Goal: Entertainment & Leisure: Consume media (video, audio)

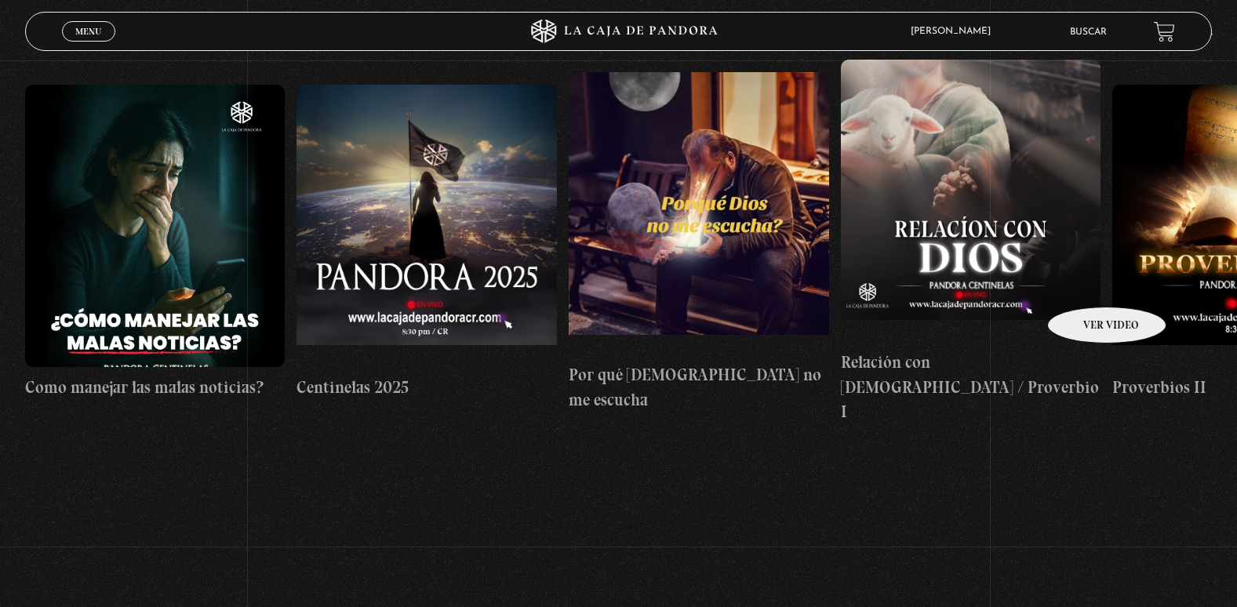
scroll to position [78, 0]
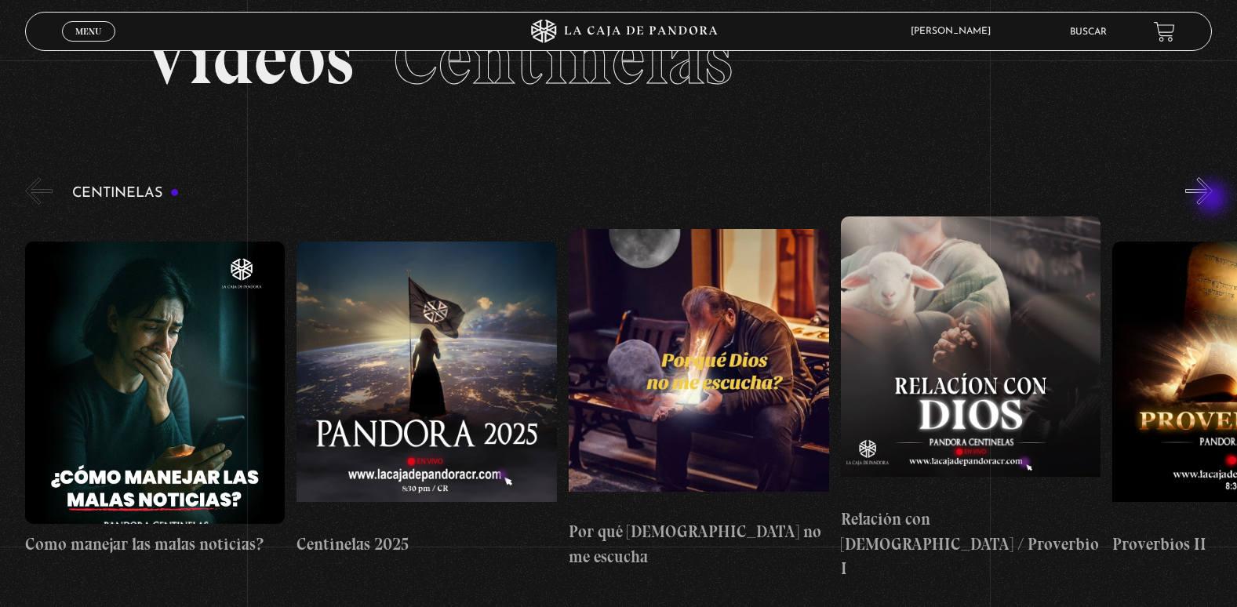
click at [1213, 199] on button "»" at bounding box center [1198, 190] width 27 height 27
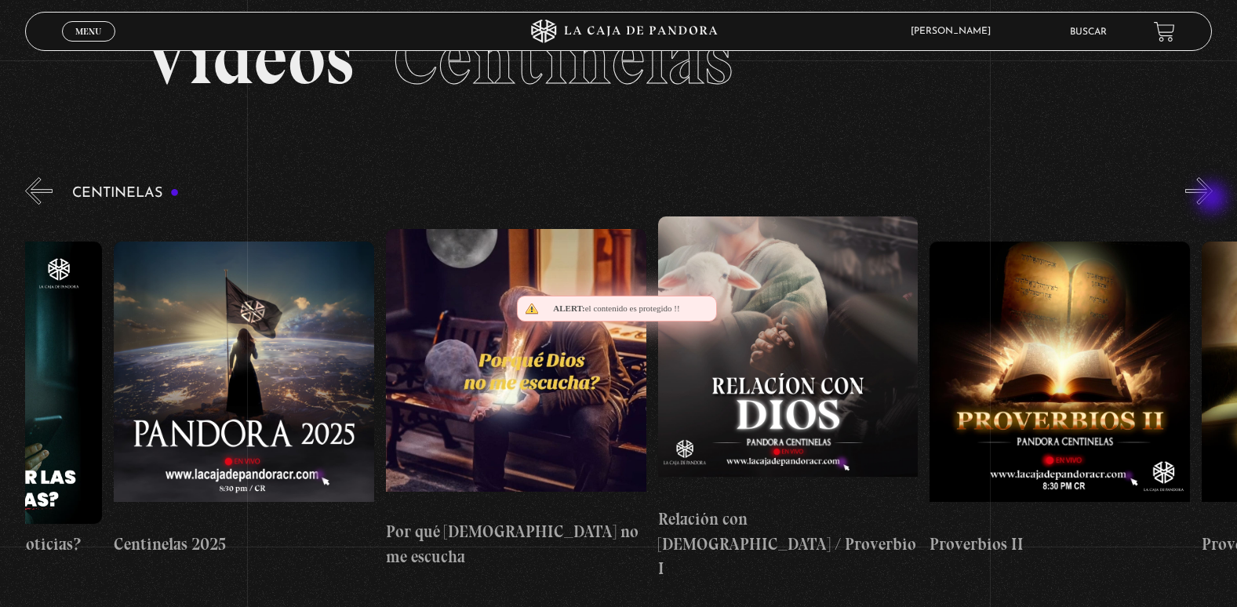
click at [1213, 199] on button "»" at bounding box center [1198, 190] width 27 height 27
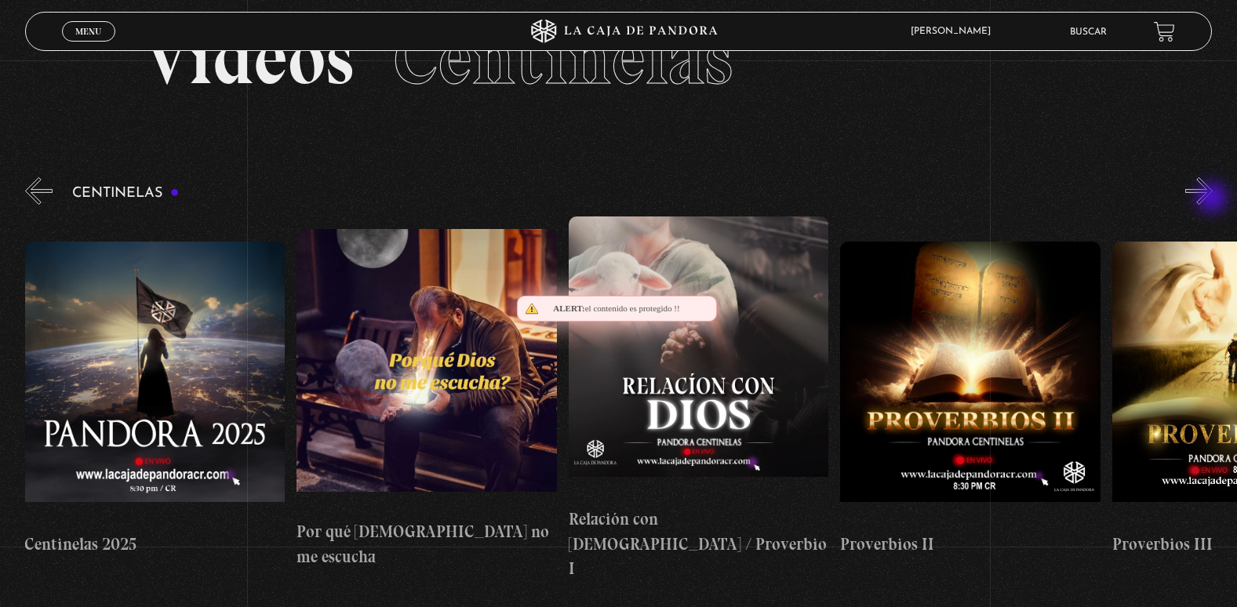
click at [1213, 199] on button "»" at bounding box center [1198, 190] width 27 height 27
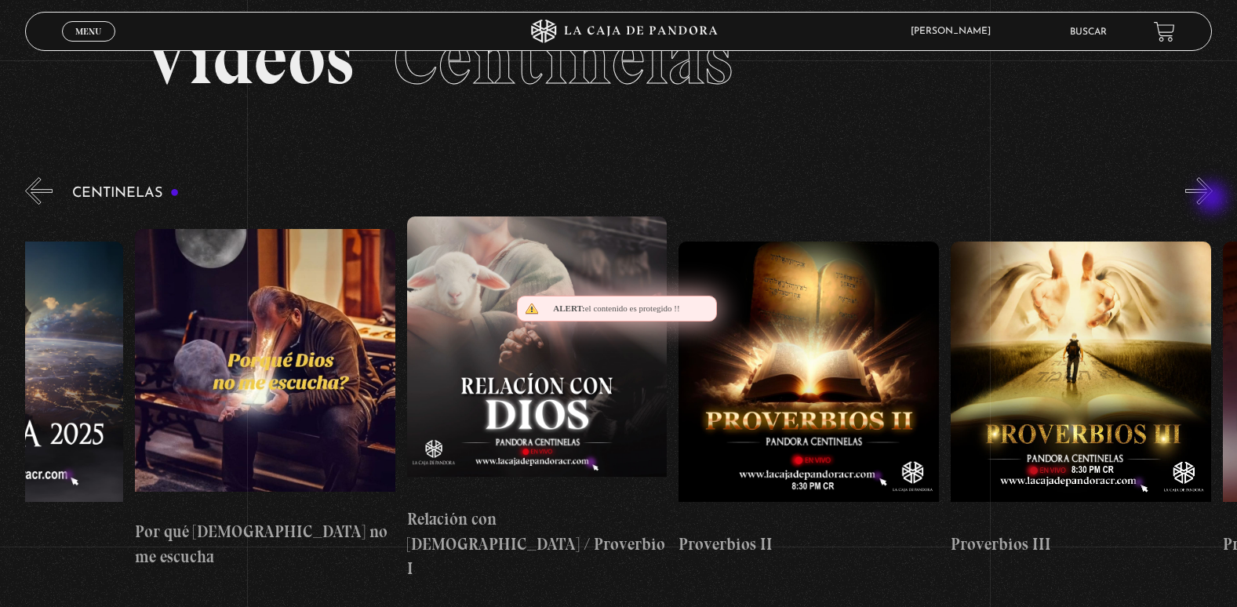
click at [1213, 199] on button "»" at bounding box center [1198, 190] width 27 height 27
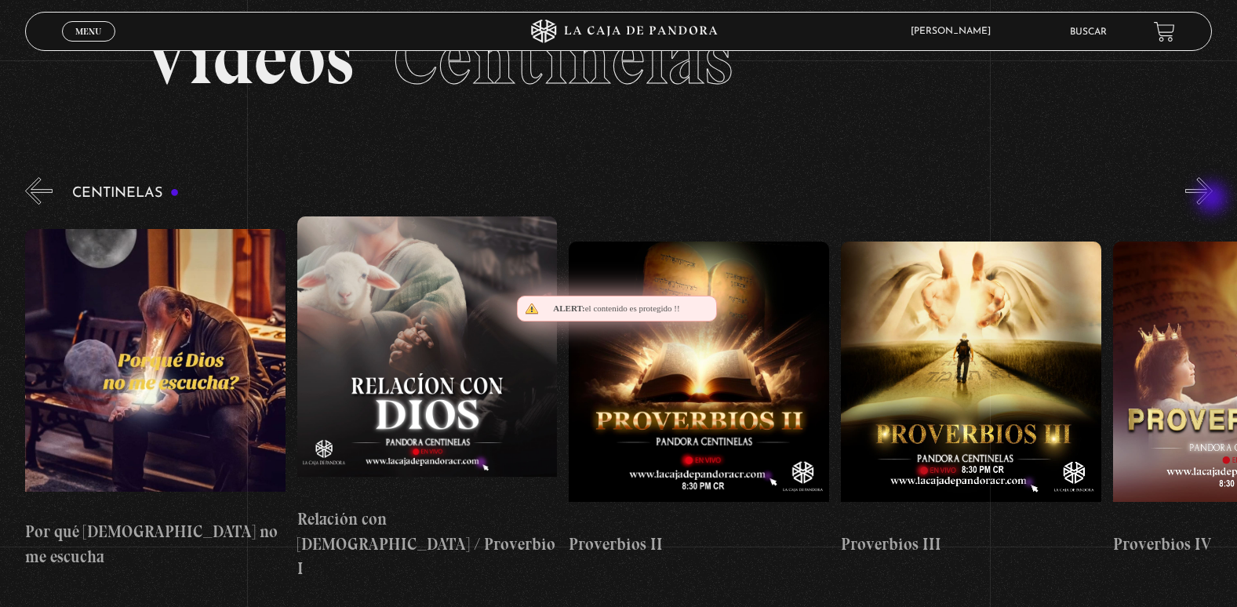
click at [1213, 199] on button "»" at bounding box center [1198, 190] width 27 height 27
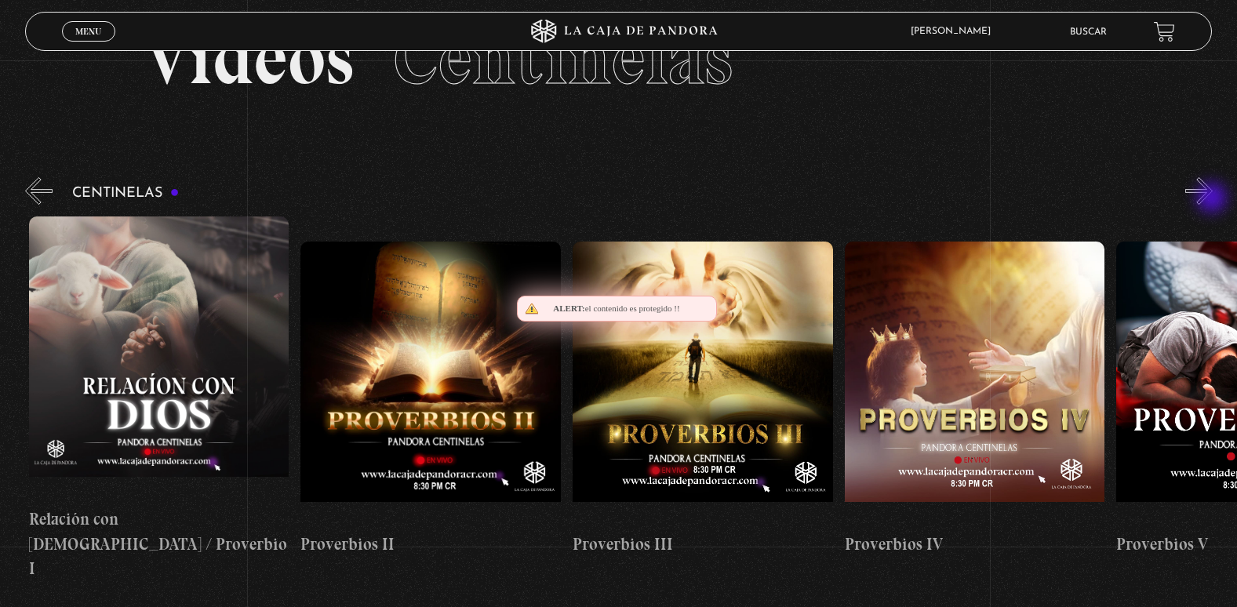
click at [1213, 199] on button "»" at bounding box center [1198, 190] width 27 height 27
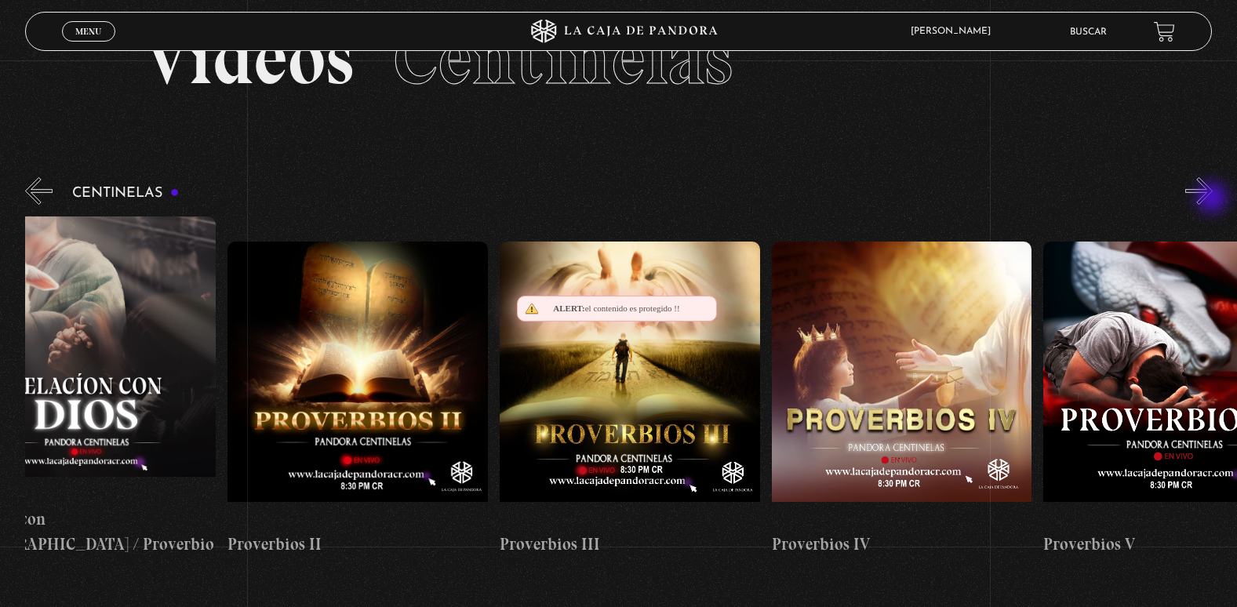
click at [1213, 199] on button "»" at bounding box center [1198, 190] width 27 height 27
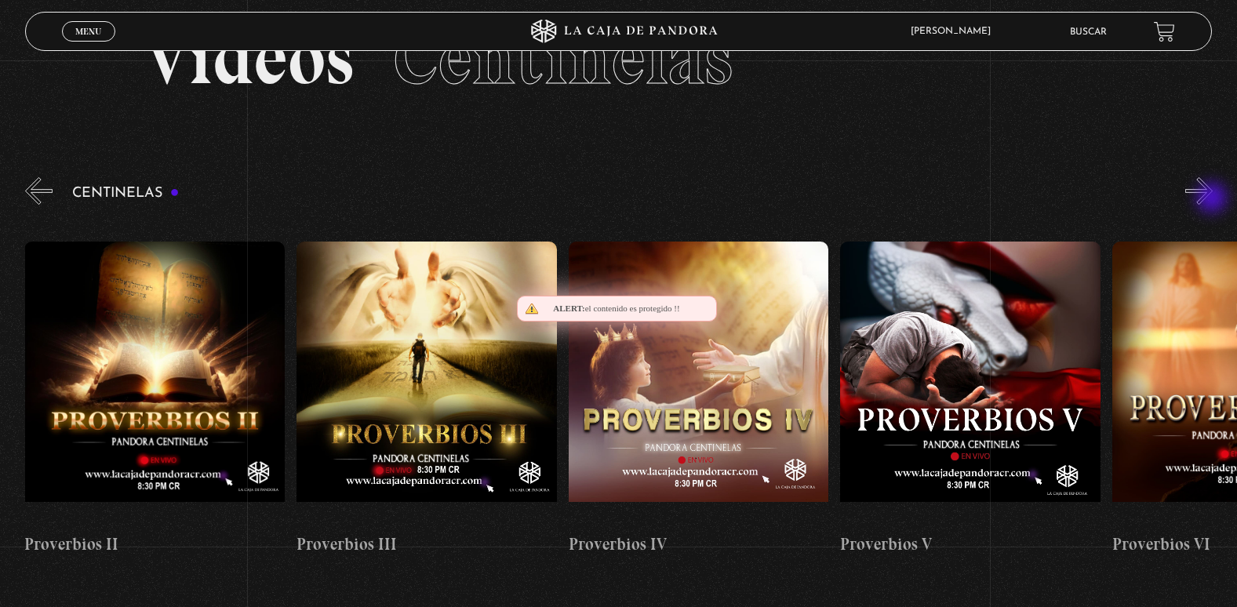
click at [1213, 199] on button "»" at bounding box center [1198, 190] width 27 height 27
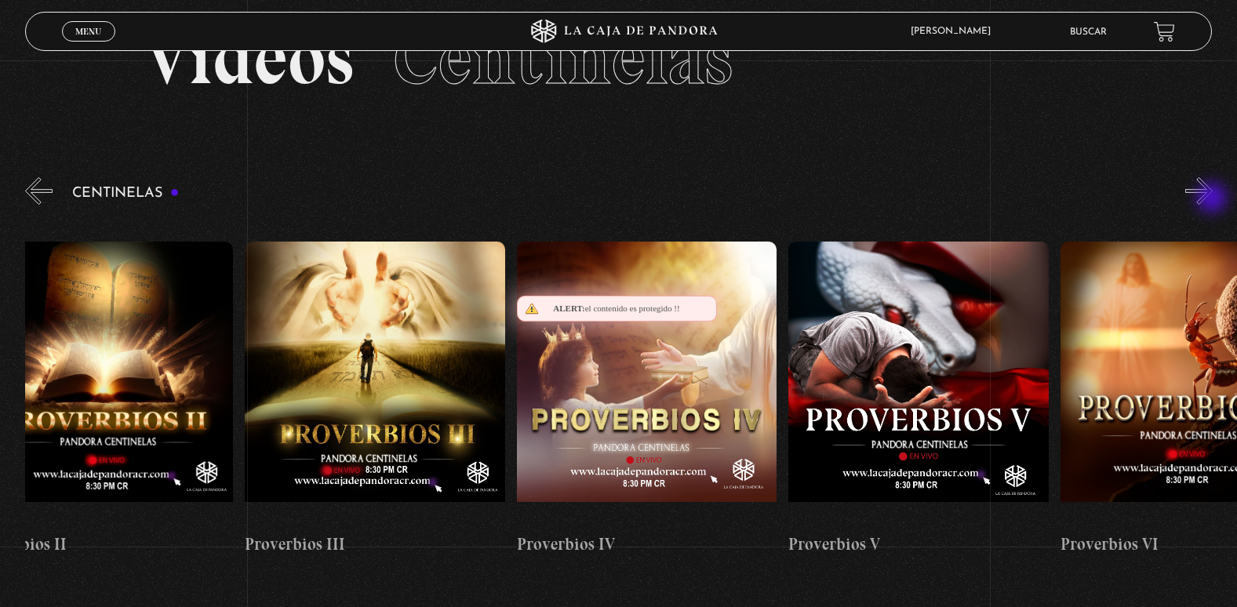
click at [1213, 199] on button "»" at bounding box center [1198, 190] width 27 height 27
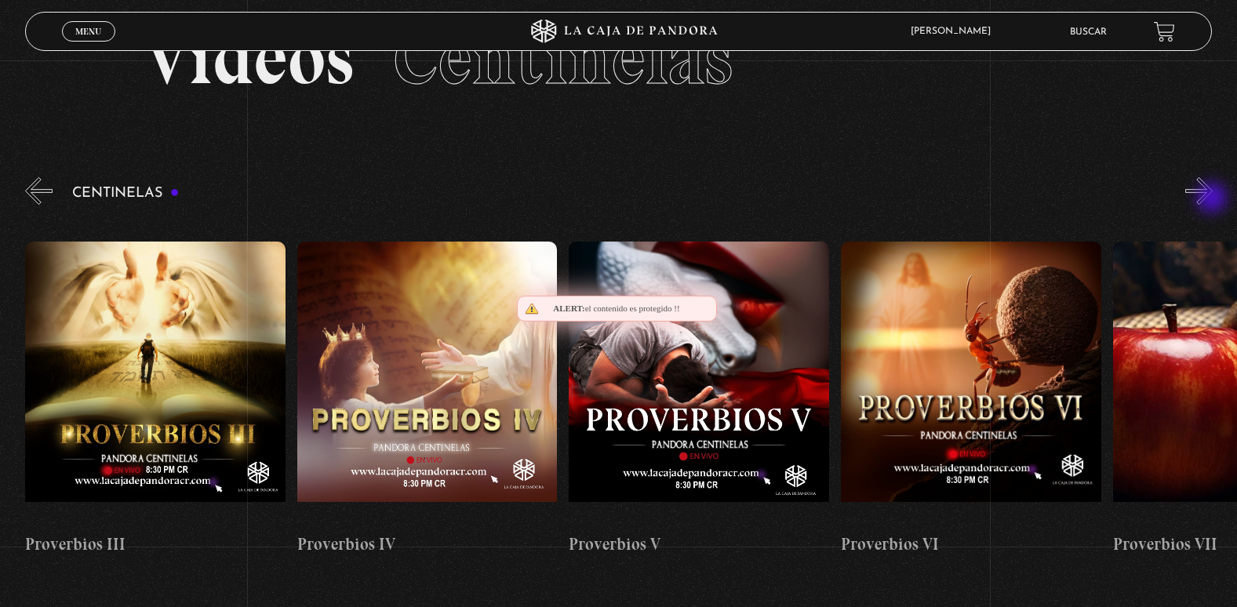
click at [1213, 199] on button "»" at bounding box center [1198, 190] width 27 height 27
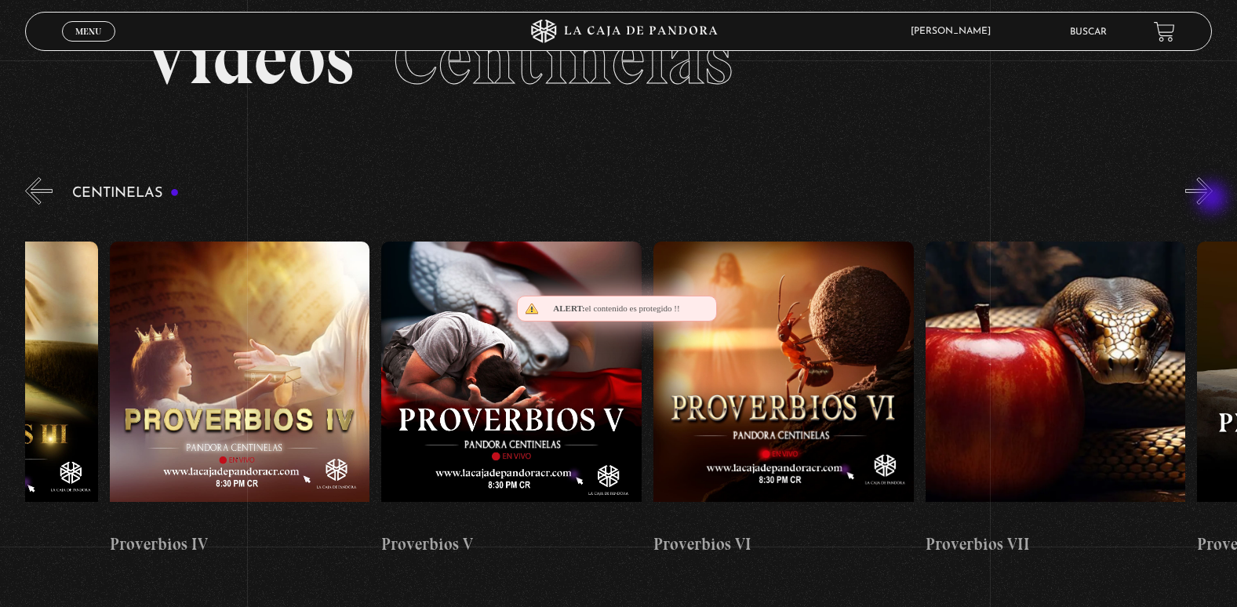
click at [1213, 199] on button "»" at bounding box center [1198, 190] width 27 height 27
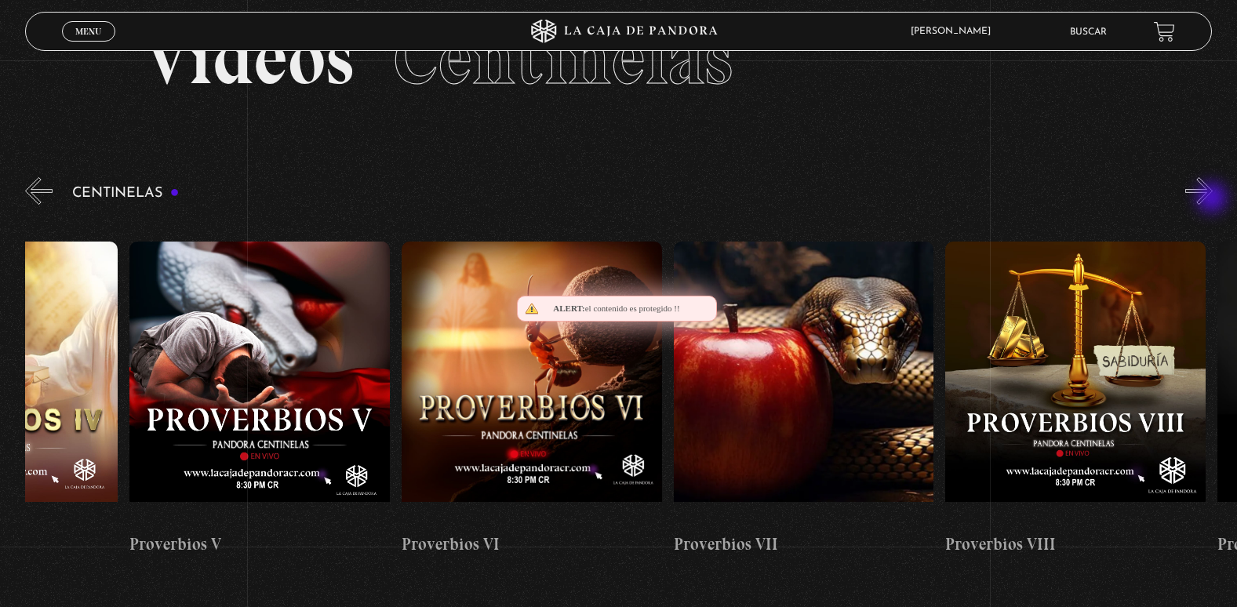
click at [1213, 199] on button "»" at bounding box center [1198, 190] width 27 height 27
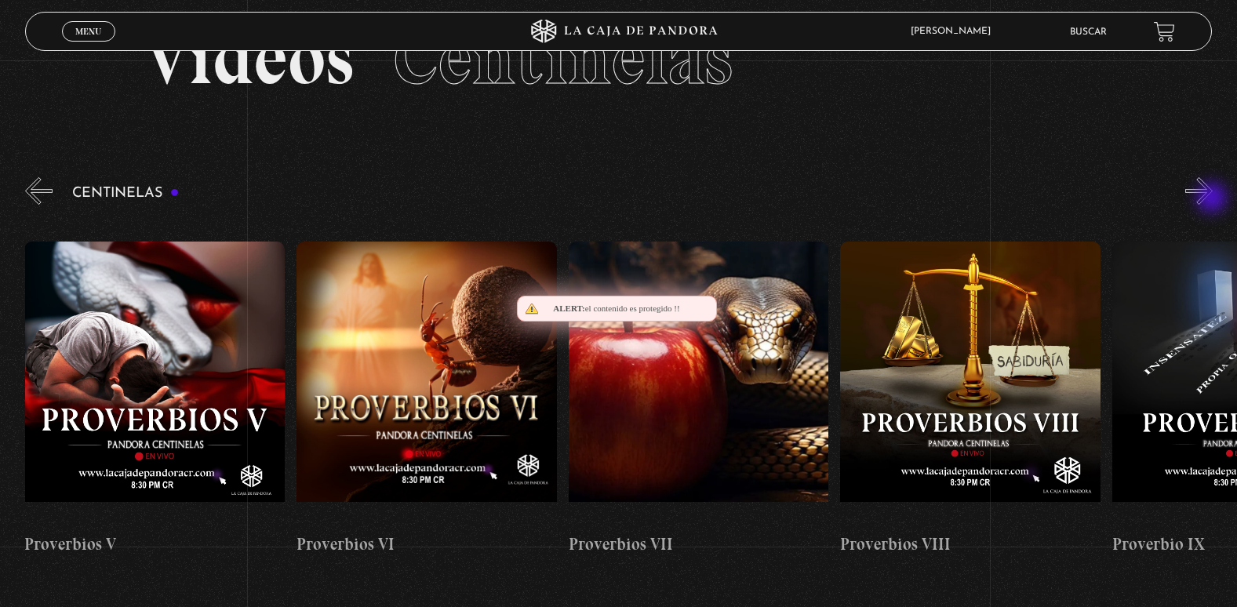
click at [1213, 199] on button "»" at bounding box center [1198, 190] width 27 height 27
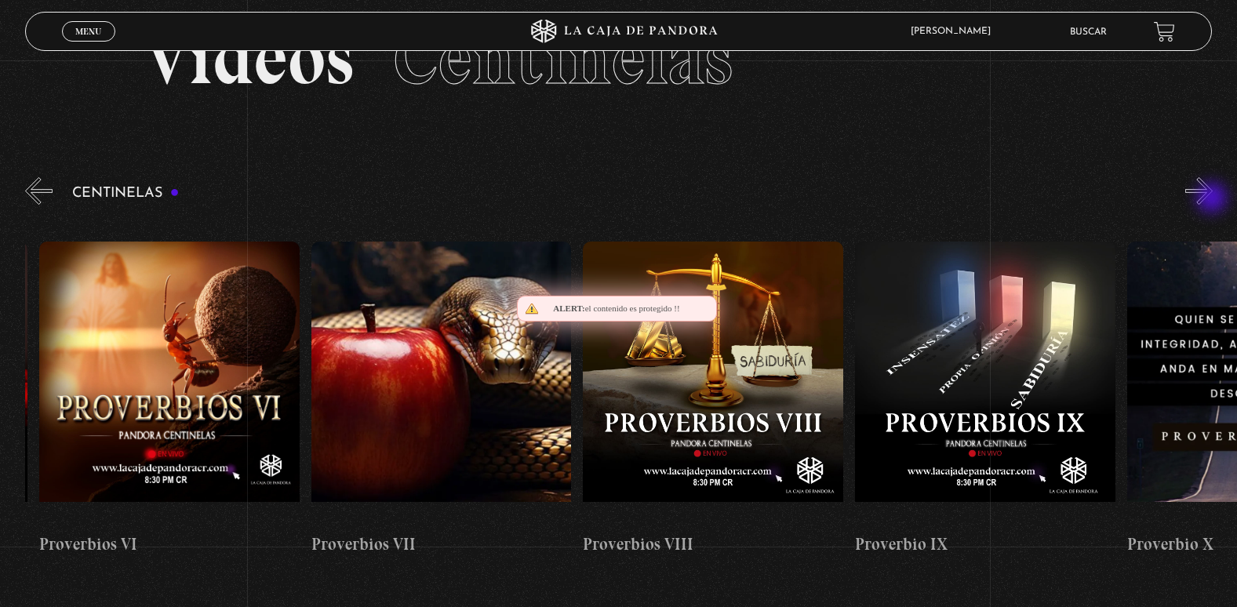
click at [1213, 199] on button "»" at bounding box center [1198, 190] width 27 height 27
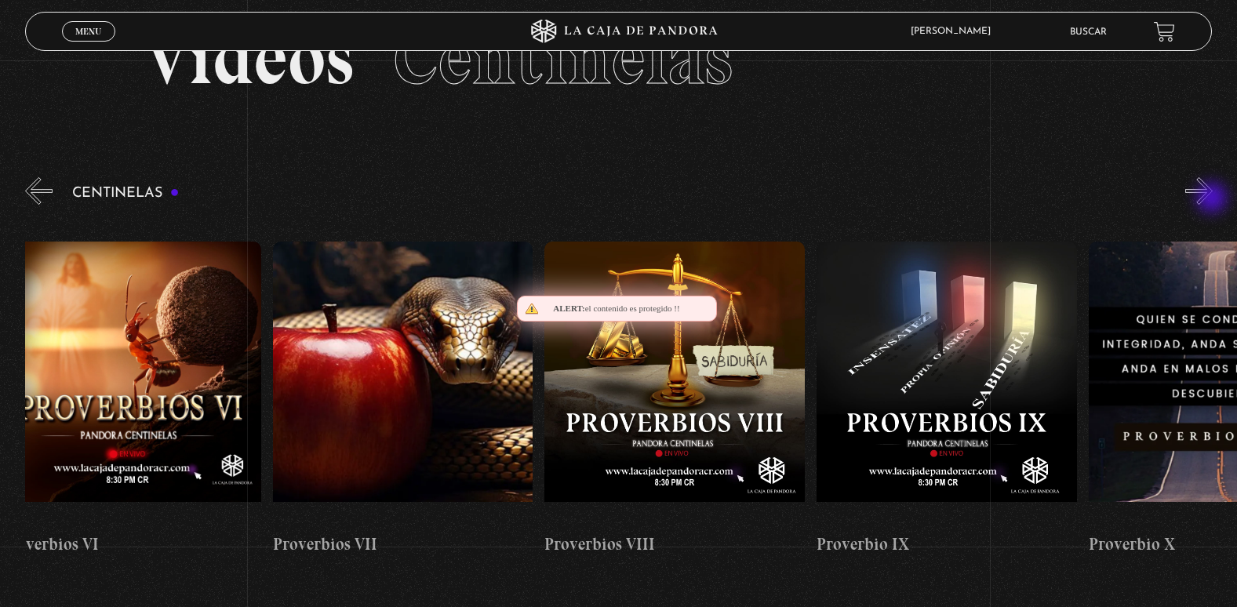
click at [1213, 199] on button "»" at bounding box center [1198, 190] width 27 height 27
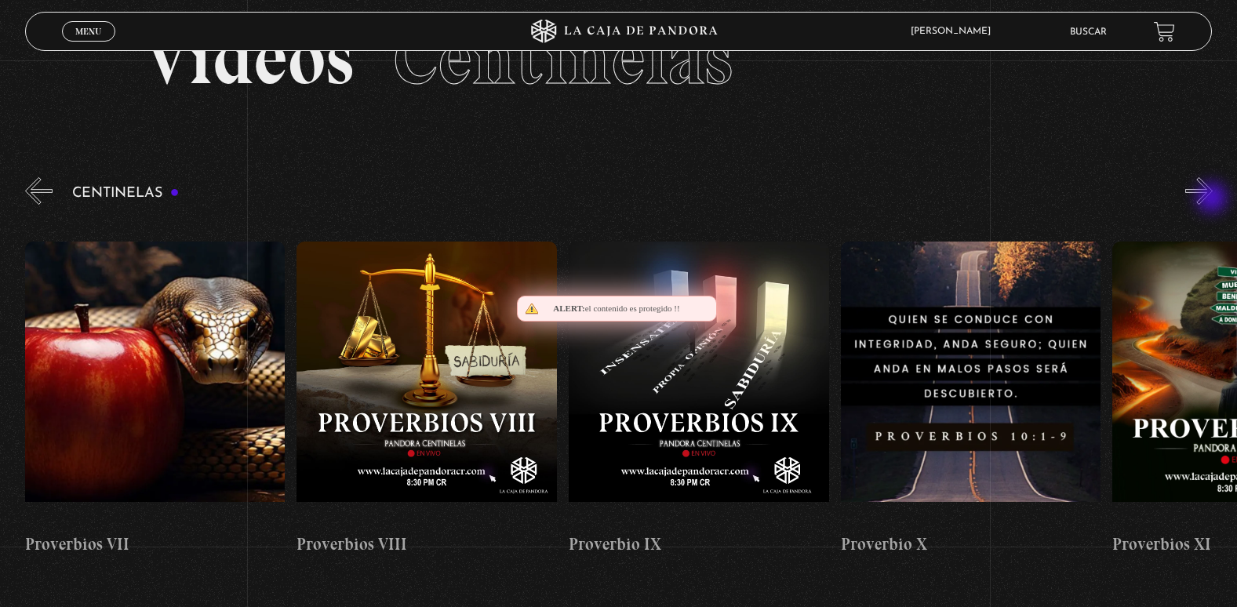
click at [1213, 199] on button "»" at bounding box center [1198, 190] width 27 height 27
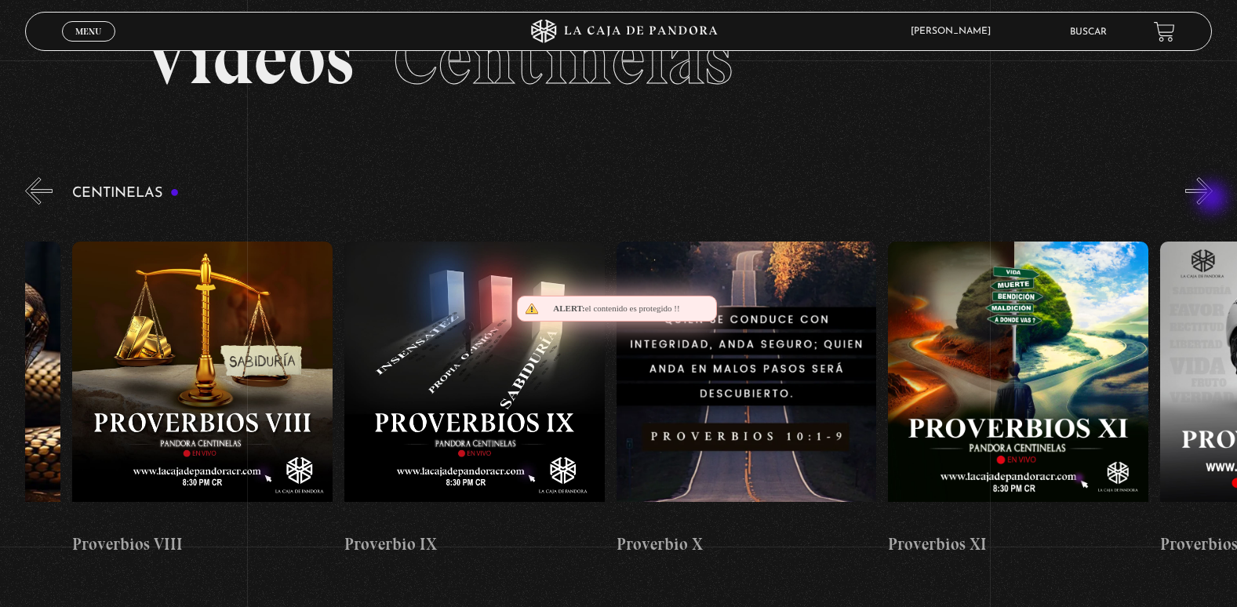
click at [1213, 199] on button "»" at bounding box center [1198, 190] width 27 height 27
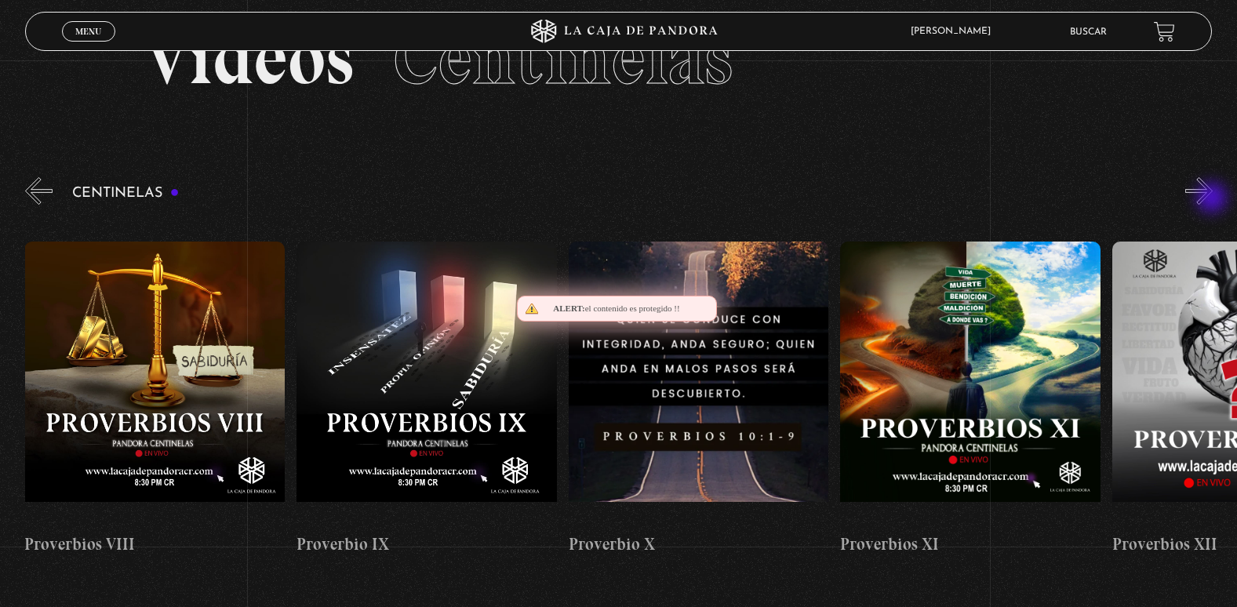
click at [1213, 199] on button "»" at bounding box center [1198, 190] width 27 height 27
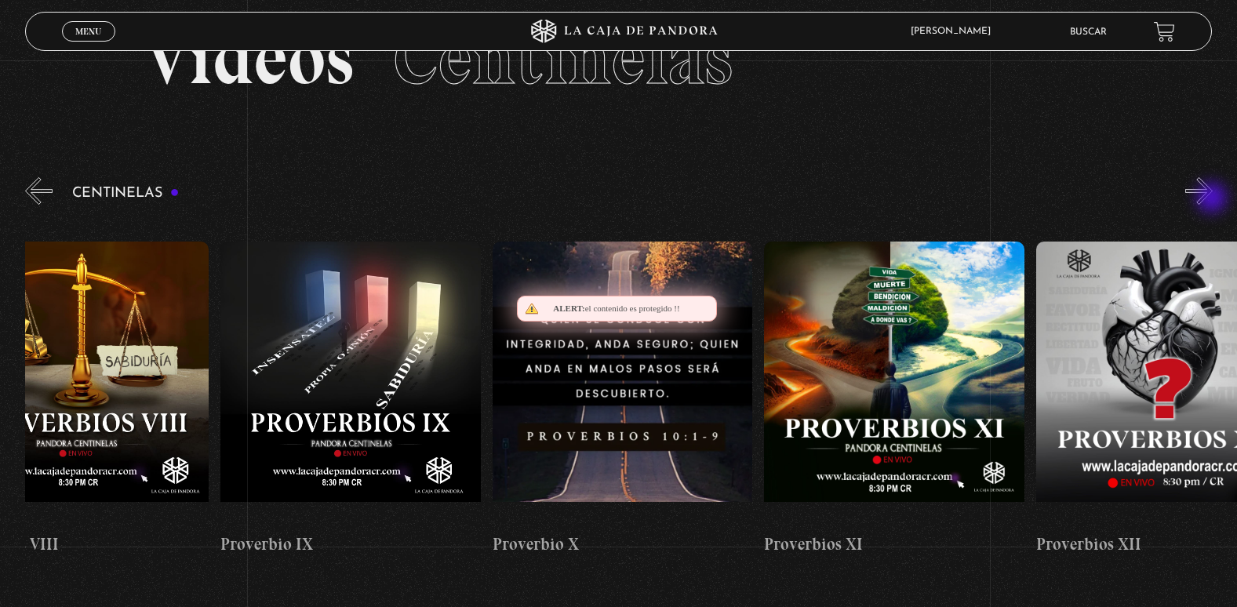
click at [1213, 199] on button "»" at bounding box center [1198, 190] width 27 height 27
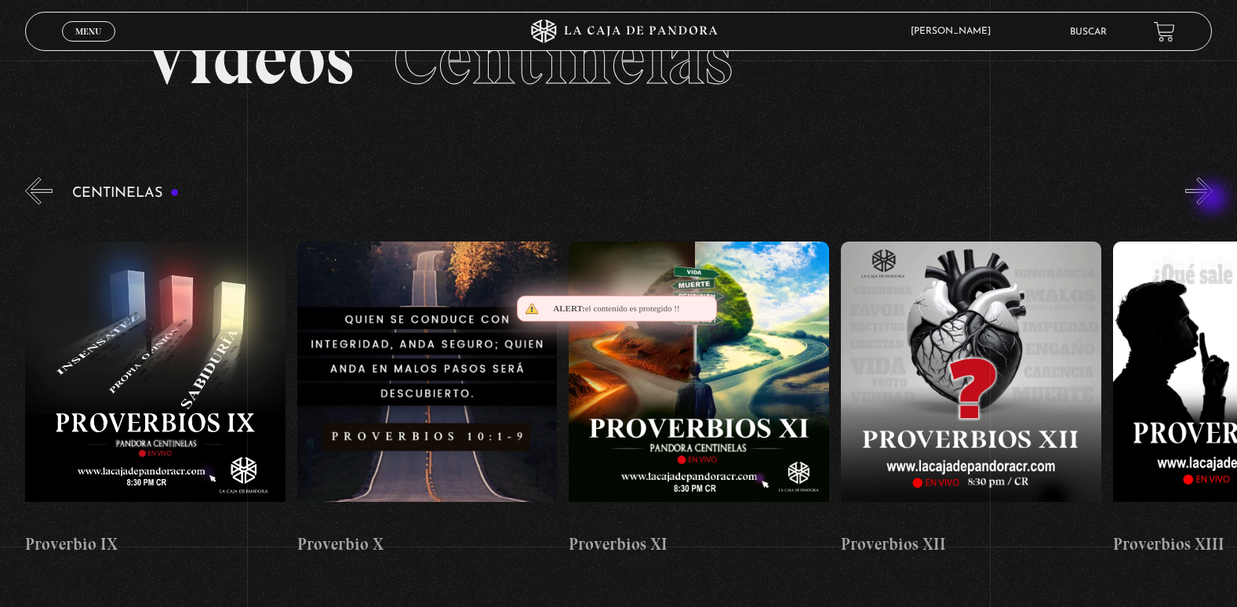
click at [1213, 199] on button "»" at bounding box center [1198, 190] width 27 height 27
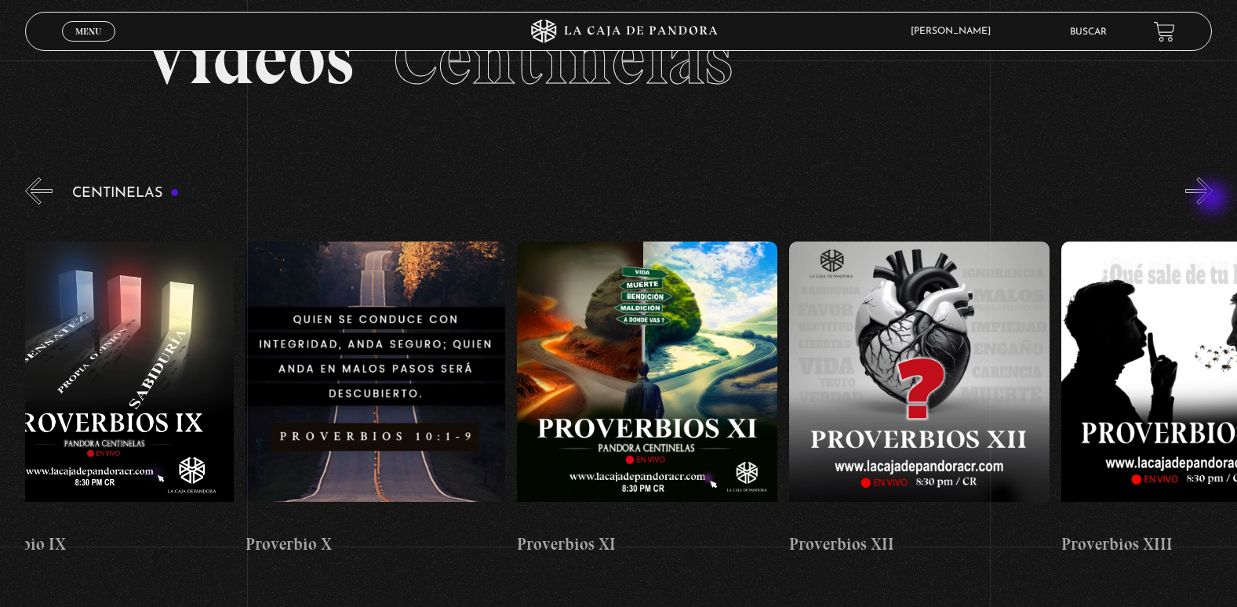
click at [1213, 199] on button "»" at bounding box center [1198, 190] width 27 height 27
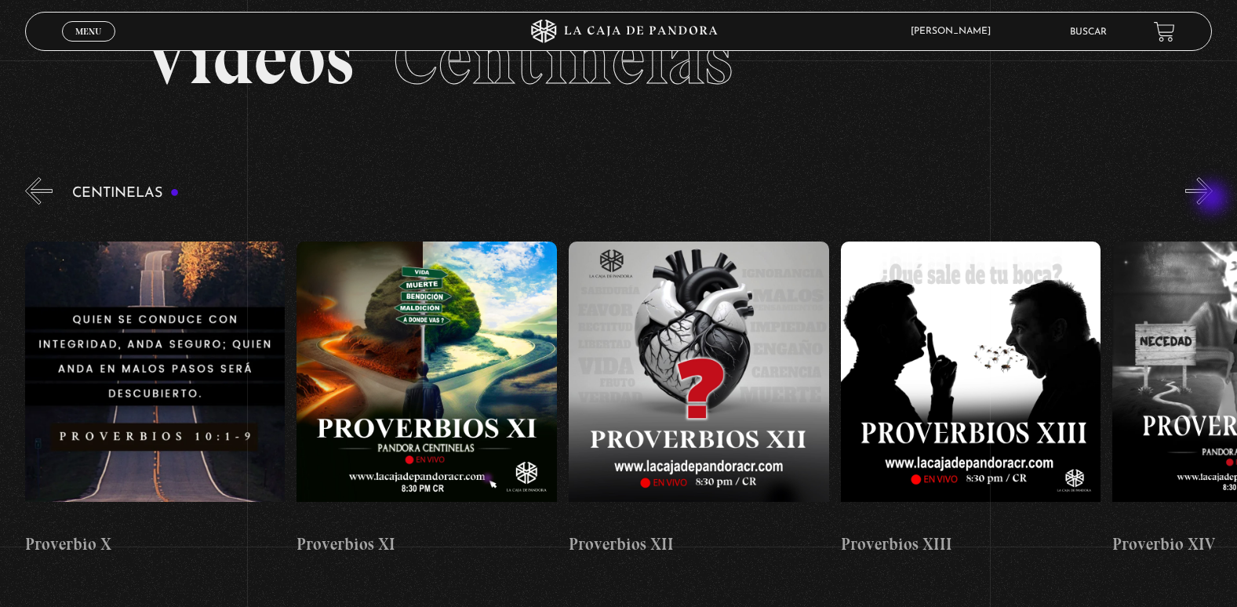
click at [1213, 199] on button "»" at bounding box center [1198, 190] width 27 height 27
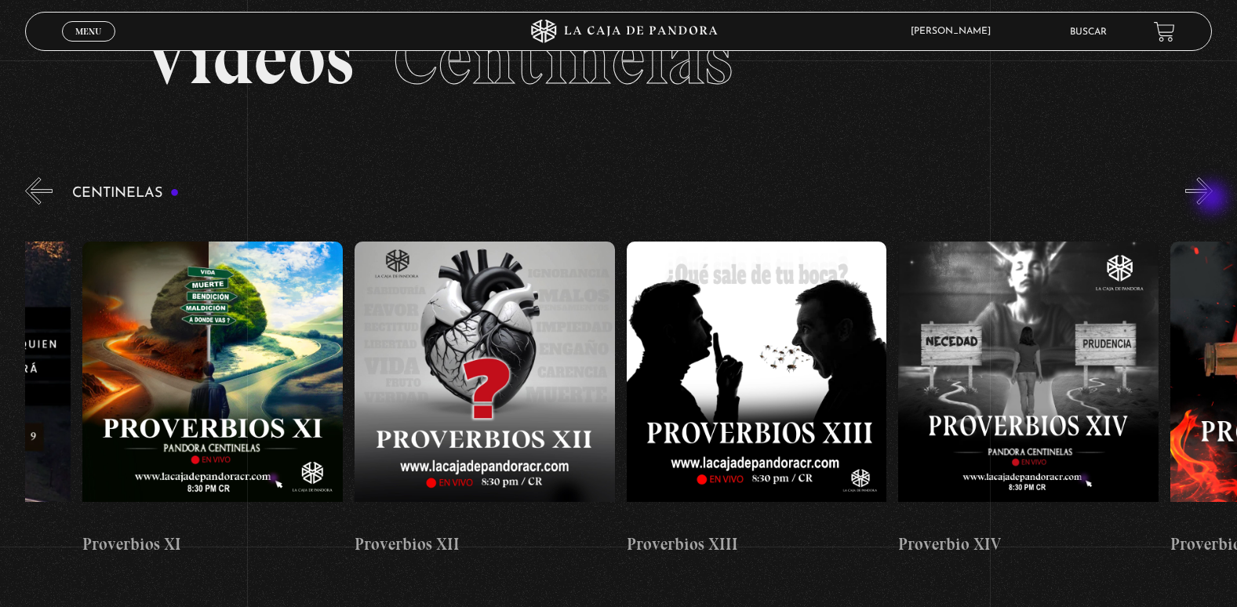
click at [1213, 199] on button "»" at bounding box center [1198, 190] width 27 height 27
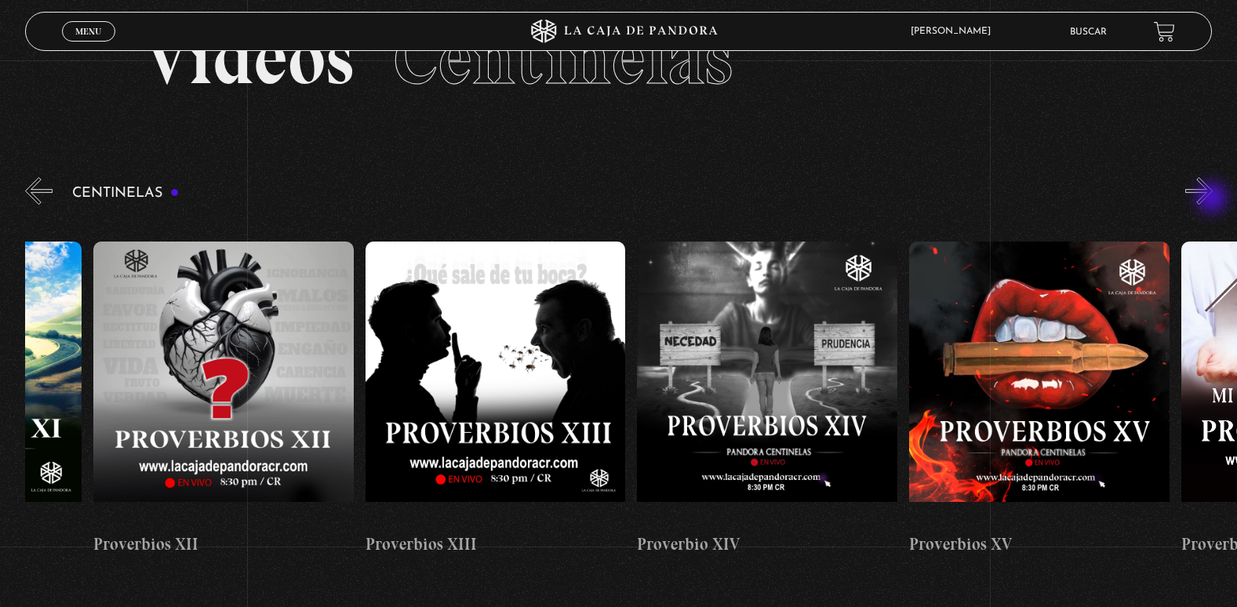
click at [1213, 199] on button "»" at bounding box center [1198, 190] width 27 height 27
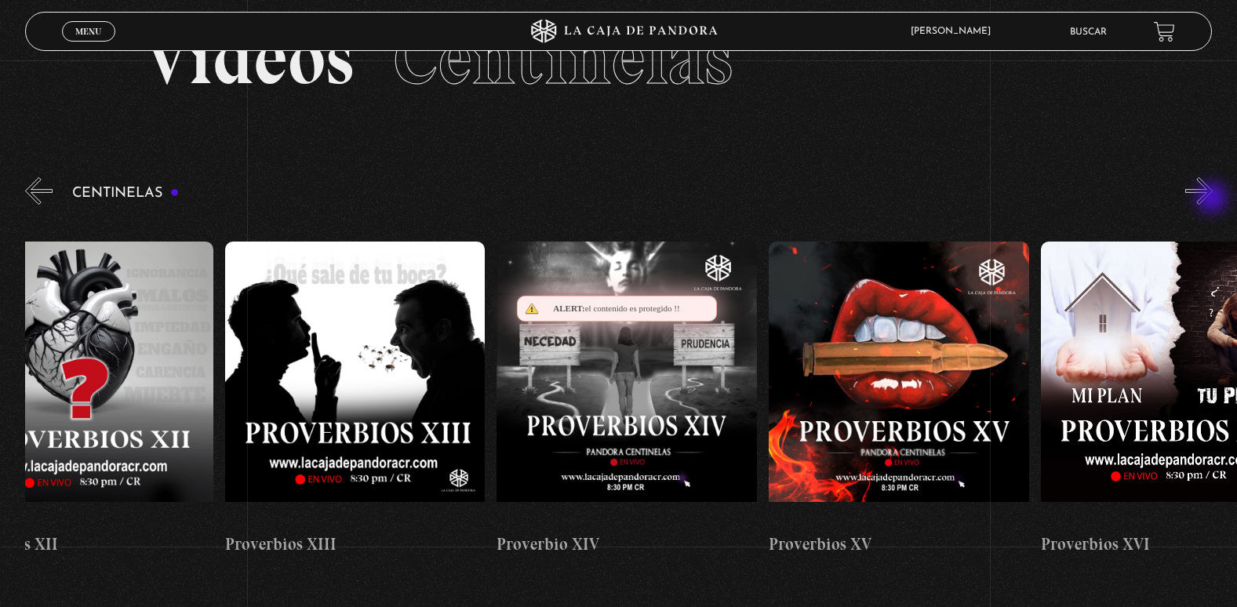
click at [1213, 199] on button "»" at bounding box center [1198, 190] width 27 height 27
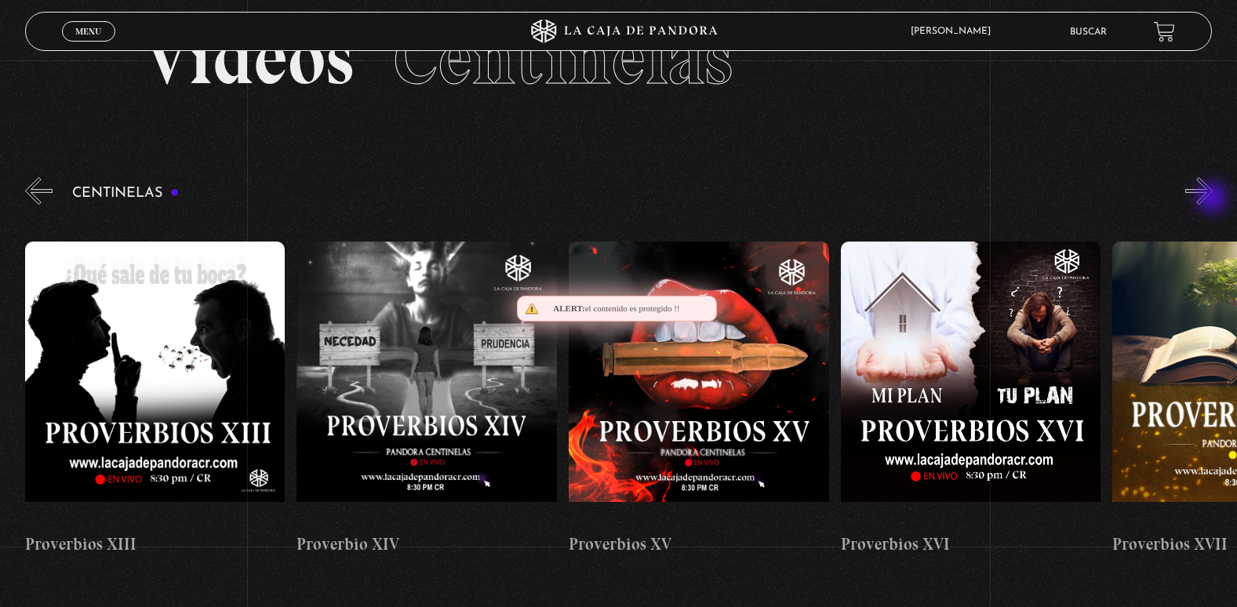
click at [1213, 199] on button "»" at bounding box center [1198, 190] width 27 height 27
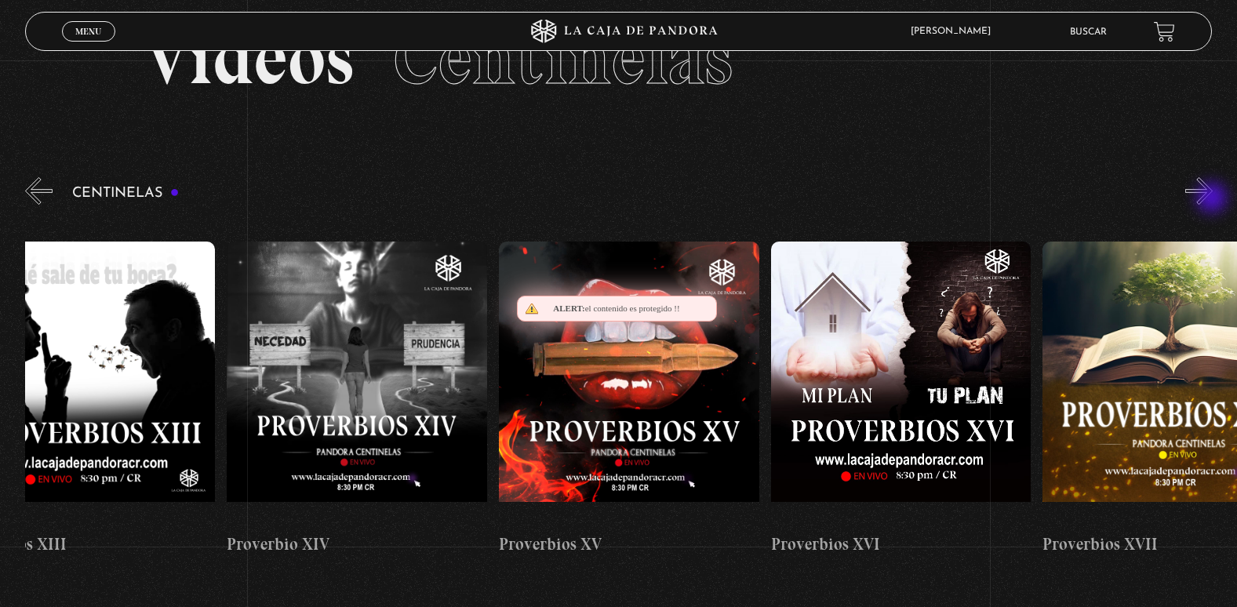
click at [1213, 199] on button "»" at bounding box center [1198, 190] width 27 height 27
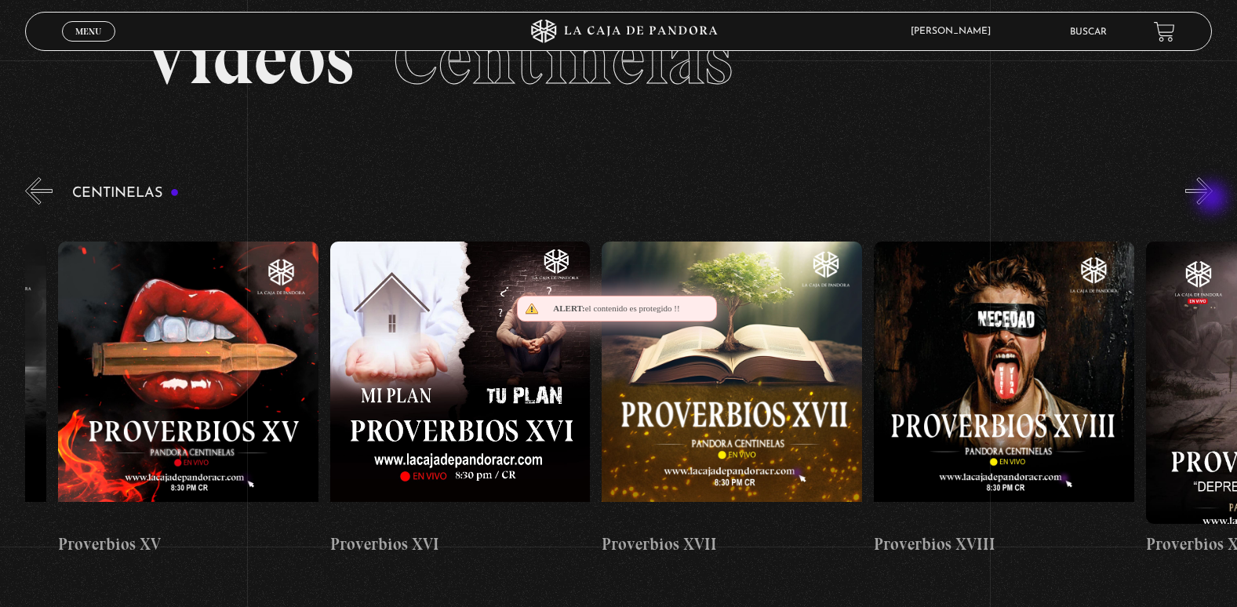
click at [1213, 199] on button "»" at bounding box center [1198, 190] width 27 height 27
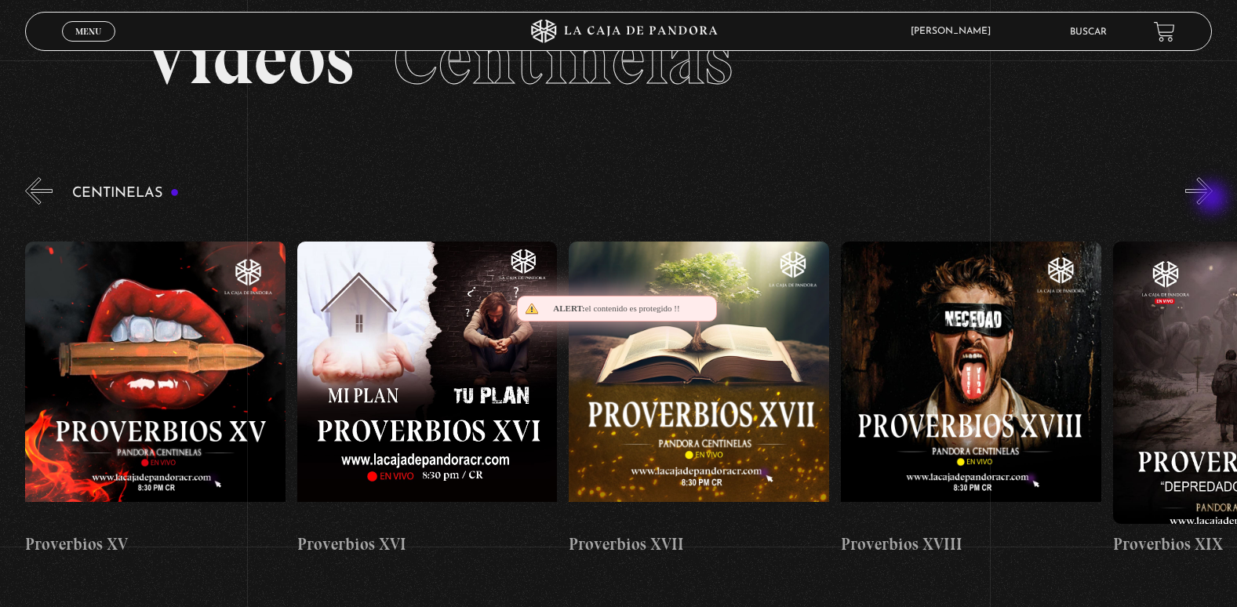
click at [1213, 199] on button "»" at bounding box center [1198, 190] width 27 height 27
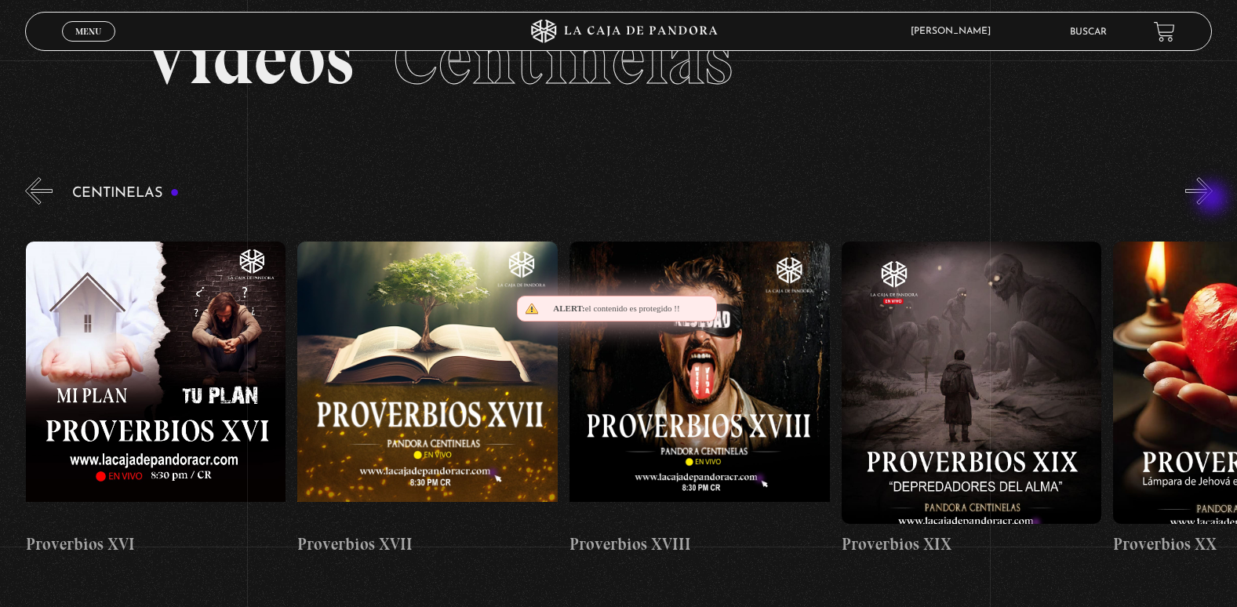
click at [1213, 199] on button "»" at bounding box center [1198, 190] width 27 height 27
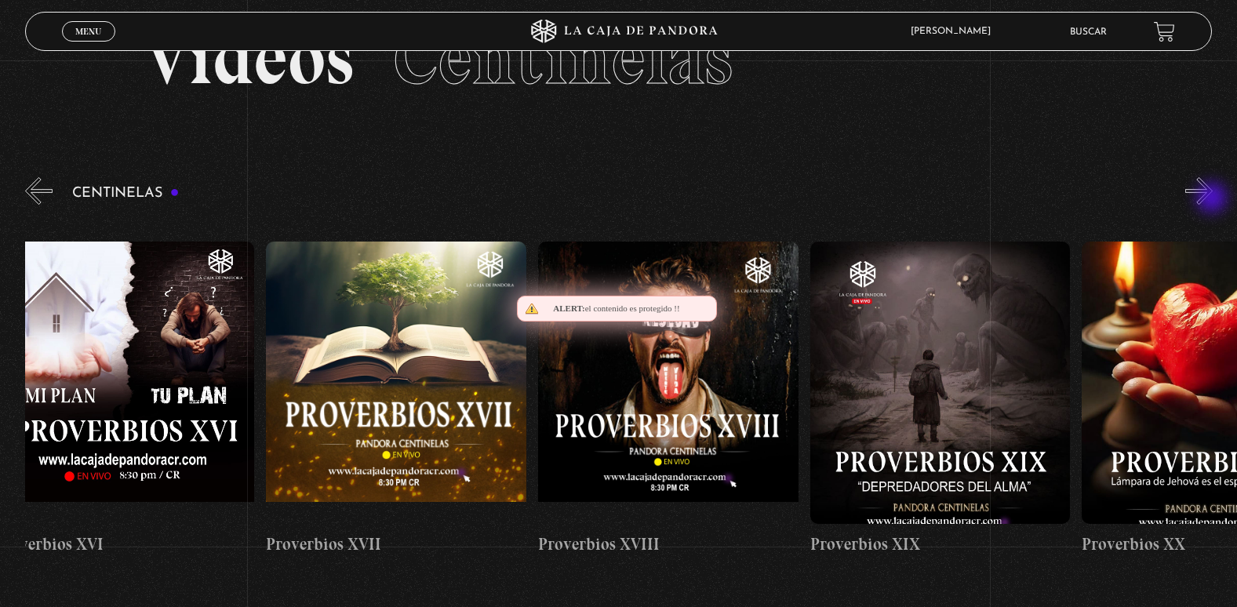
click at [1213, 199] on button "»" at bounding box center [1198, 190] width 27 height 27
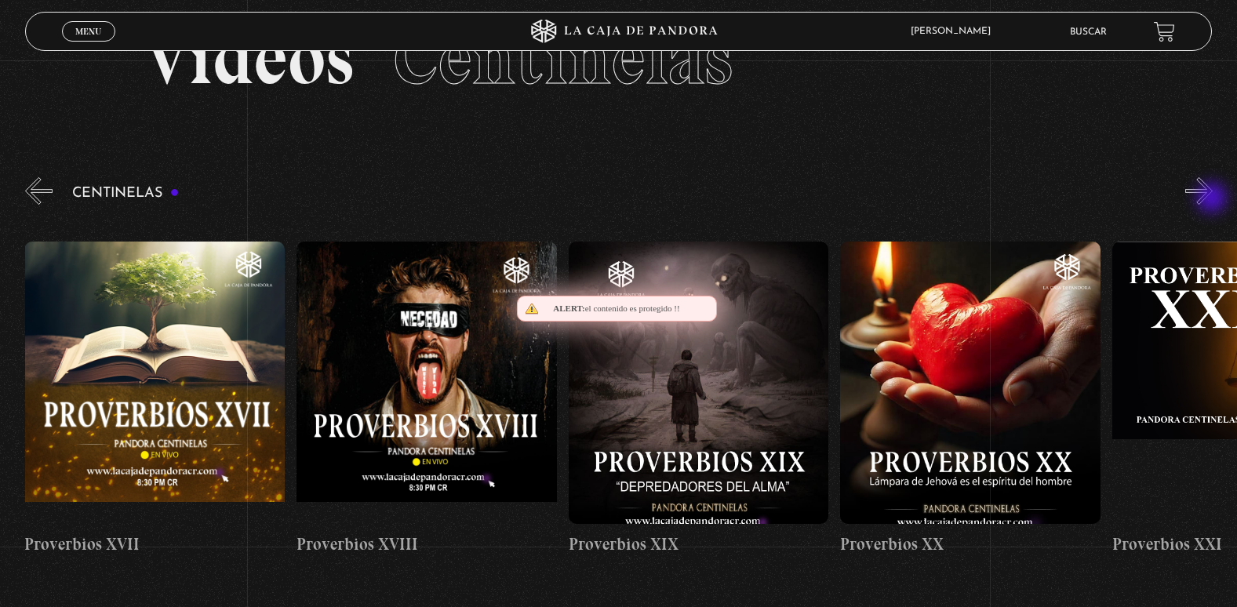
click at [1213, 199] on button "»" at bounding box center [1198, 190] width 27 height 27
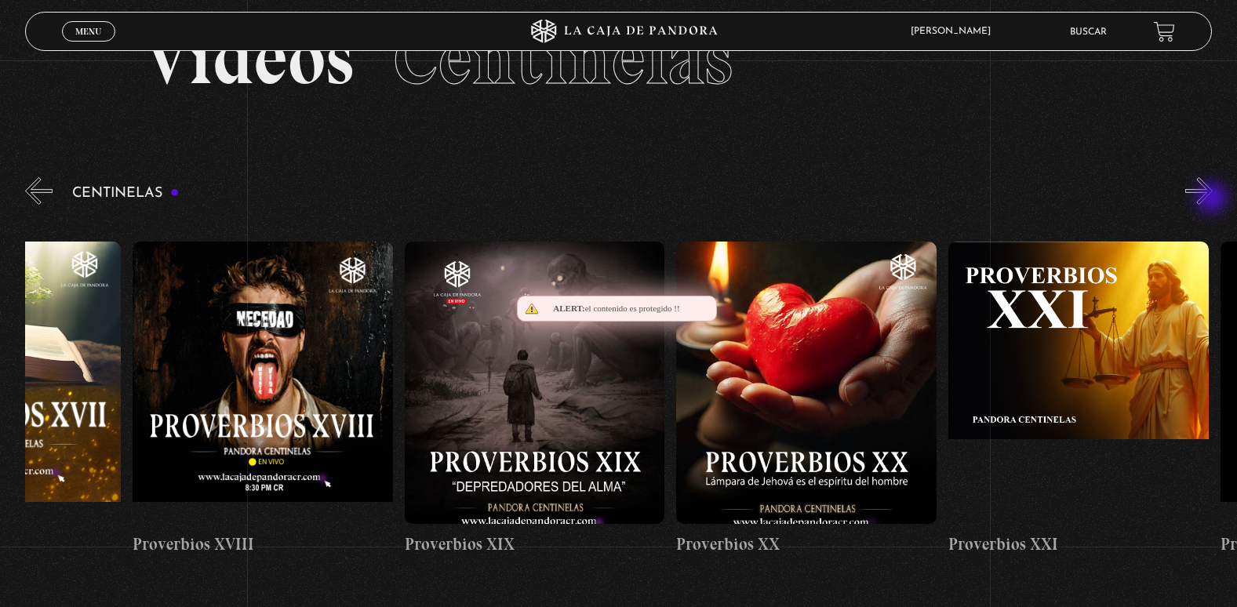
click at [1213, 199] on button "»" at bounding box center [1198, 190] width 27 height 27
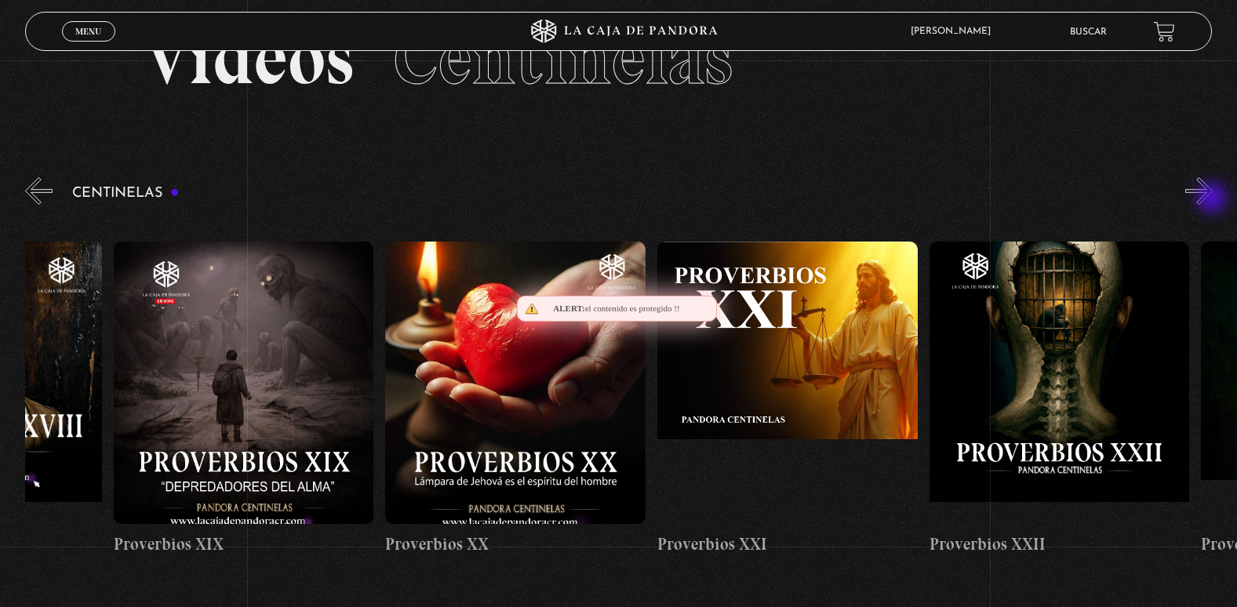
click at [1213, 199] on button "»" at bounding box center [1198, 190] width 27 height 27
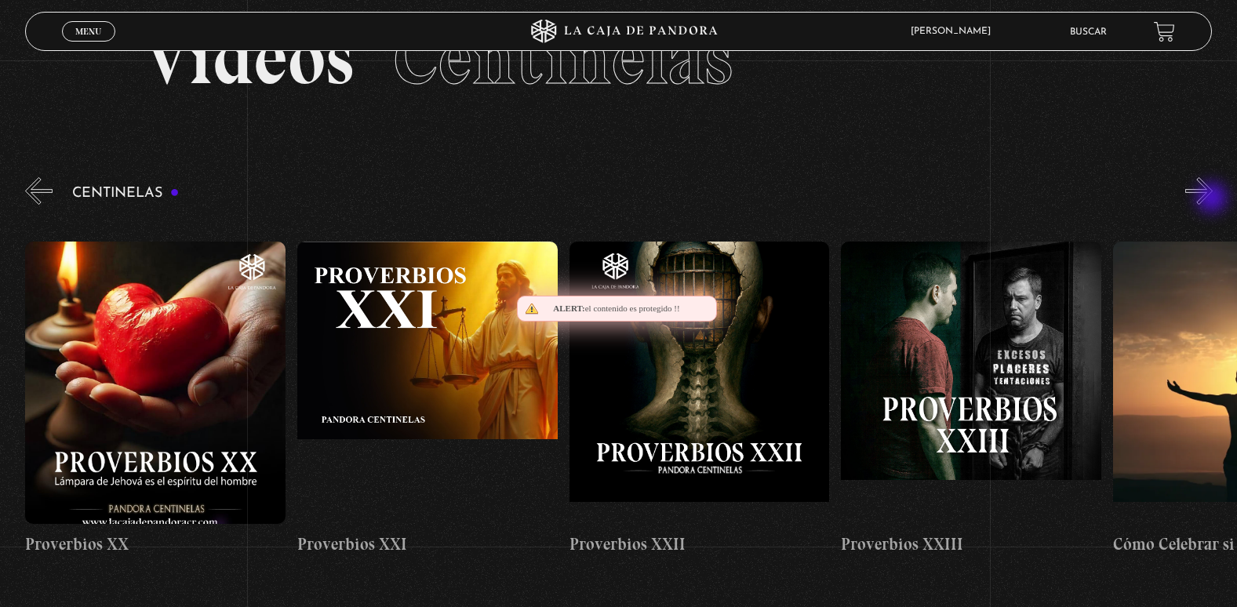
scroll to position [0, 5983]
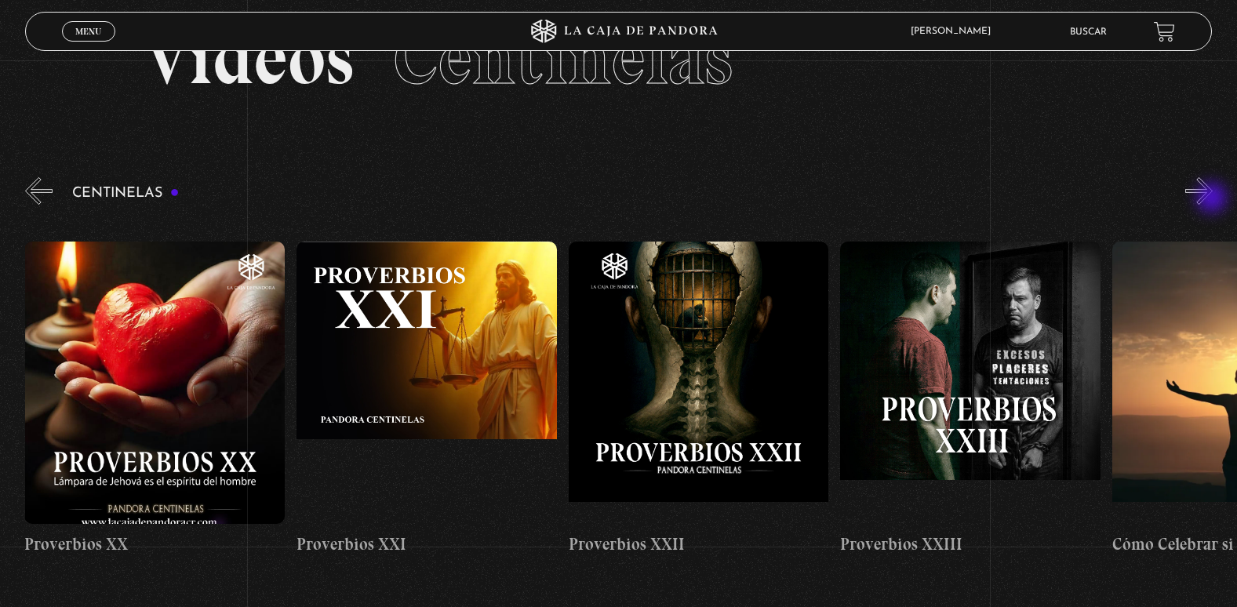
click at [1213, 199] on button "»" at bounding box center [1198, 190] width 27 height 27
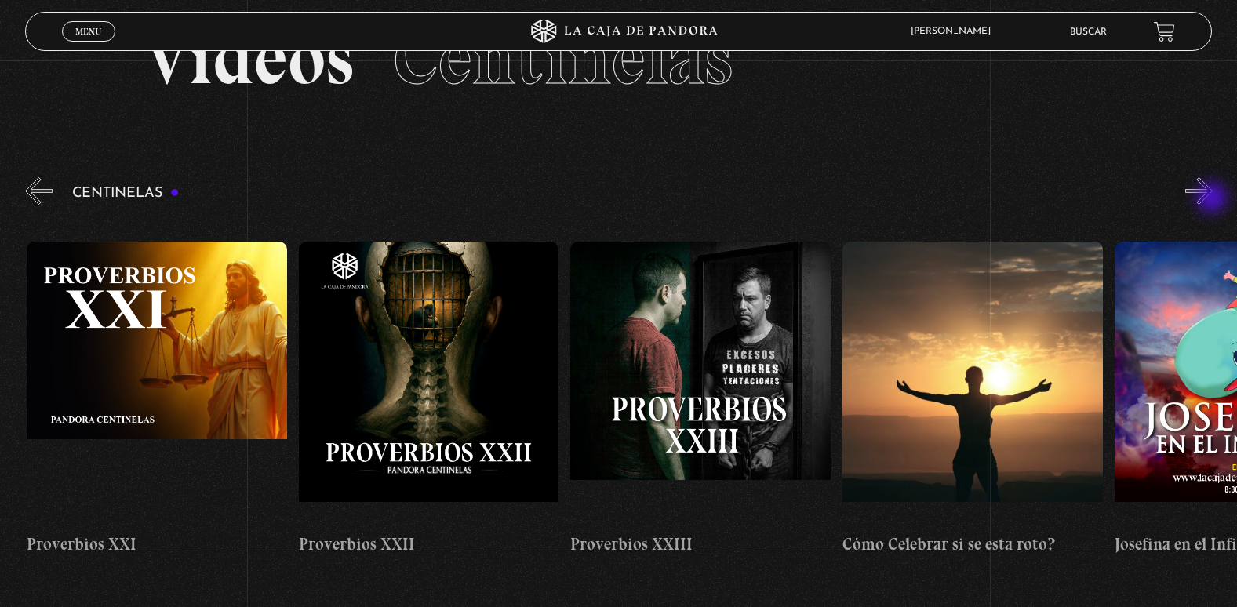
scroll to position [0, 6254]
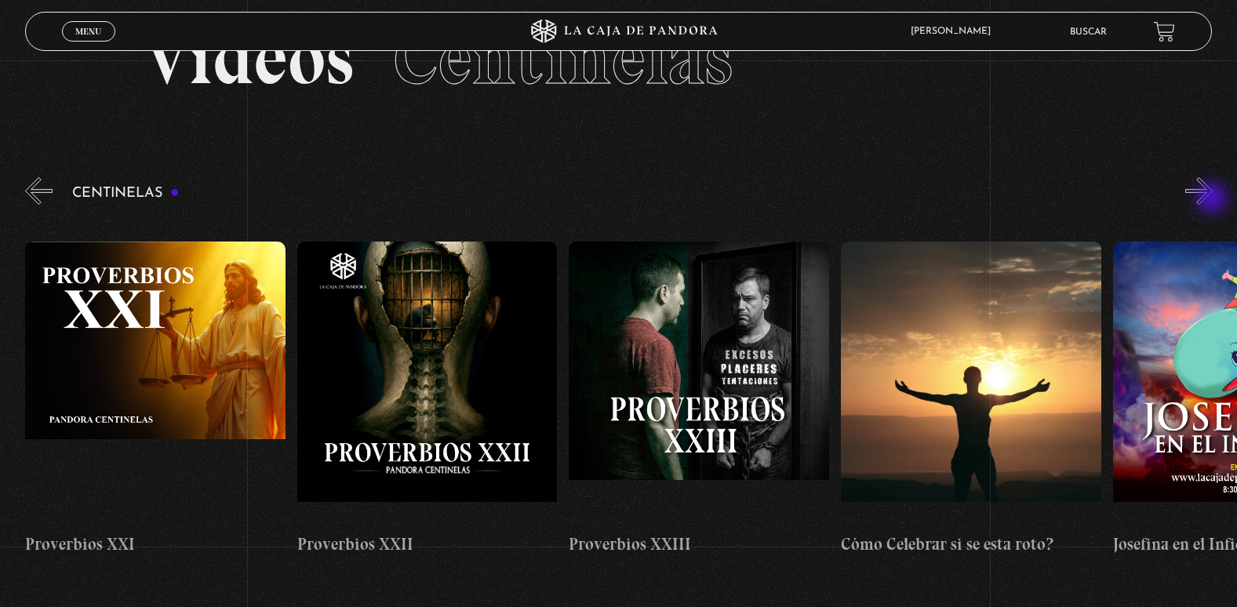
click at [1213, 199] on button "»" at bounding box center [1198, 190] width 27 height 27
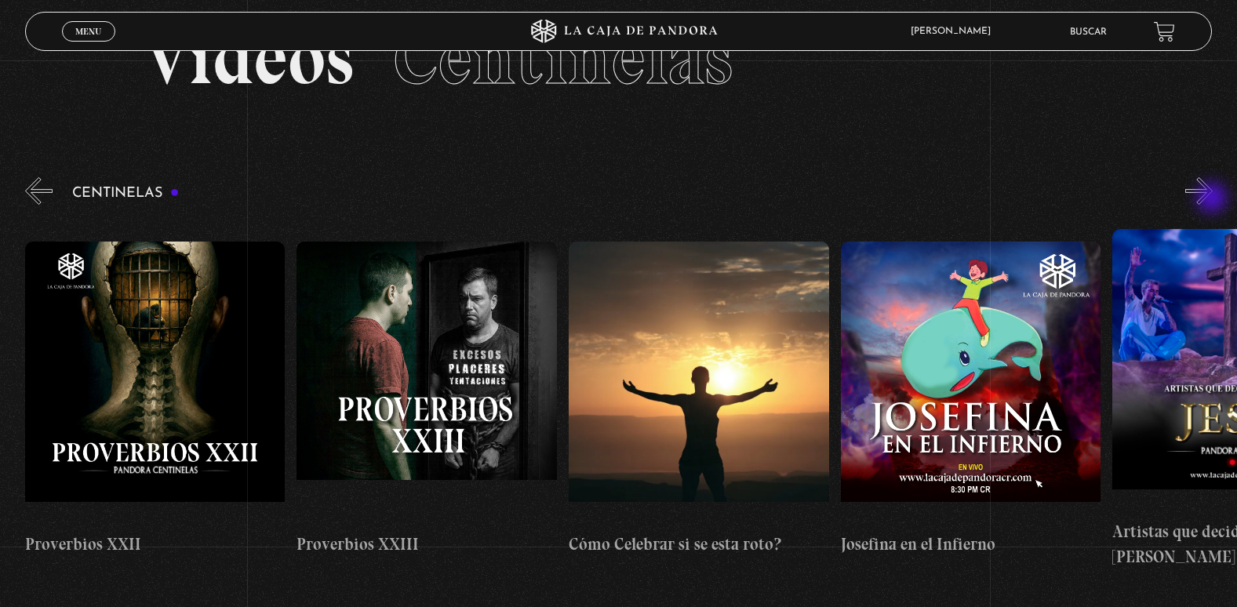
click at [1213, 199] on button "»" at bounding box center [1198, 190] width 27 height 27
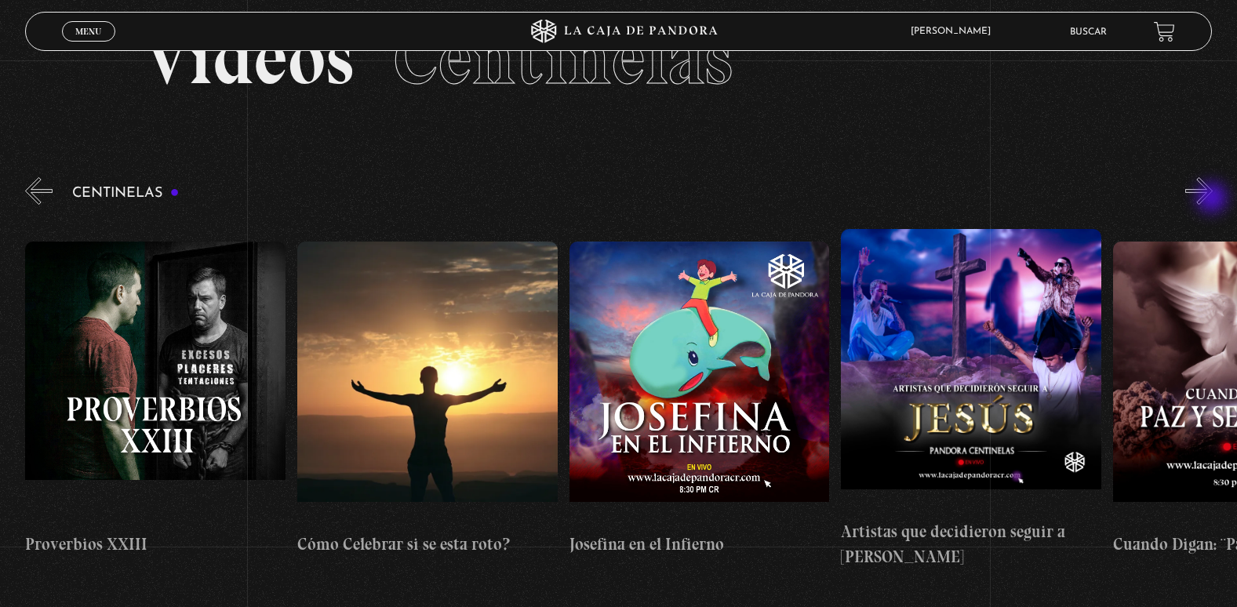
click at [1213, 199] on button "»" at bounding box center [1198, 190] width 27 height 27
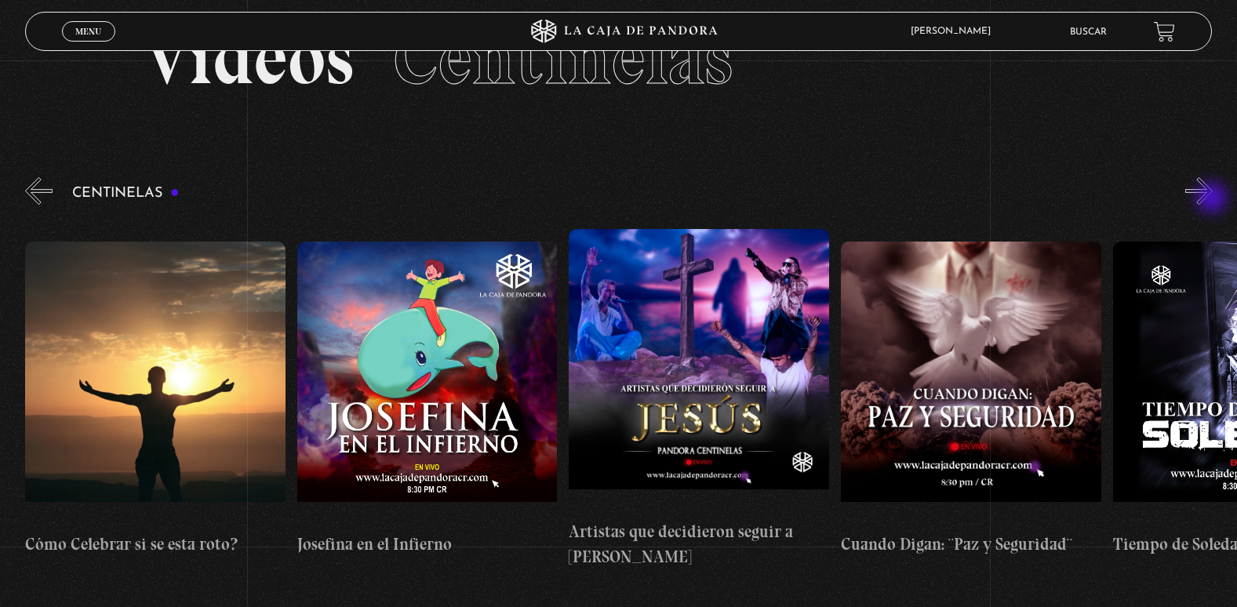
click at [1213, 199] on button "»" at bounding box center [1198, 190] width 27 height 27
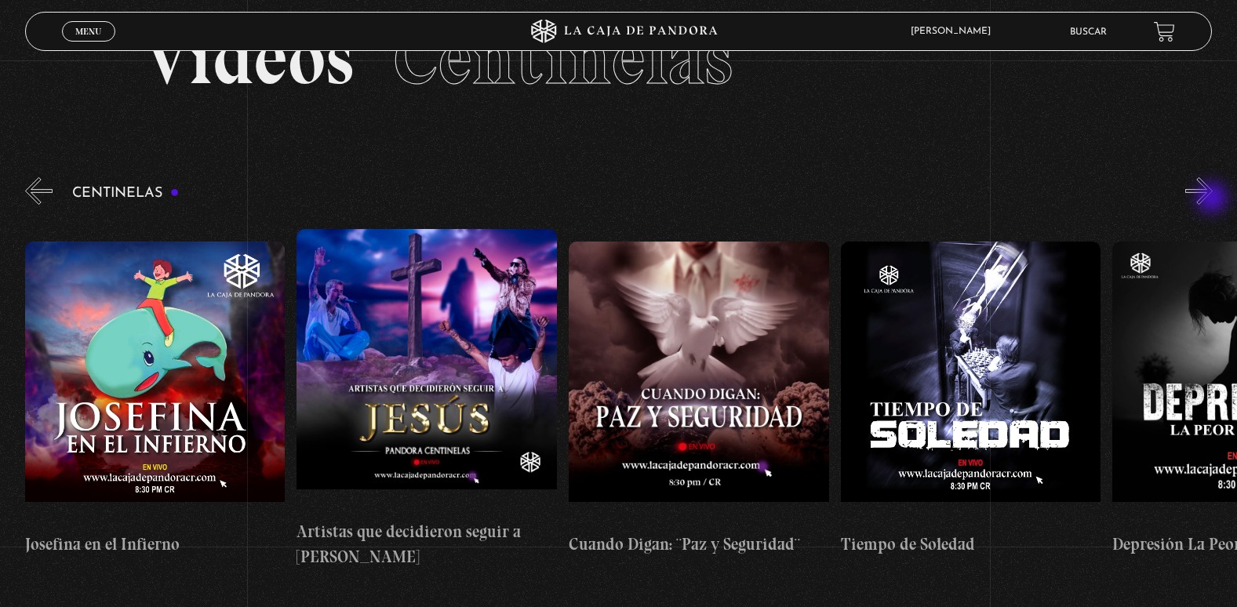
click at [1213, 199] on button "»" at bounding box center [1198, 190] width 27 height 27
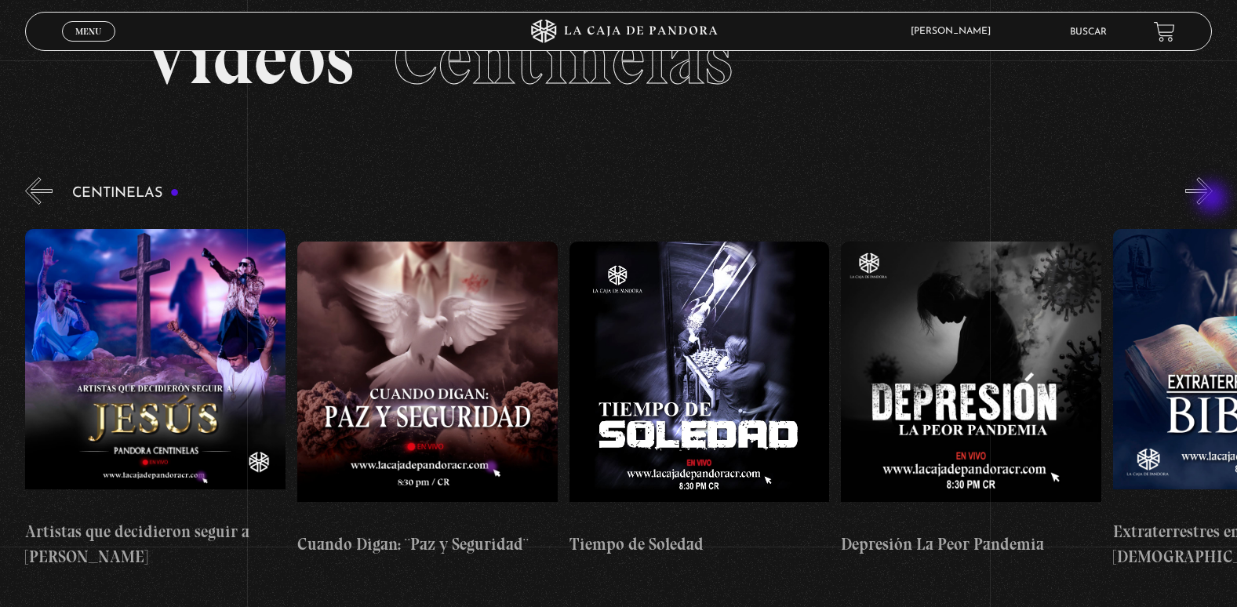
scroll to position [0, 7614]
click at [1213, 199] on button "»" at bounding box center [1198, 190] width 27 height 27
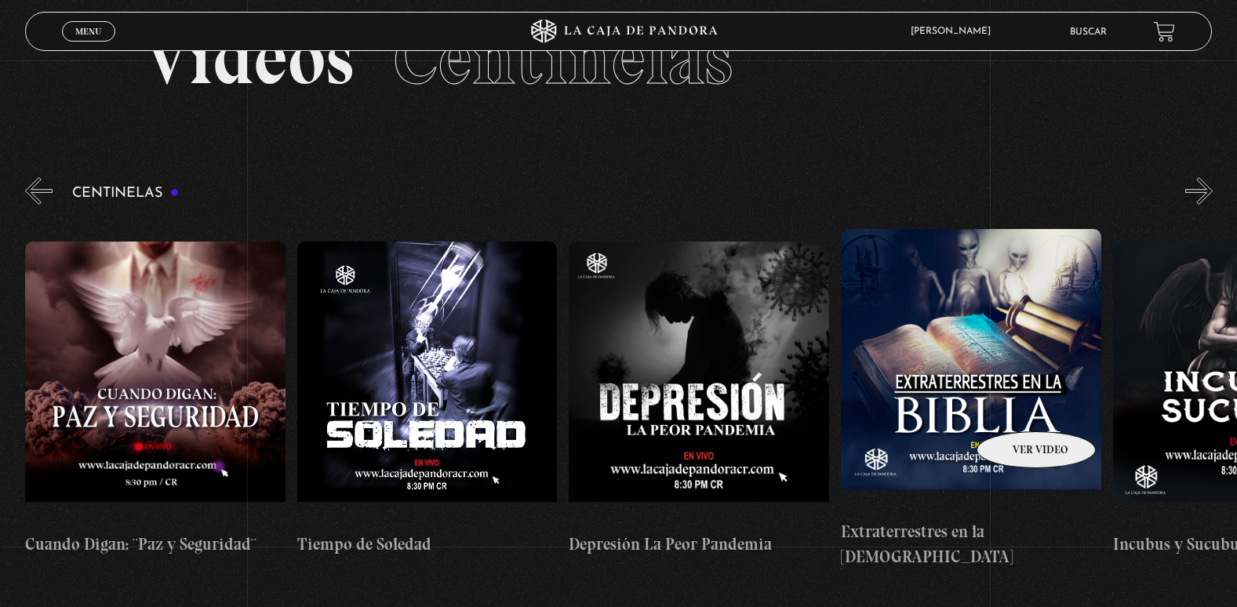
scroll to position [0, 7882]
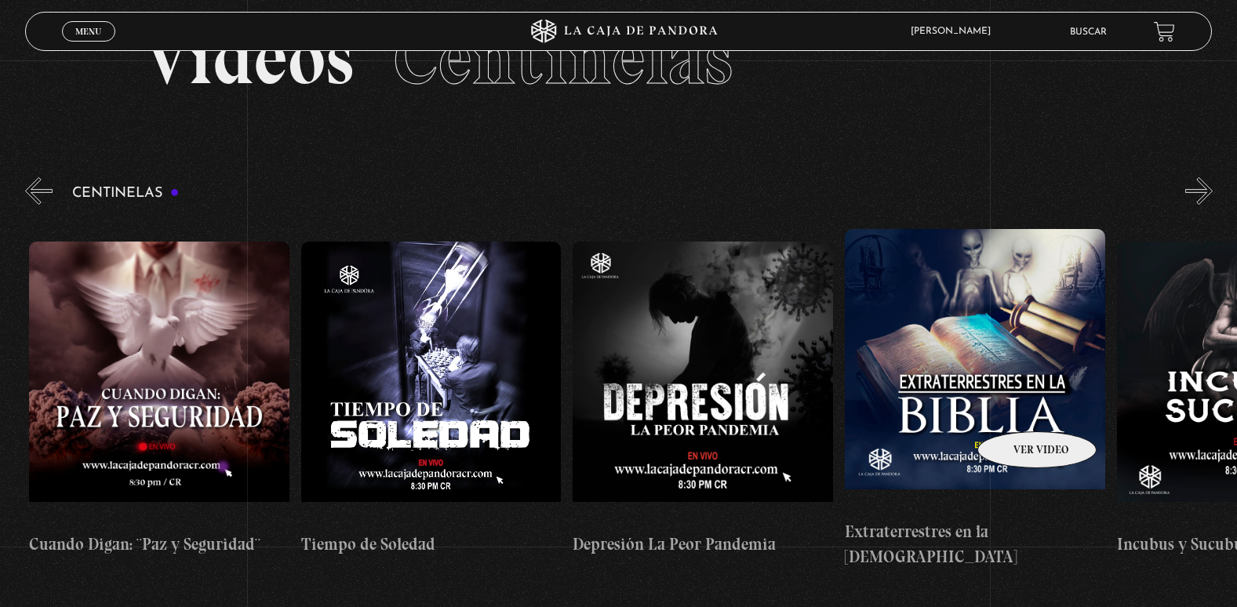
click at [1017, 408] on figure at bounding box center [975, 370] width 260 height 282
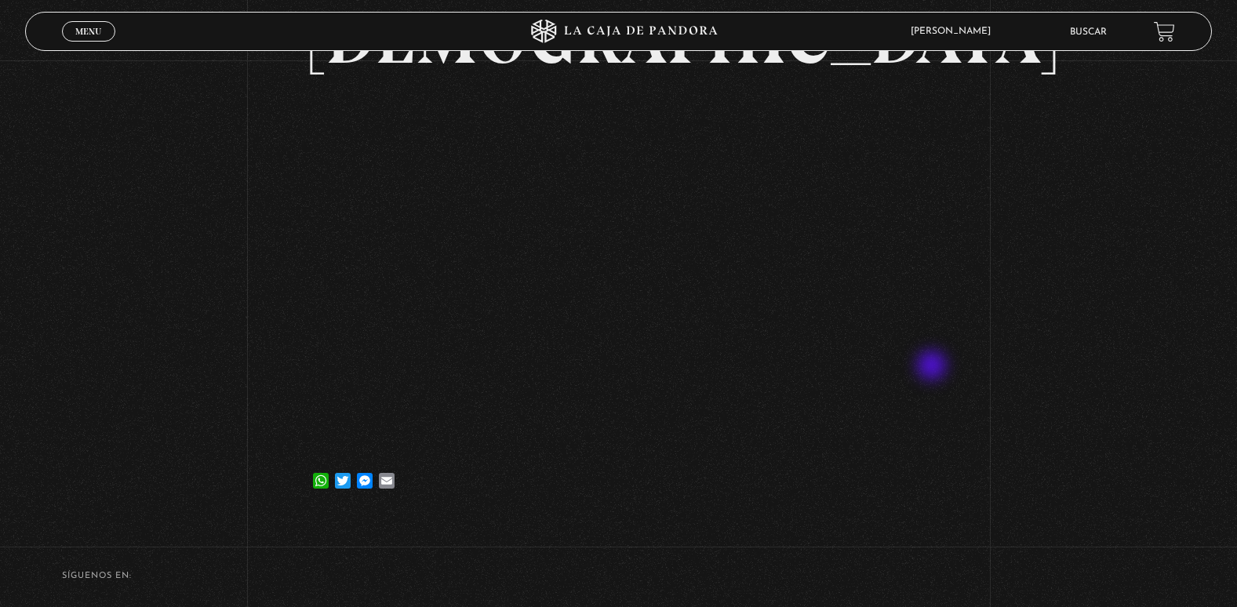
scroll to position [314, 0]
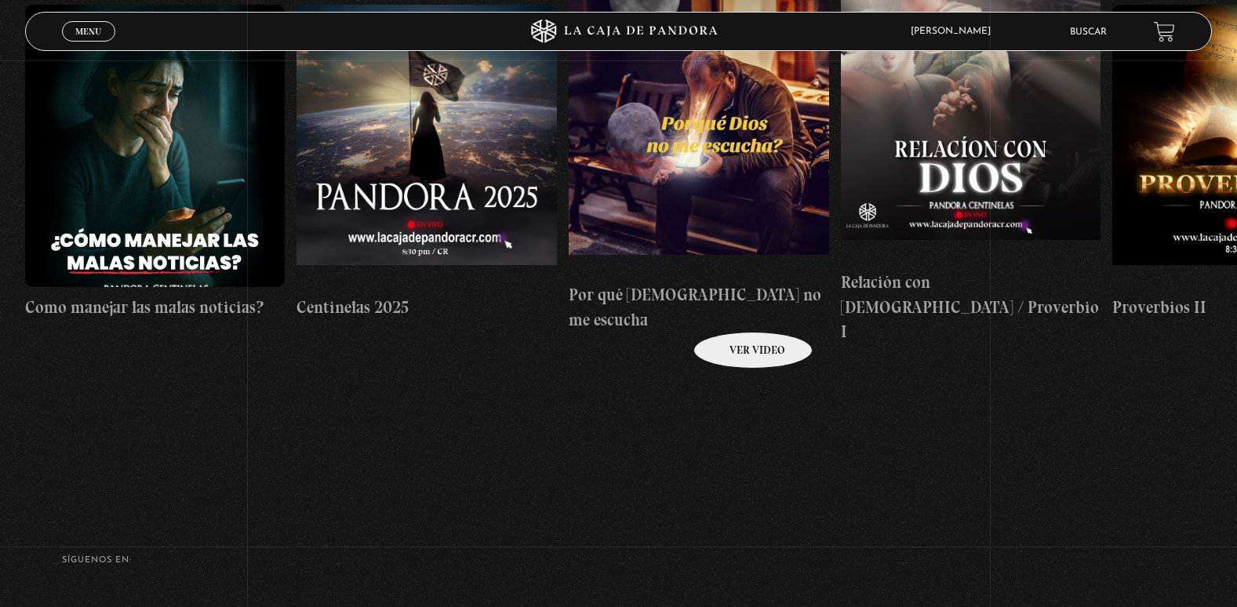
scroll to position [157, 0]
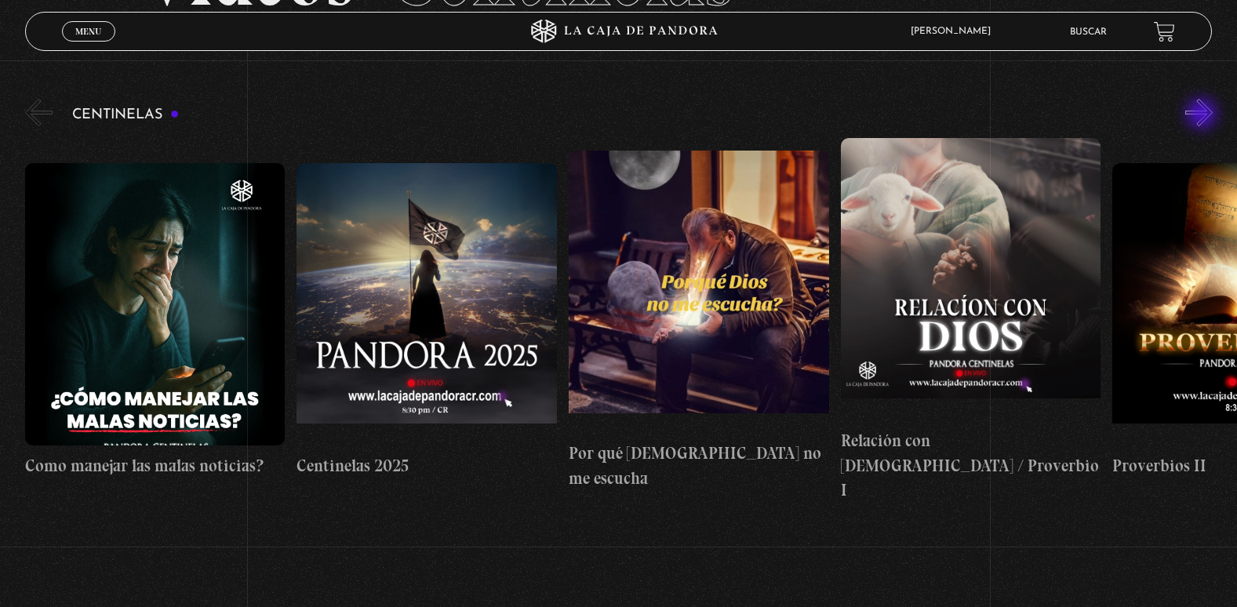
click at [1203, 115] on button "»" at bounding box center [1198, 112] width 27 height 27
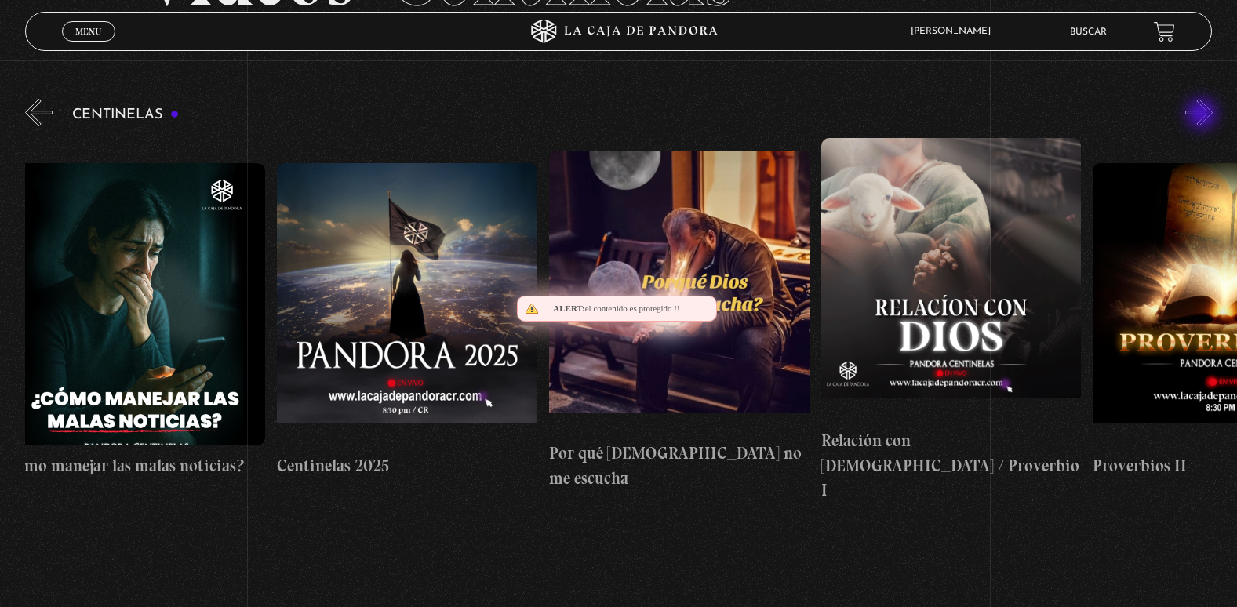
click at [1203, 115] on button "»" at bounding box center [1198, 112] width 27 height 27
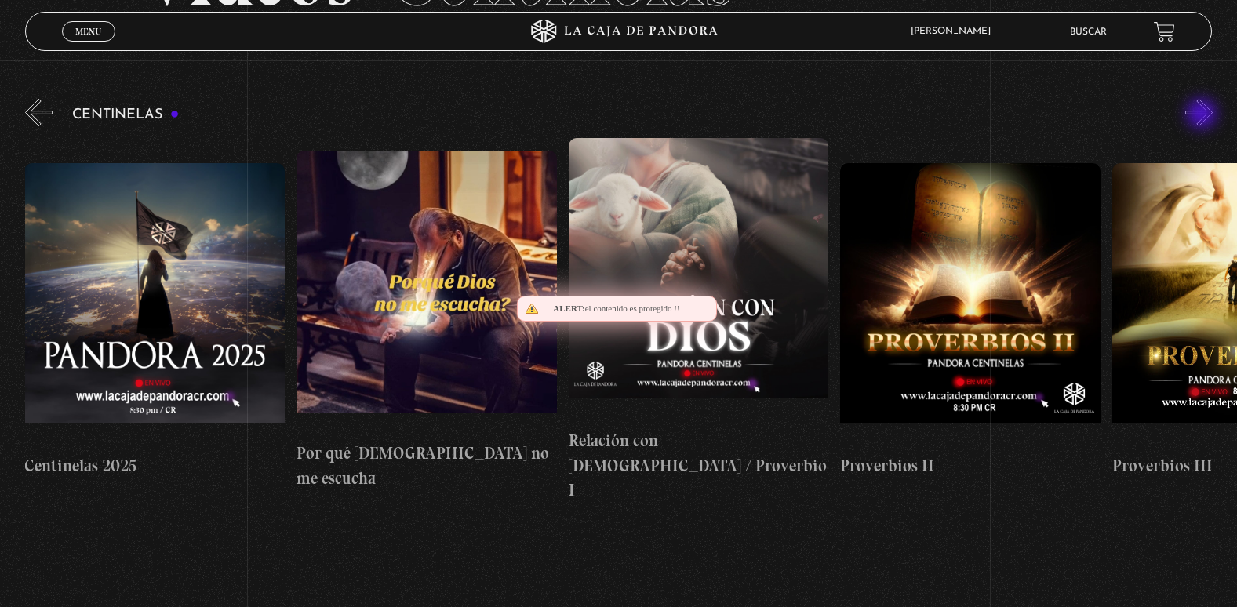
click at [1203, 115] on button "»" at bounding box center [1198, 112] width 27 height 27
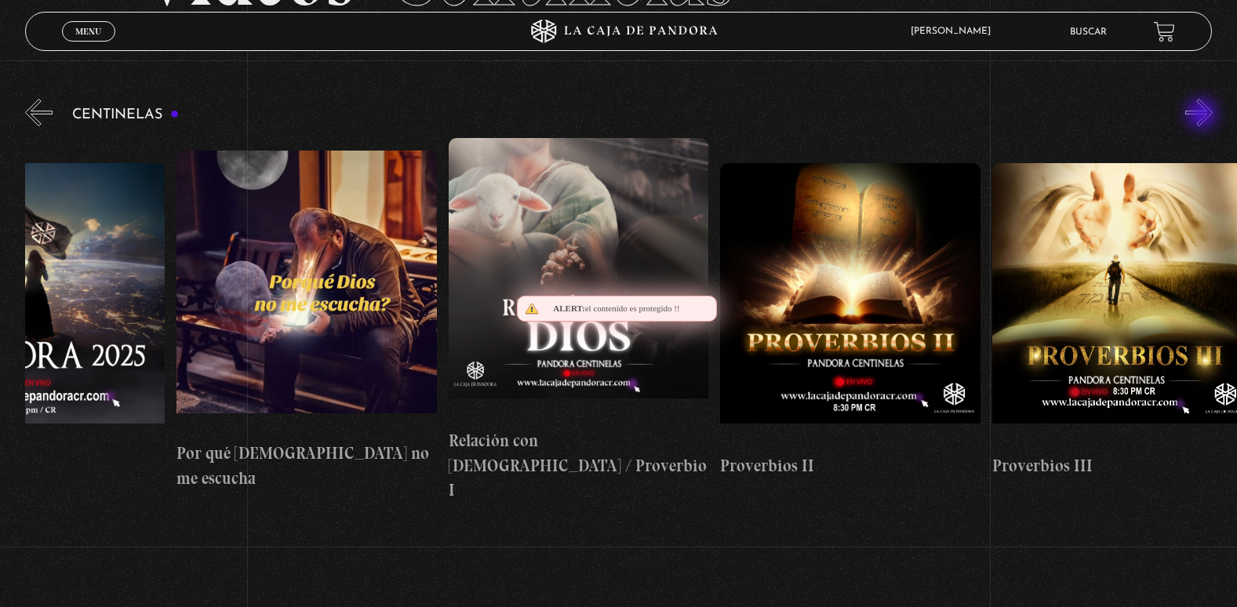
click at [1203, 115] on button "»" at bounding box center [1198, 112] width 27 height 27
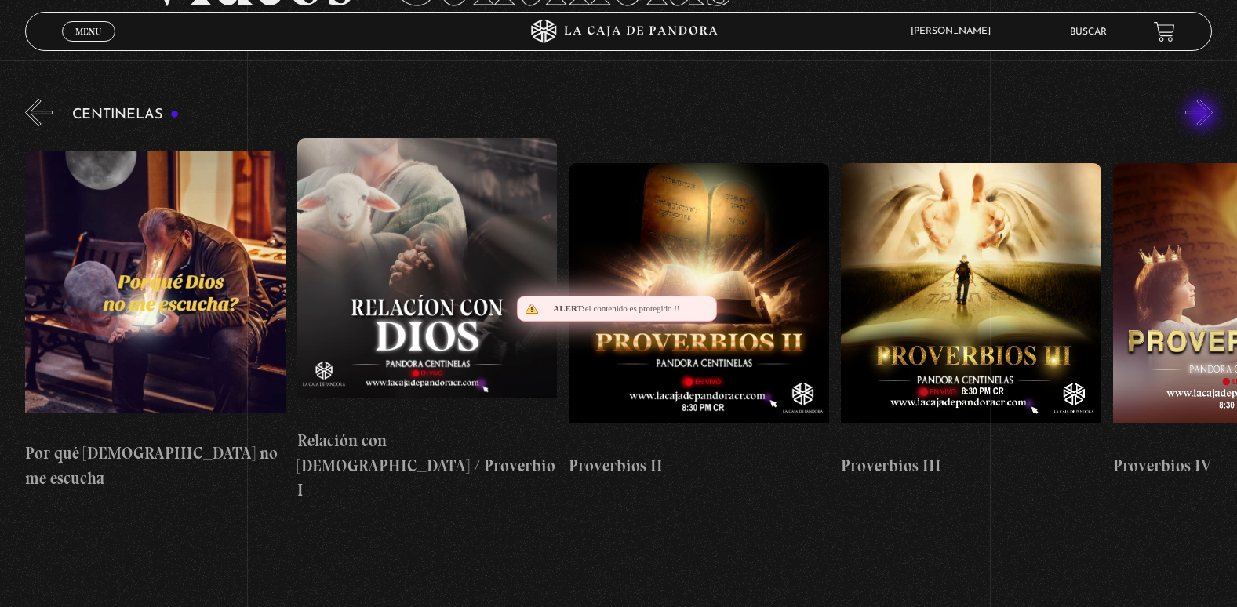
click at [1203, 115] on button "»" at bounding box center [1198, 112] width 27 height 27
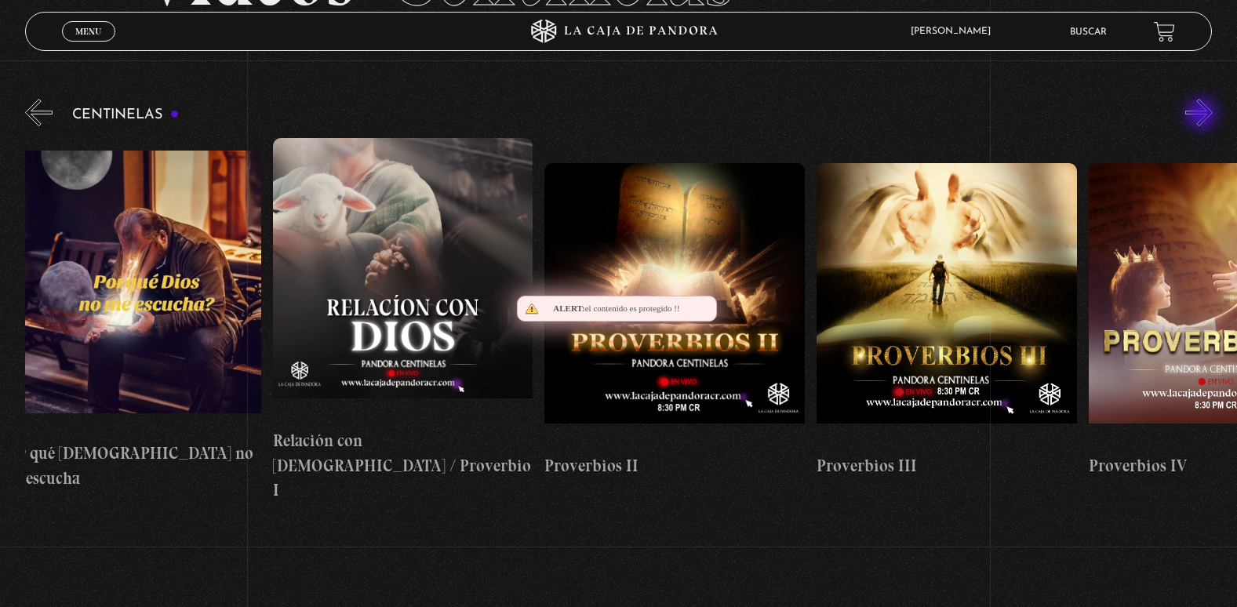
click at [1203, 115] on button "»" at bounding box center [1198, 112] width 27 height 27
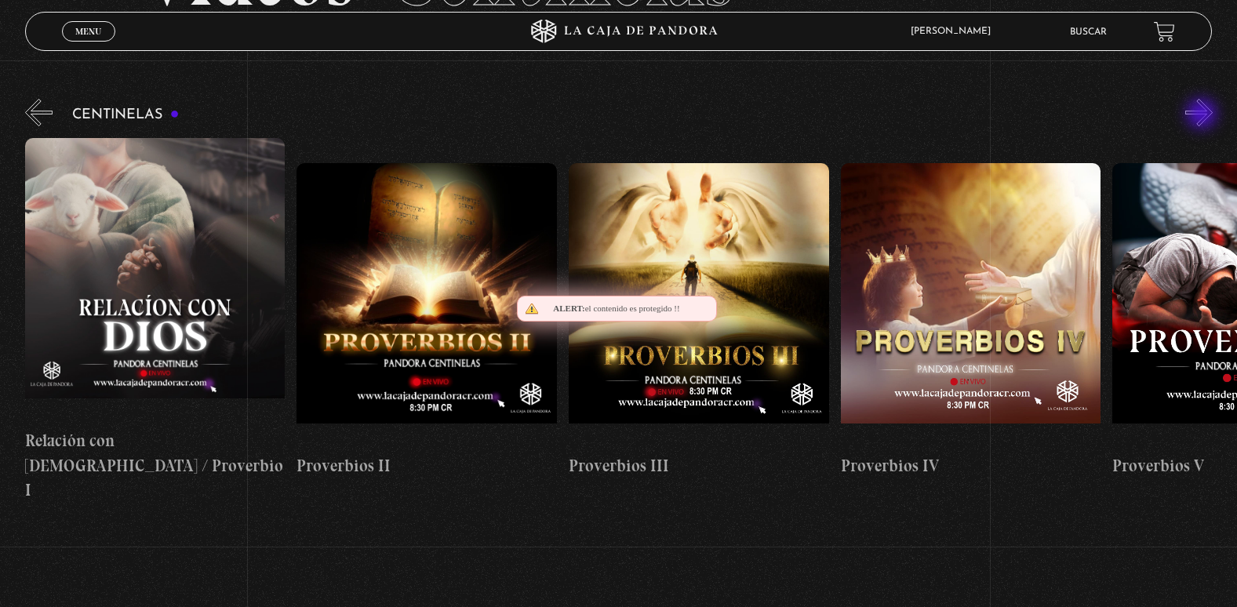
click at [1203, 115] on button "»" at bounding box center [1198, 112] width 27 height 27
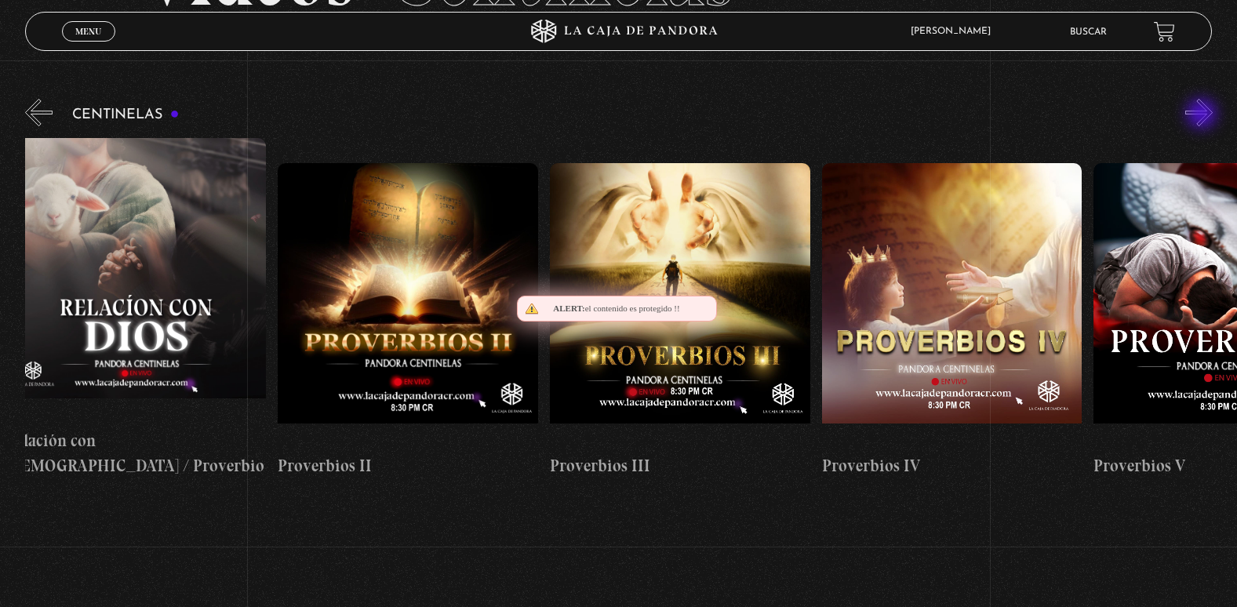
click at [1203, 115] on button "»" at bounding box center [1198, 112] width 27 height 27
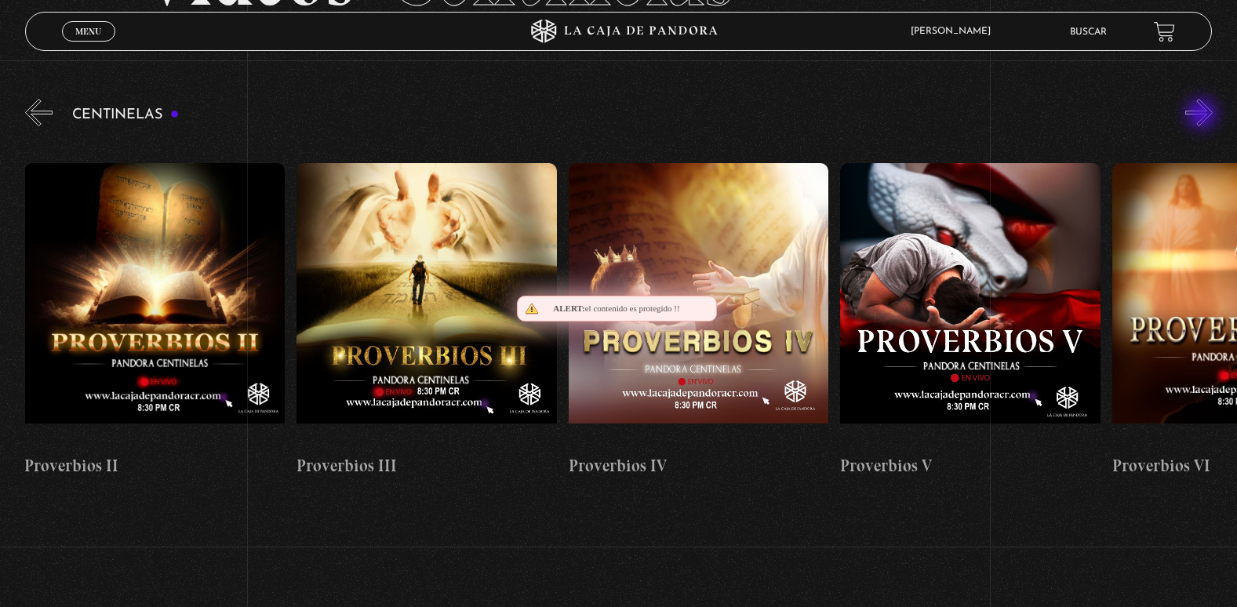
click at [1203, 115] on button "»" at bounding box center [1198, 112] width 27 height 27
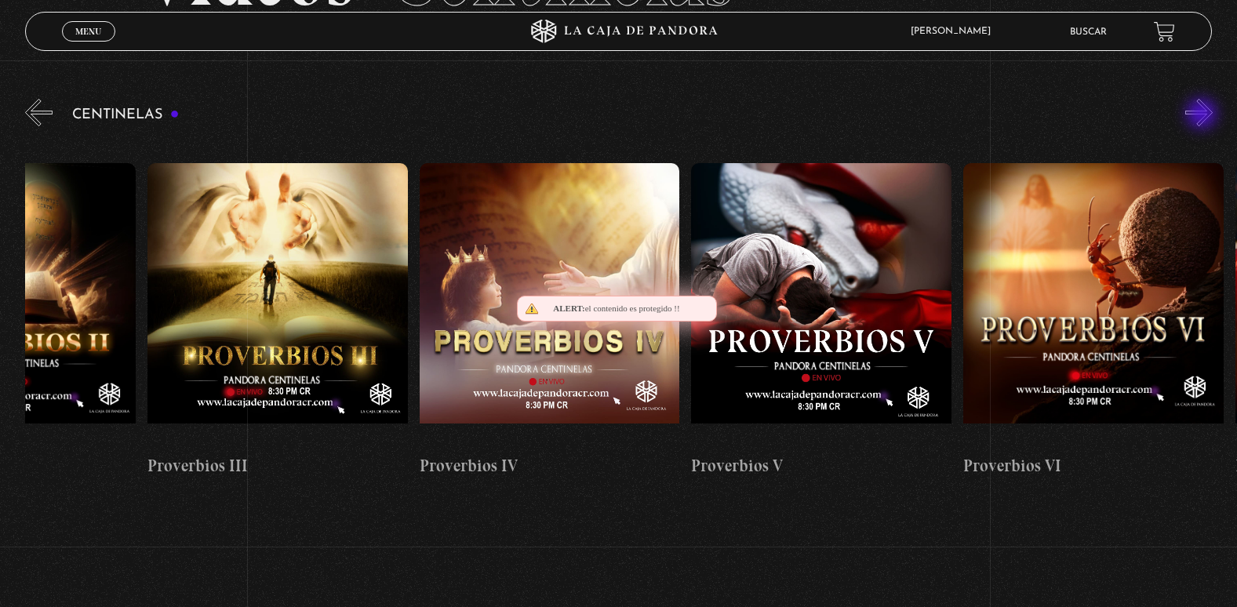
click at [1203, 115] on button "»" at bounding box center [1198, 112] width 27 height 27
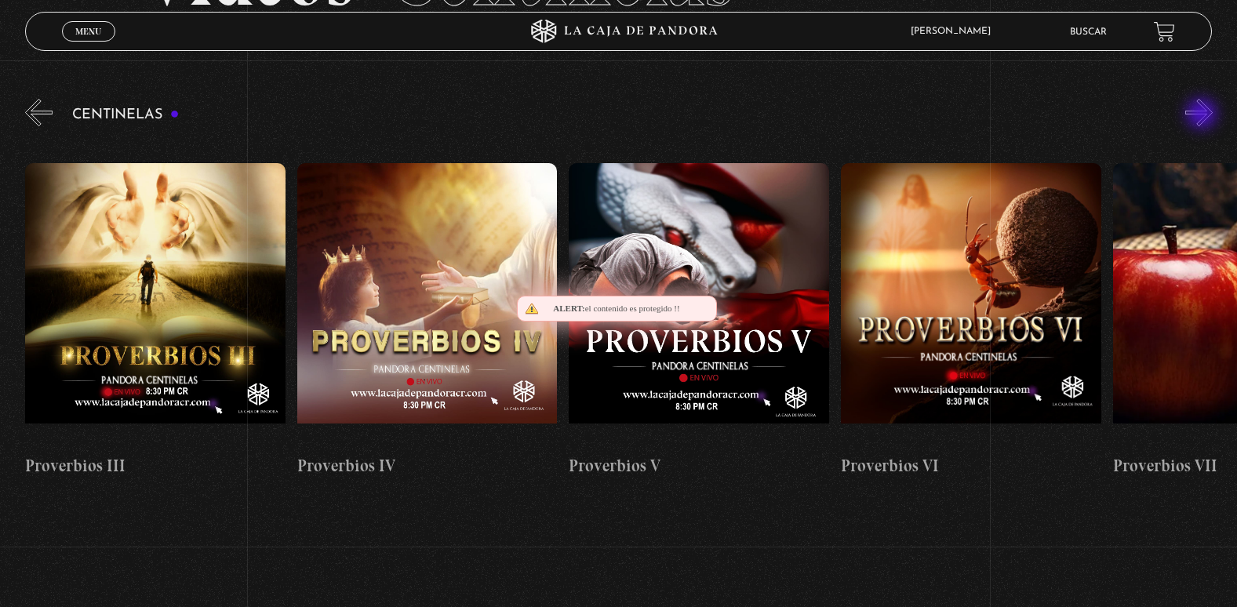
click at [1203, 115] on button "»" at bounding box center [1198, 112] width 27 height 27
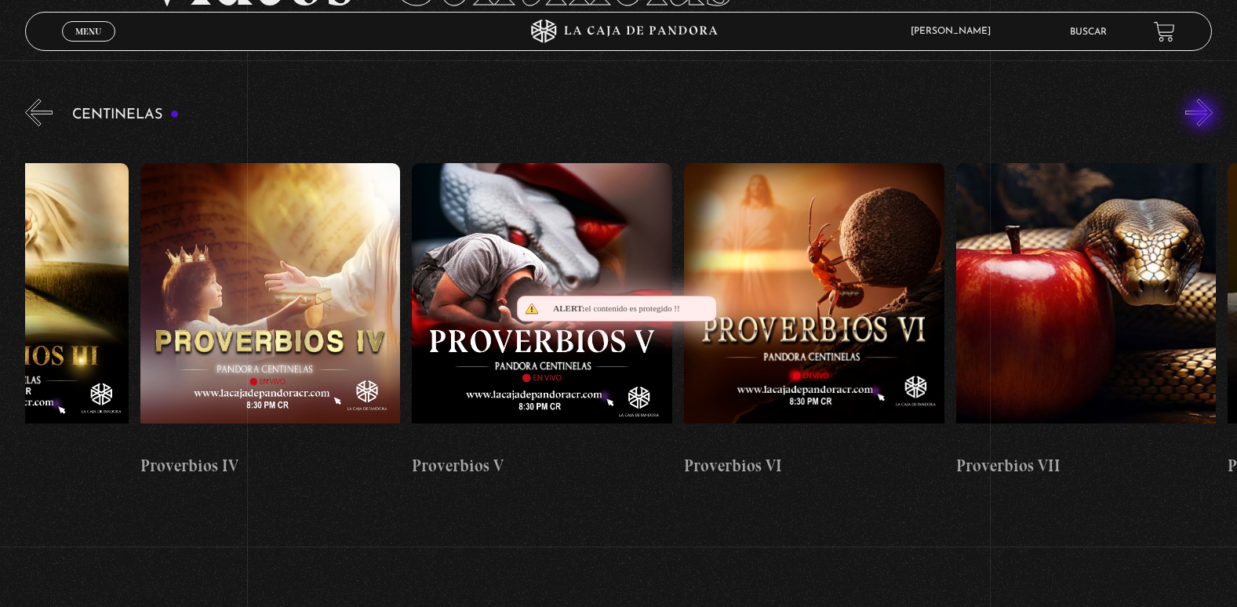
click at [1203, 115] on button "»" at bounding box center [1198, 112] width 27 height 27
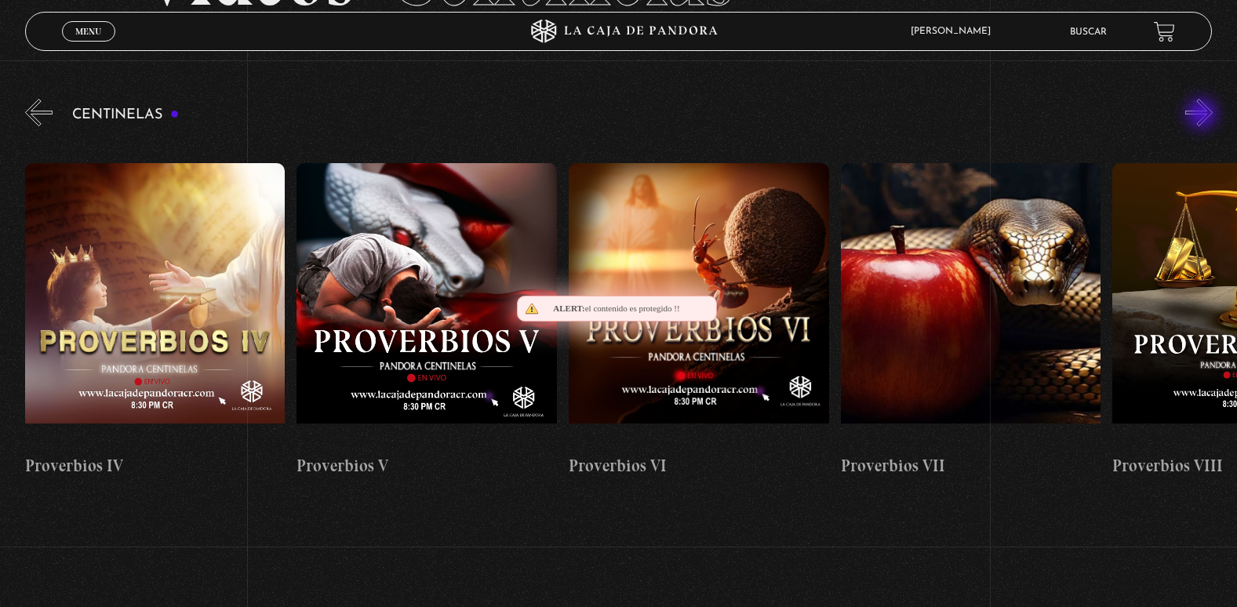
click at [1203, 115] on button "»" at bounding box center [1198, 112] width 27 height 27
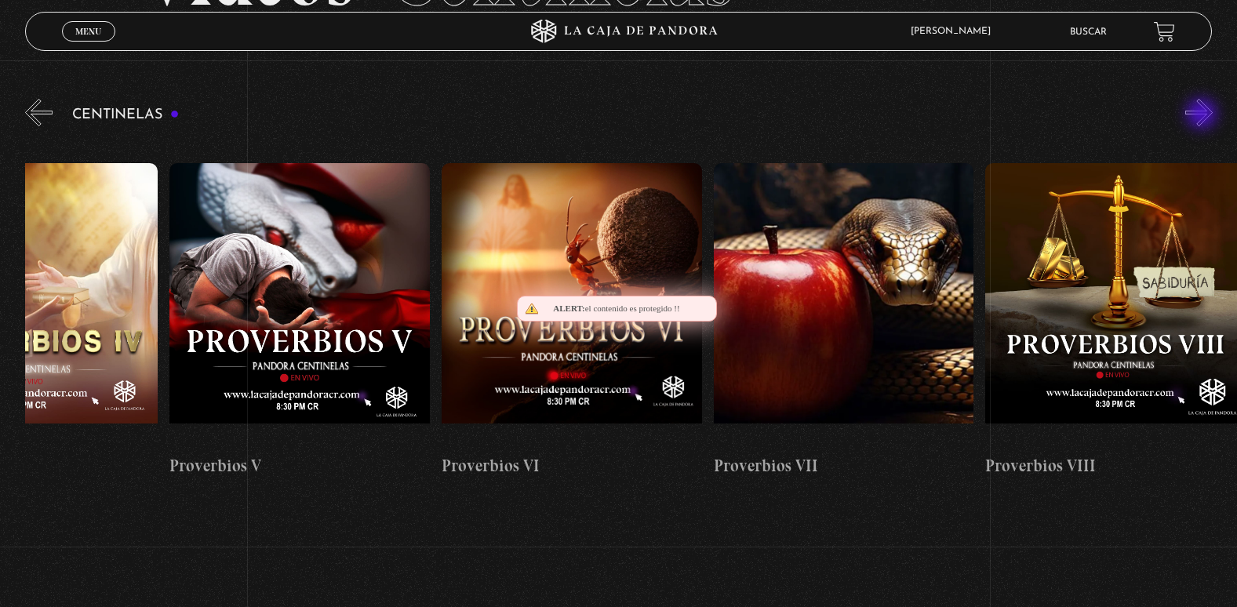
click at [1203, 115] on button "»" at bounding box center [1198, 112] width 27 height 27
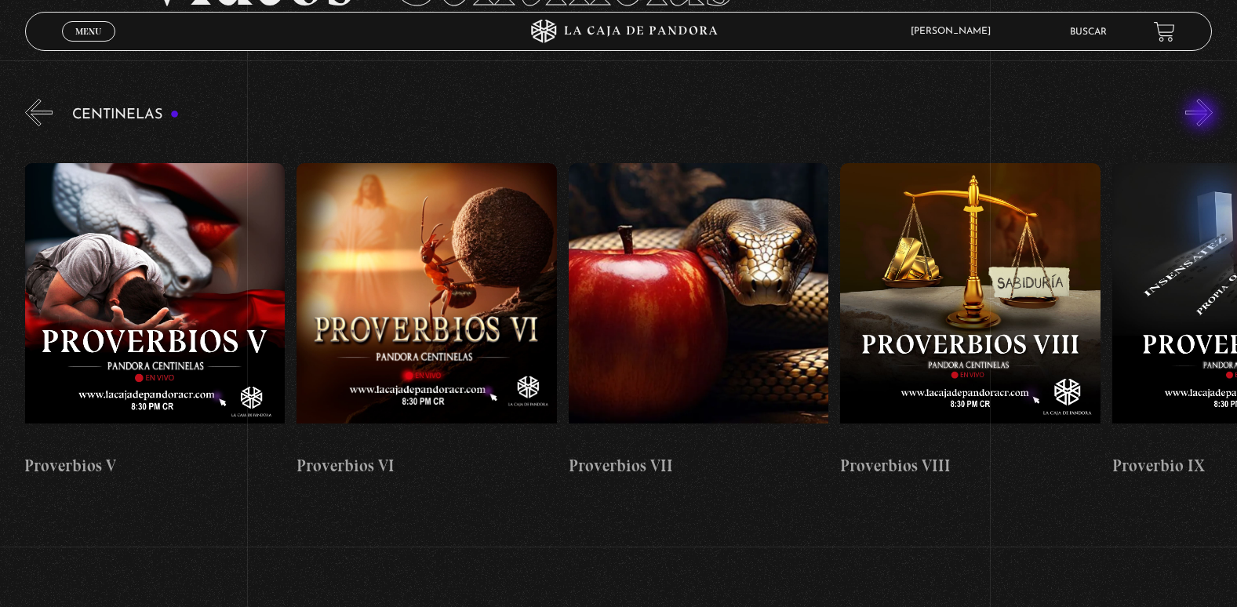
click at [1203, 115] on button "»" at bounding box center [1198, 112] width 27 height 27
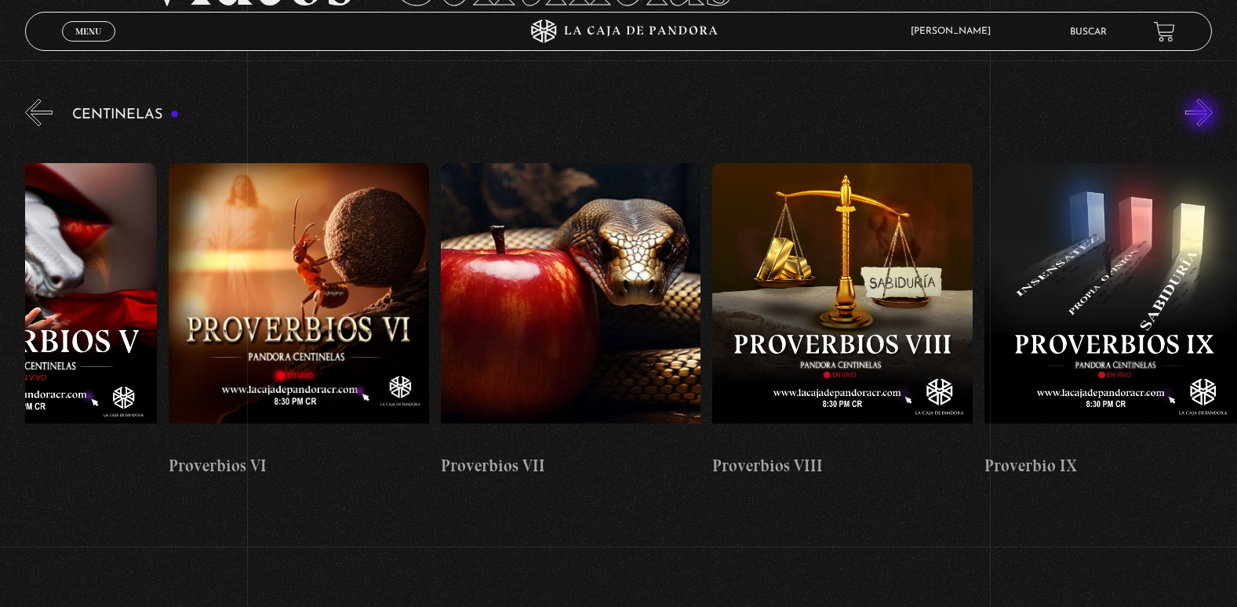
click at [1203, 115] on button "»" at bounding box center [1198, 112] width 27 height 27
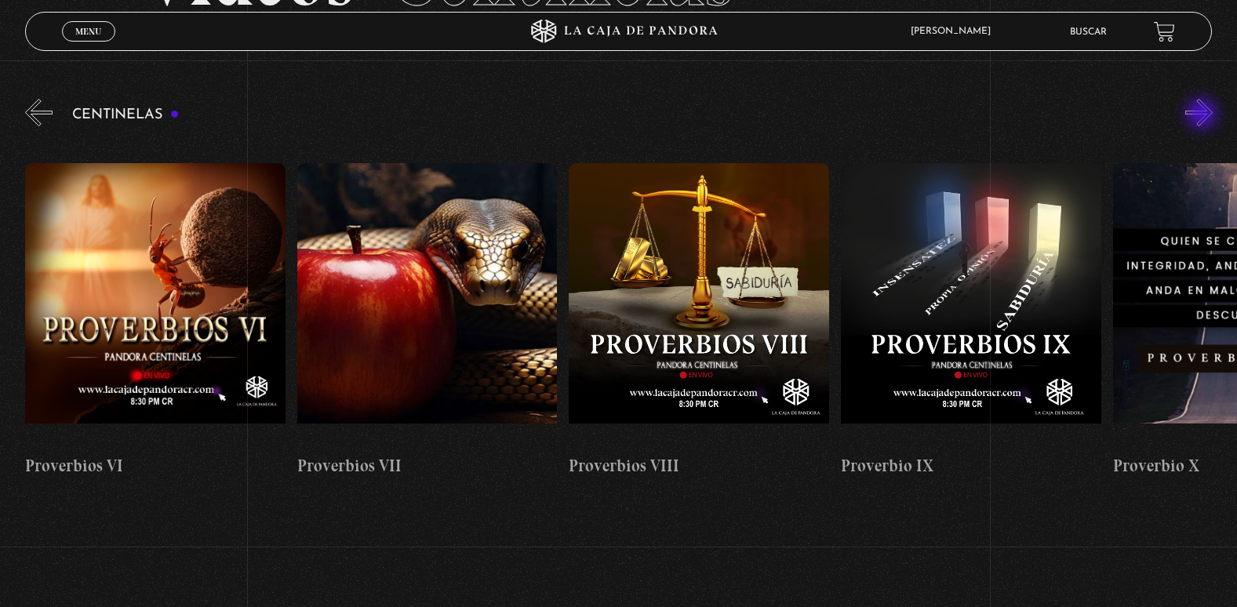
click at [1203, 115] on button "»" at bounding box center [1198, 112] width 27 height 27
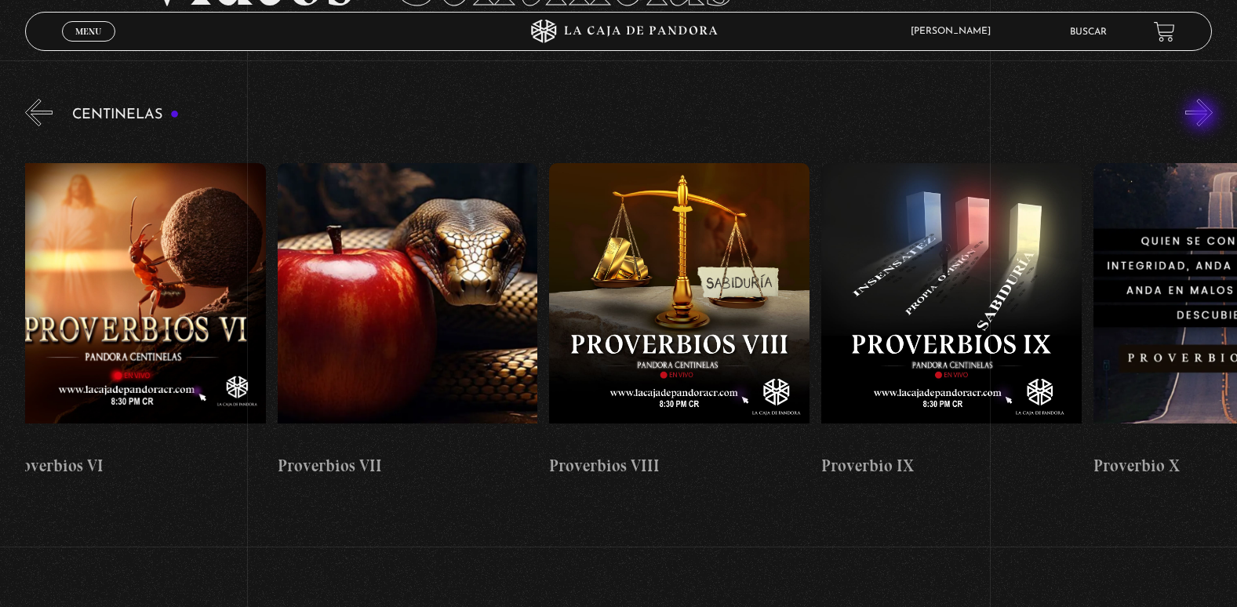
click at [1203, 116] on button "»" at bounding box center [1198, 112] width 27 height 27
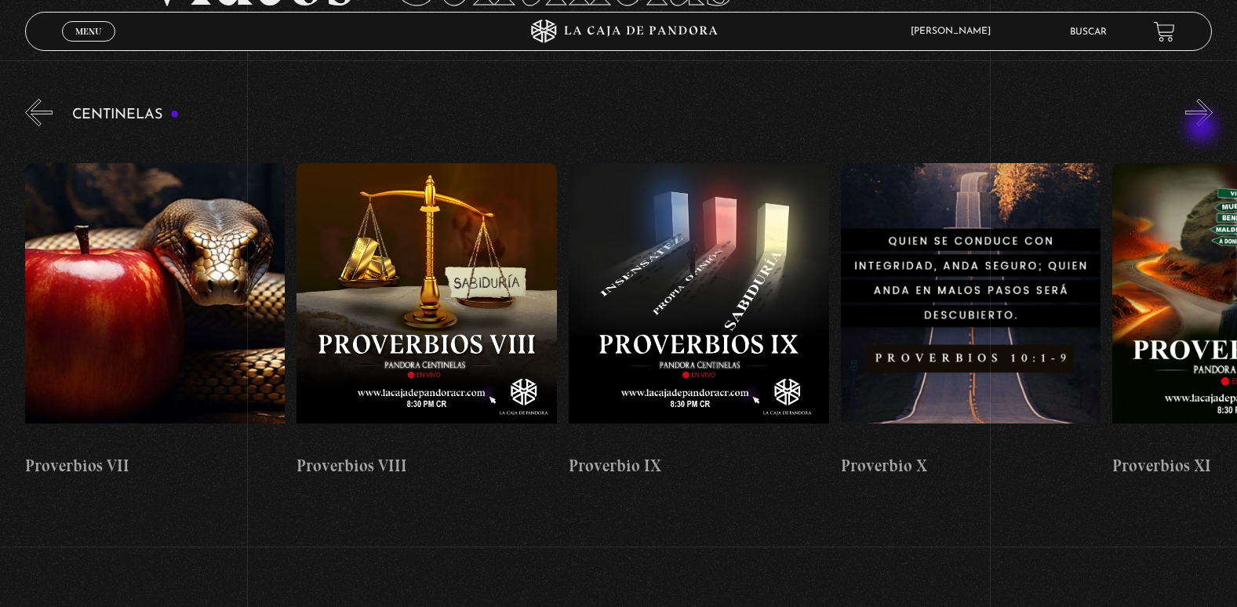
drag, startPoint x: 1203, startPoint y: 116, endPoint x: 1203, endPoint y: 129, distance: 12.6
click at [1203, 129] on div "Centinelas" at bounding box center [631, 299] width 1212 height 407
click at [1203, 131] on div "Centinelas" at bounding box center [631, 299] width 1212 height 407
click at [1203, 113] on button "»" at bounding box center [1198, 112] width 27 height 27
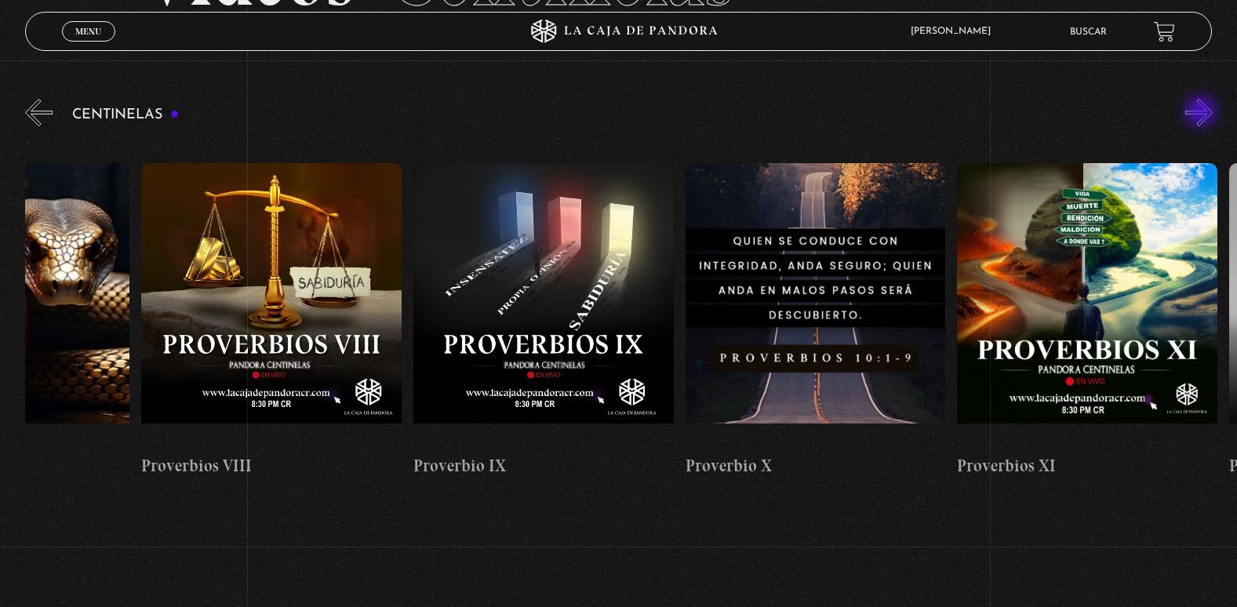
click at [1203, 113] on button "»" at bounding box center [1198, 112] width 27 height 27
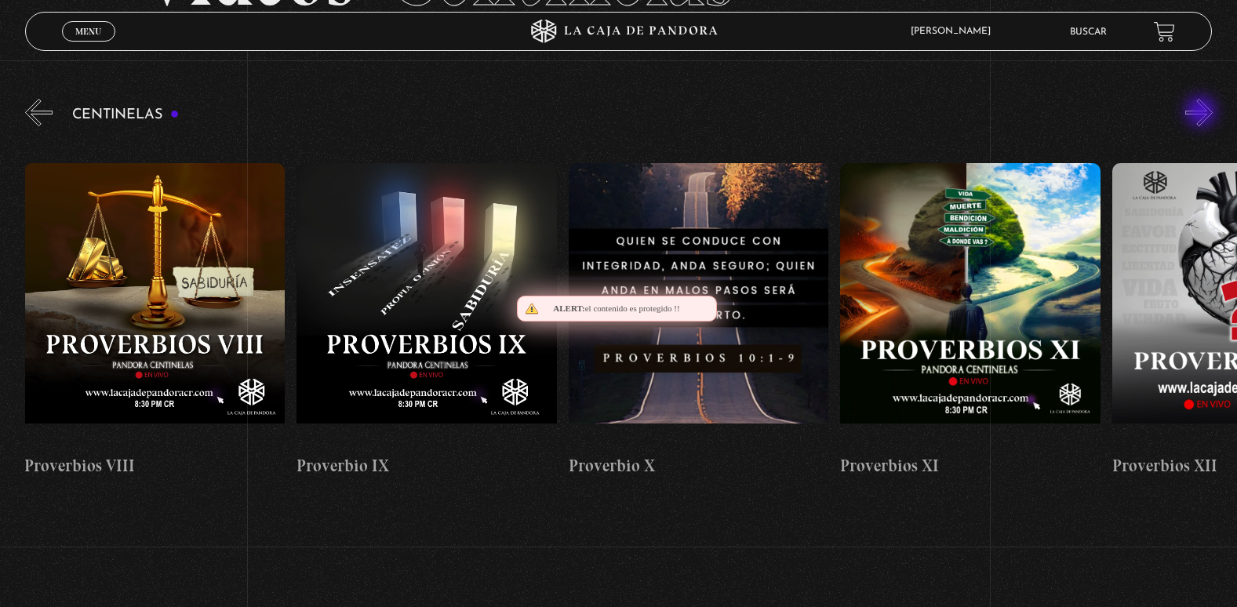
click at [1203, 113] on button "»" at bounding box center [1198, 112] width 27 height 27
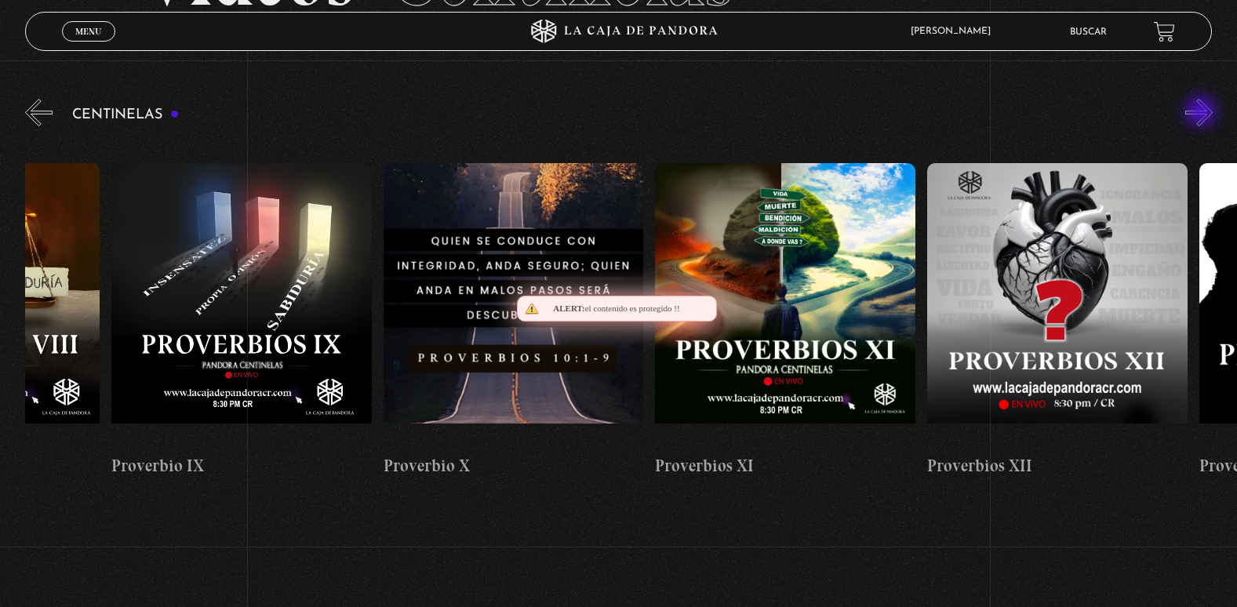
click at [1203, 113] on button "»" at bounding box center [1198, 112] width 27 height 27
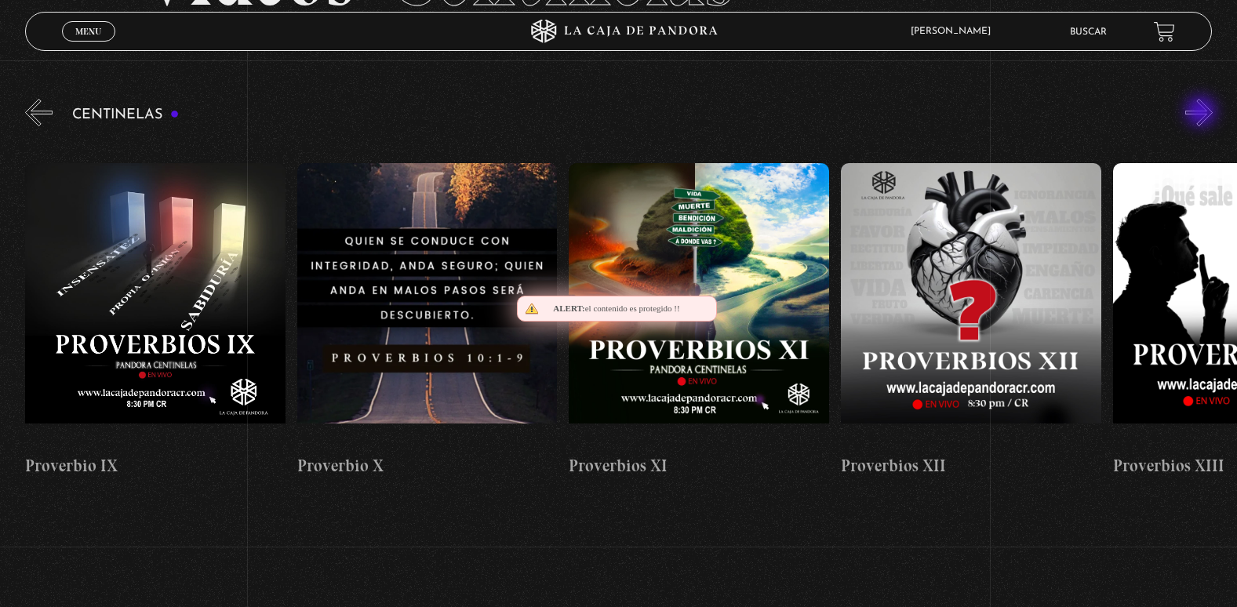
click at [1203, 113] on button "»" at bounding box center [1198, 112] width 27 height 27
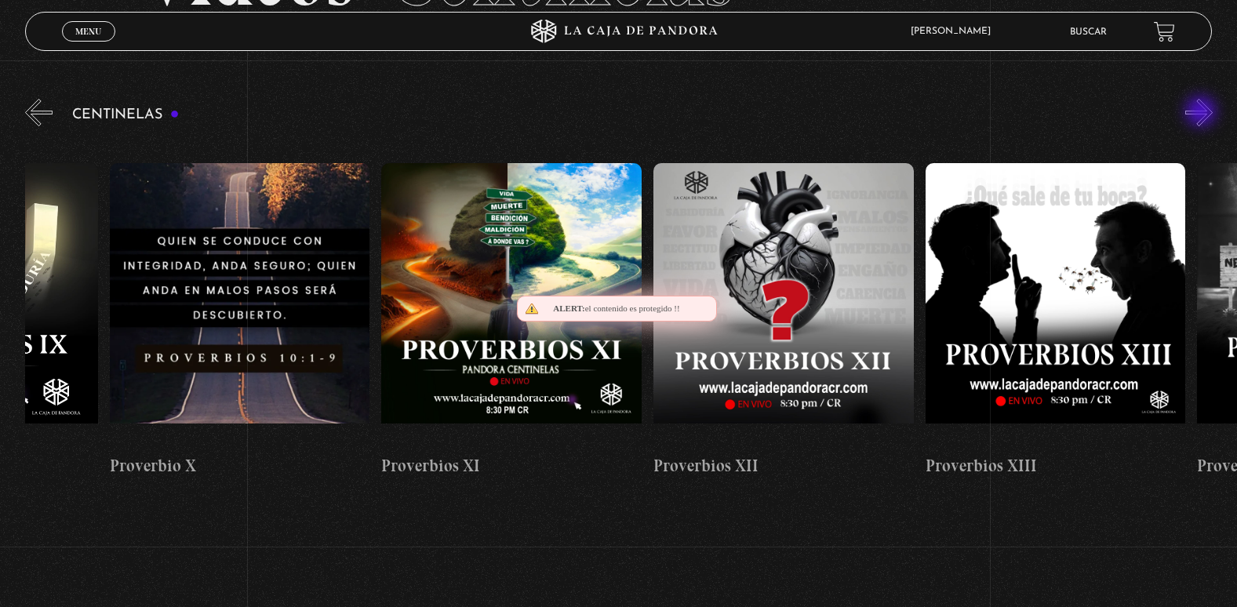
click at [1203, 113] on button "»" at bounding box center [1198, 112] width 27 height 27
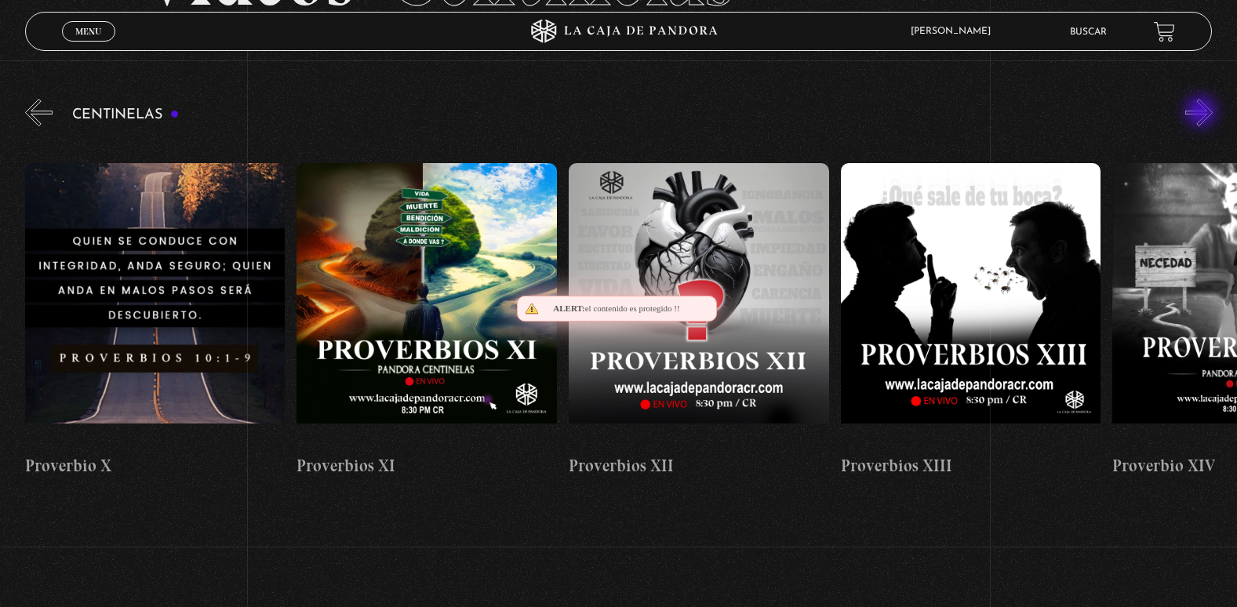
click at [1203, 113] on button "»" at bounding box center [1198, 112] width 27 height 27
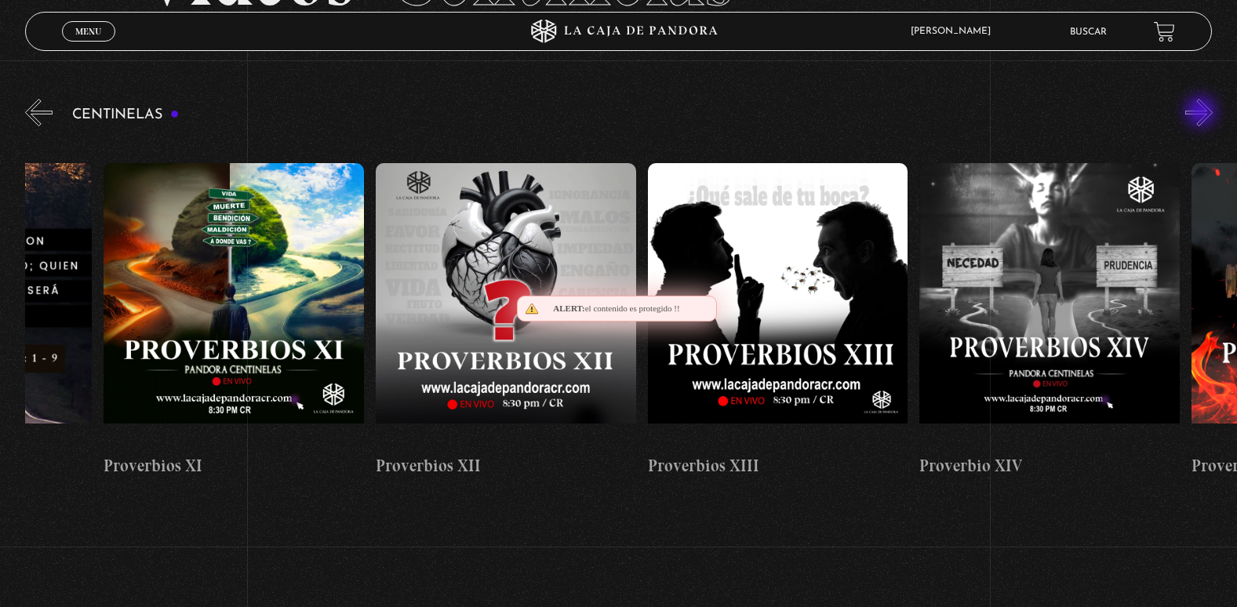
click at [1203, 113] on button "»" at bounding box center [1198, 112] width 27 height 27
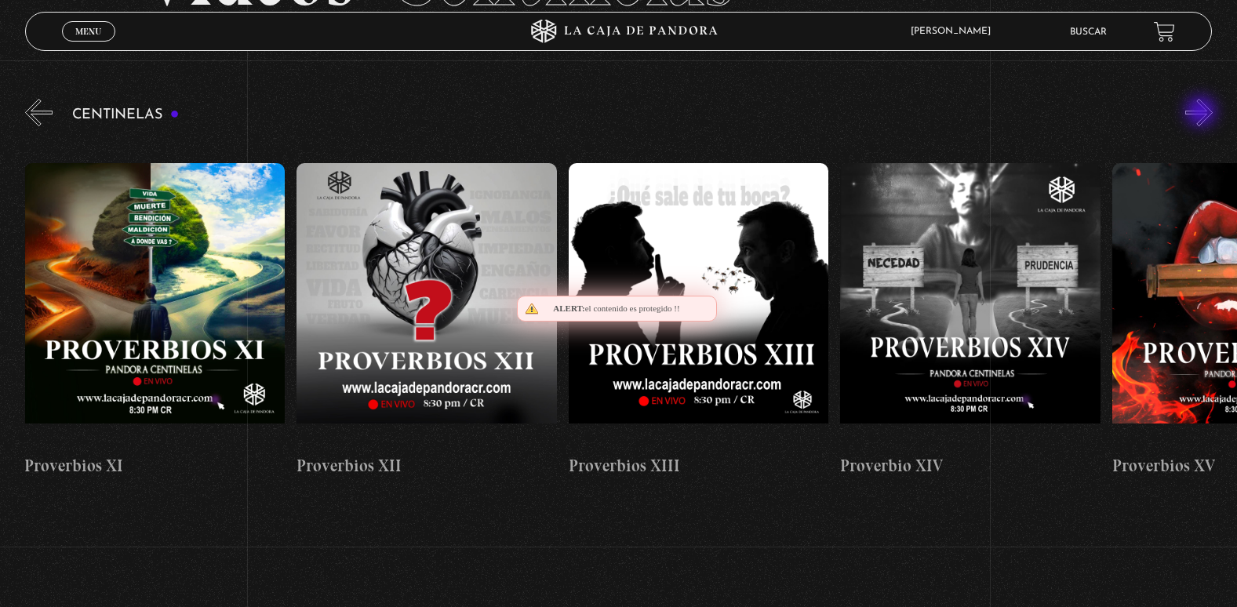
click at [1203, 113] on button "»" at bounding box center [1198, 112] width 27 height 27
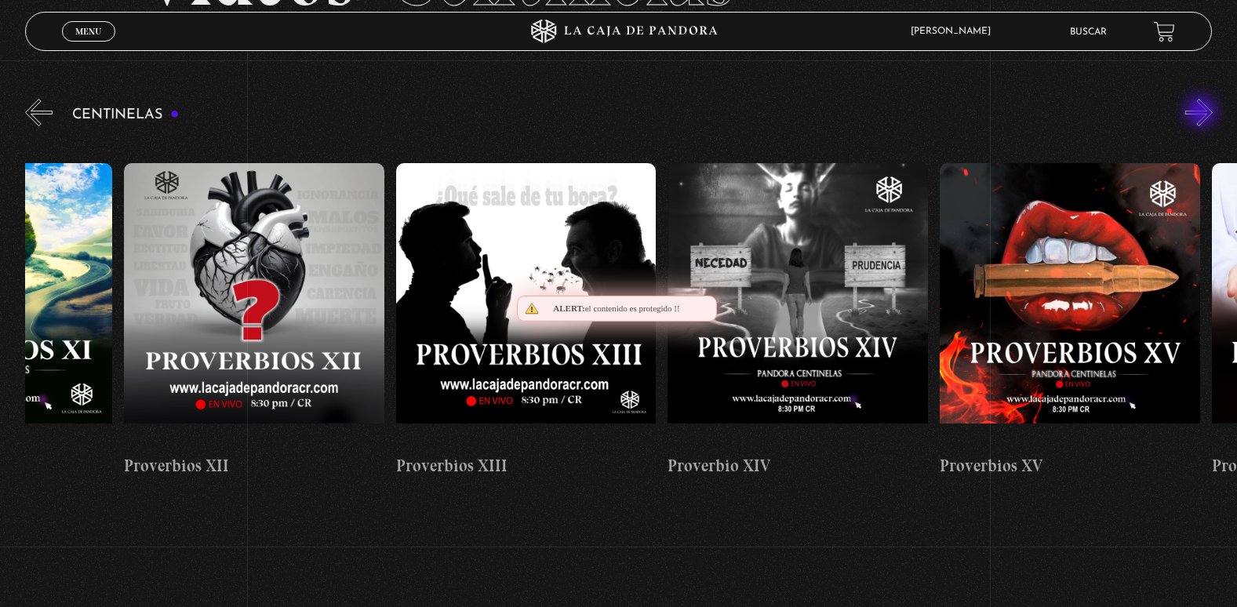
click at [1203, 113] on button "»" at bounding box center [1198, 112] width 27 height 27
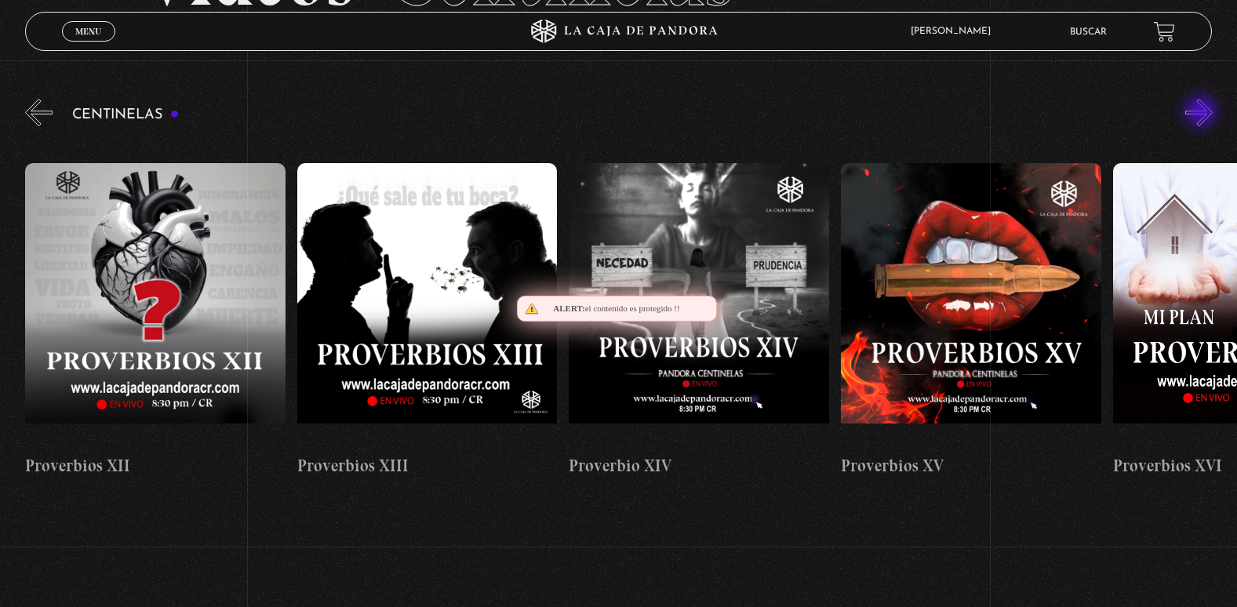
click at [1203, 113] on button "»" at bounding box center [1198, 112] width 27 height 27
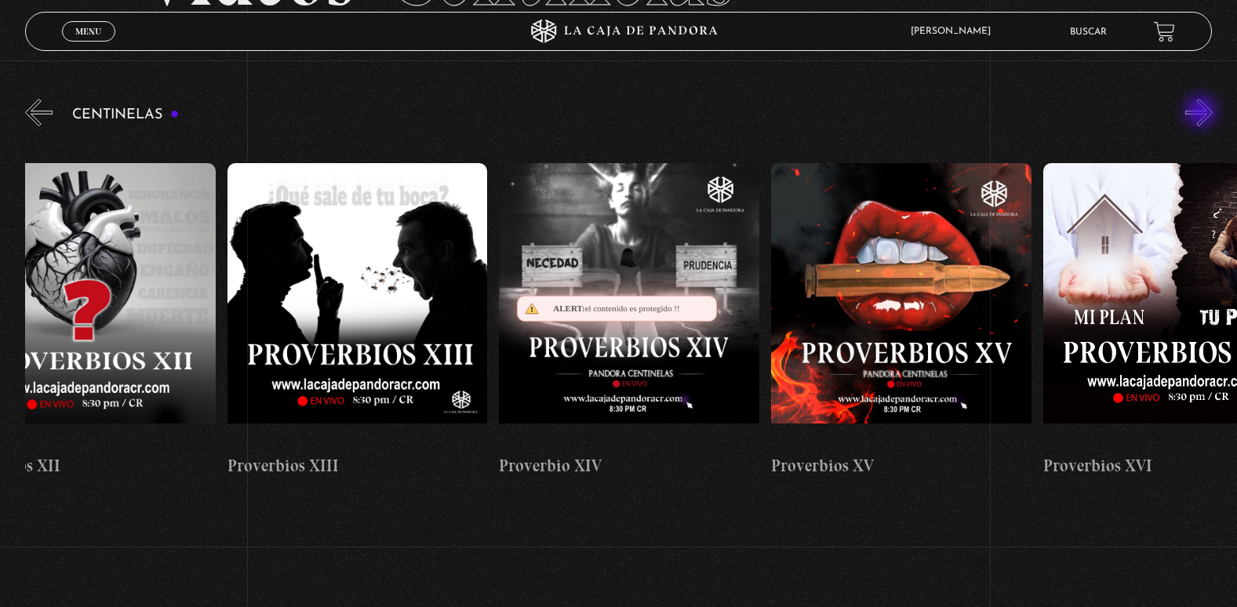
click at [1203, 113] on button "»" at bounding box center [1198, 112] width 27 height 27
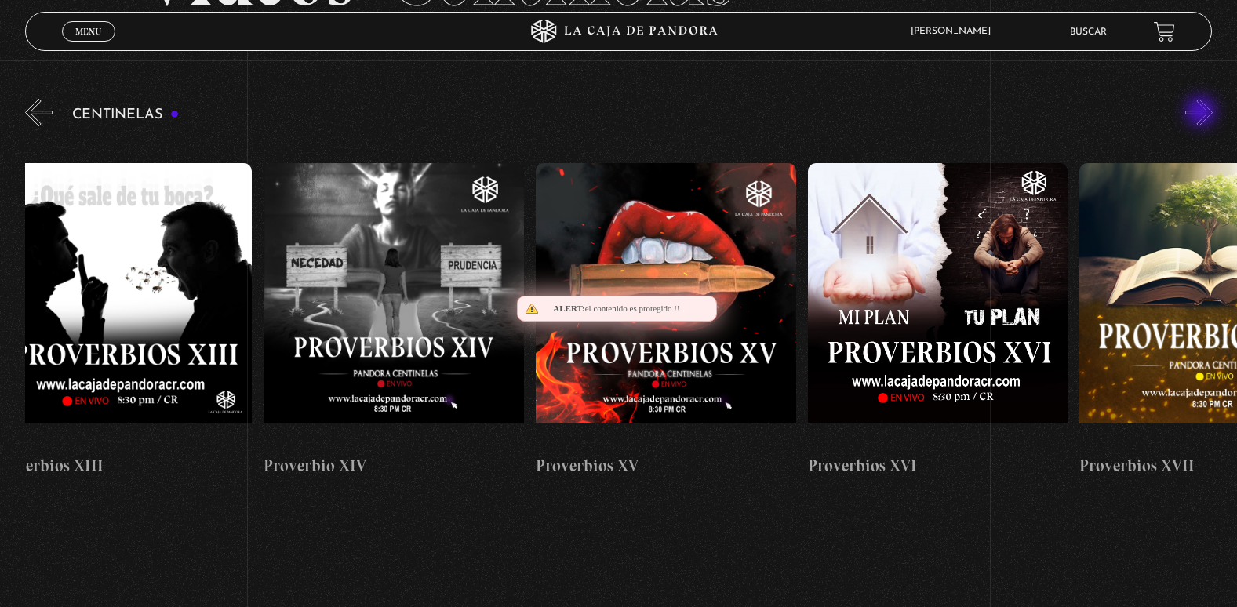
click at [1203, 113] on button "»" at bounding box center [1198, 112] width 27 height 27
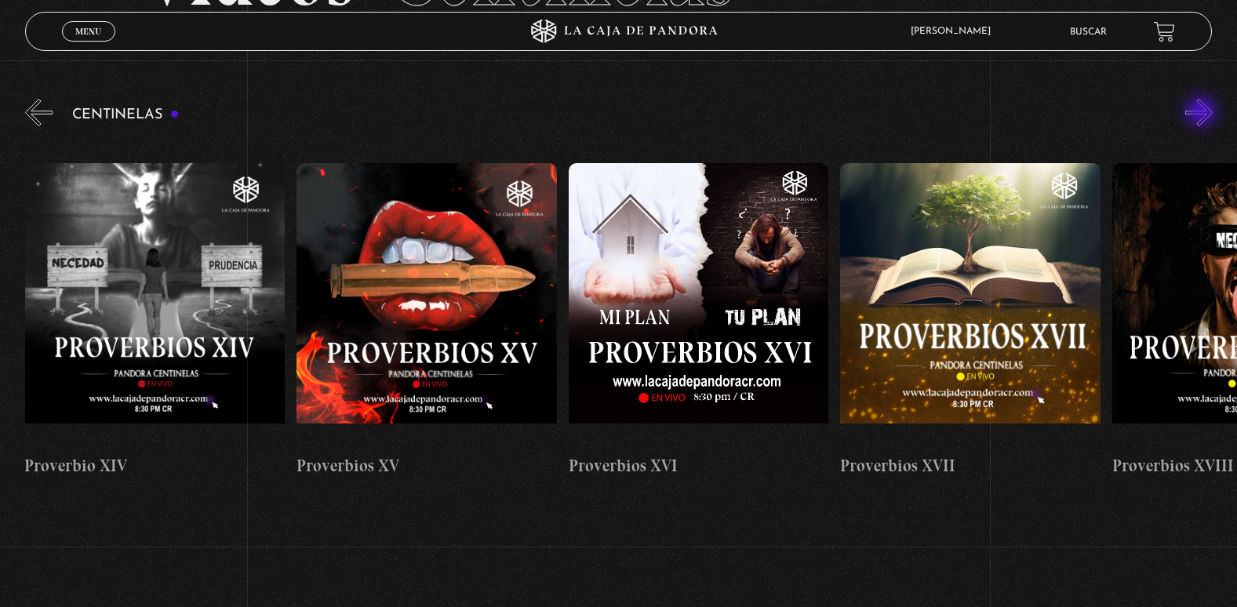
click at [1203, 113] on button "»" at bounding box center [1198, 112] width 27 height 27
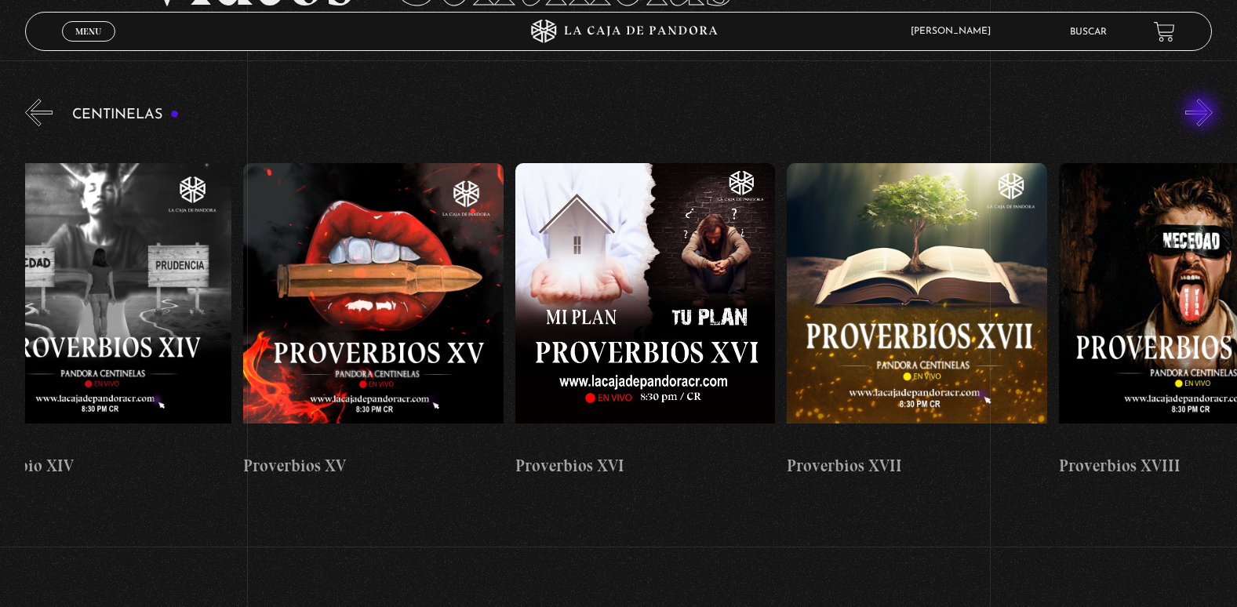
click at [1203, 113] on button "»" at bounding box center [1198, 112] width 27 height 27
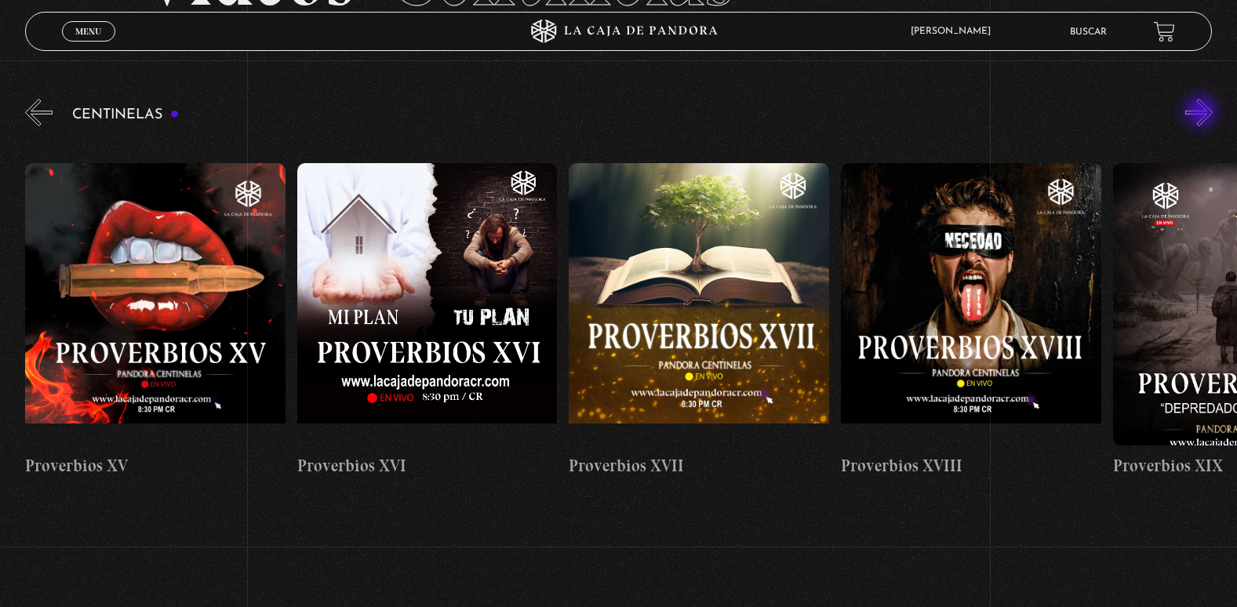
click at [1203, 113] on button "»" at bounding box center [1198, 112] width 27 height 27
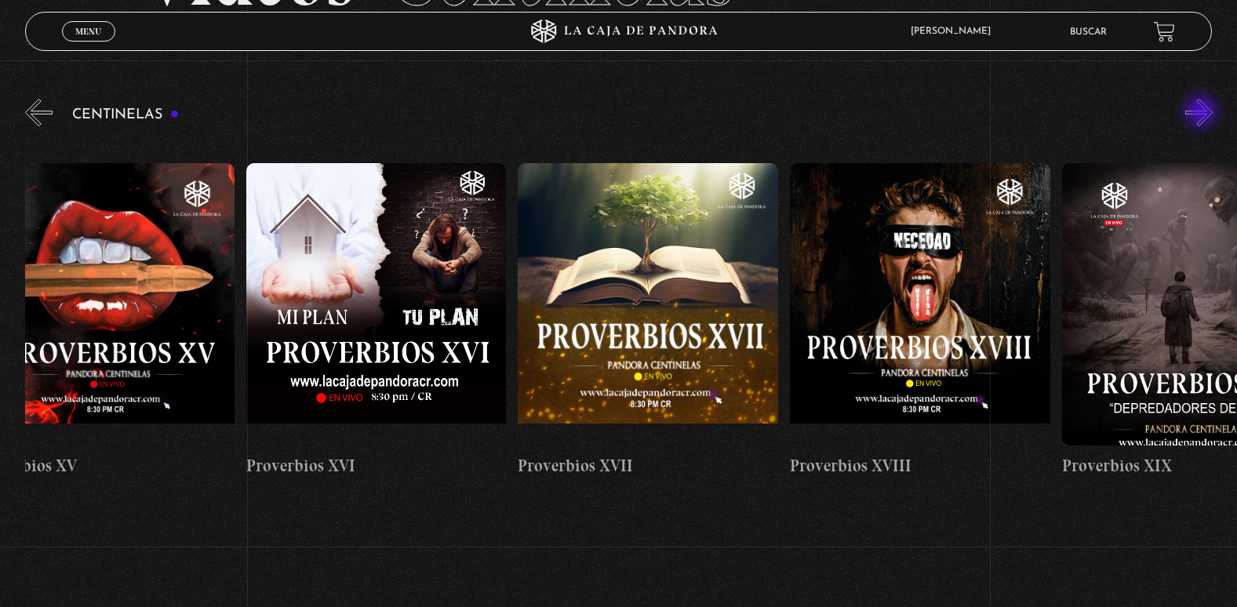
click at [1203, 113] on button "»" at bounding box center [1198, 112] width 27 height 27
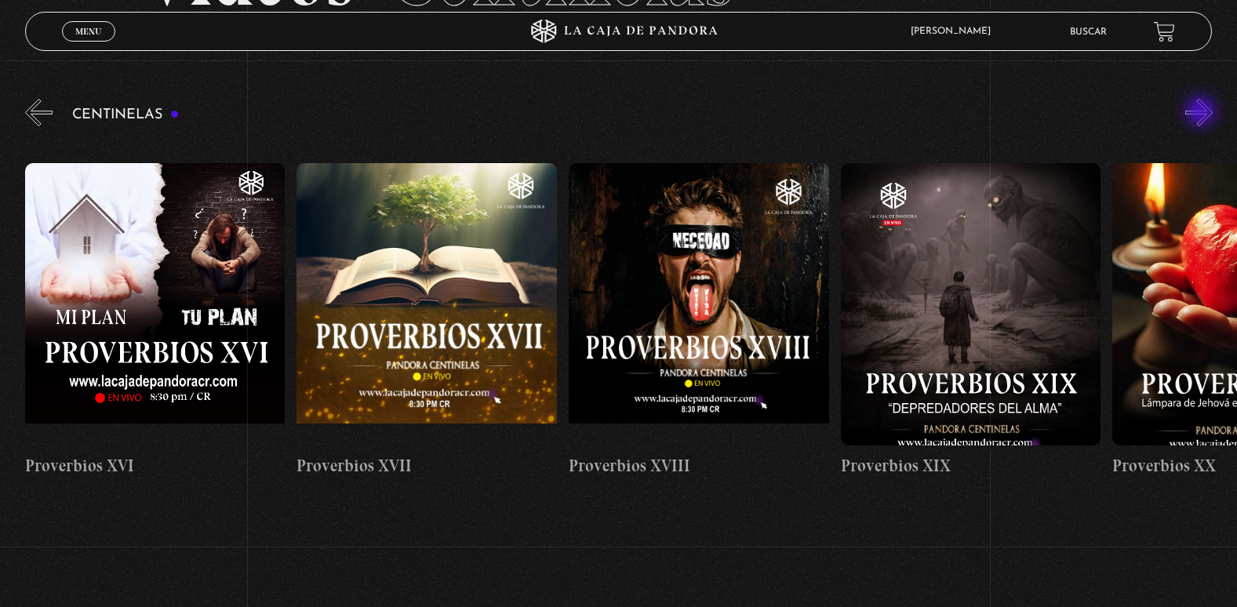
click at [1203, 113] on button "»" at bounding box center [1198, 112] width 27 height 27
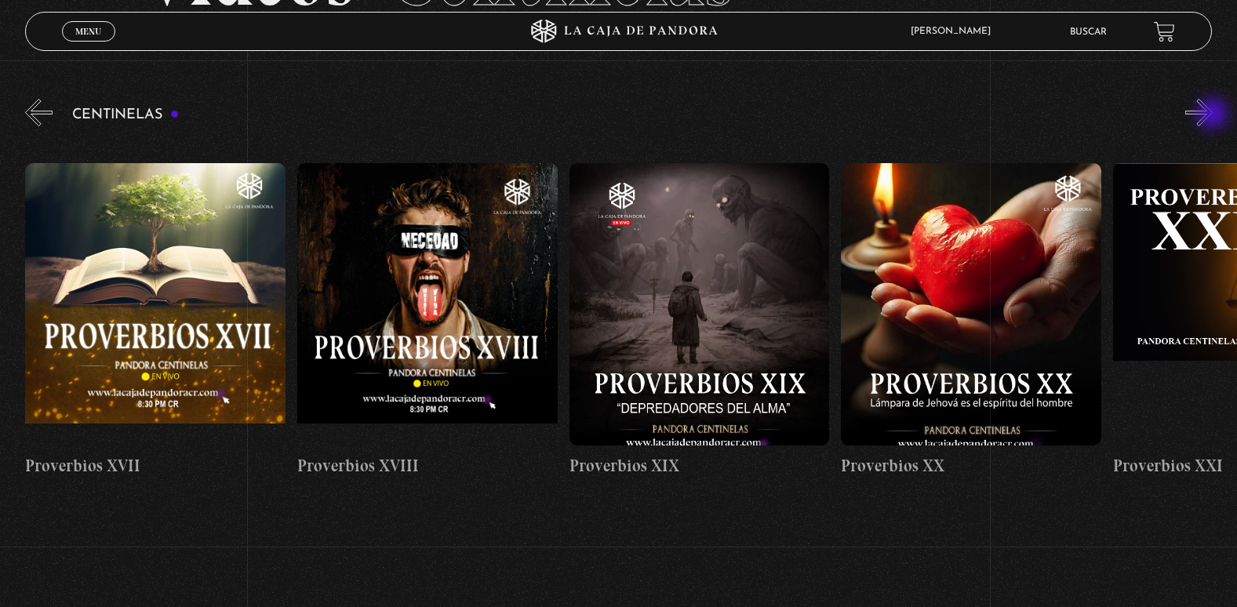
scroll to position [0, 5167]
click at [1213, 115] on button "»" at bounding box center [1198, 112] width 27 height 27
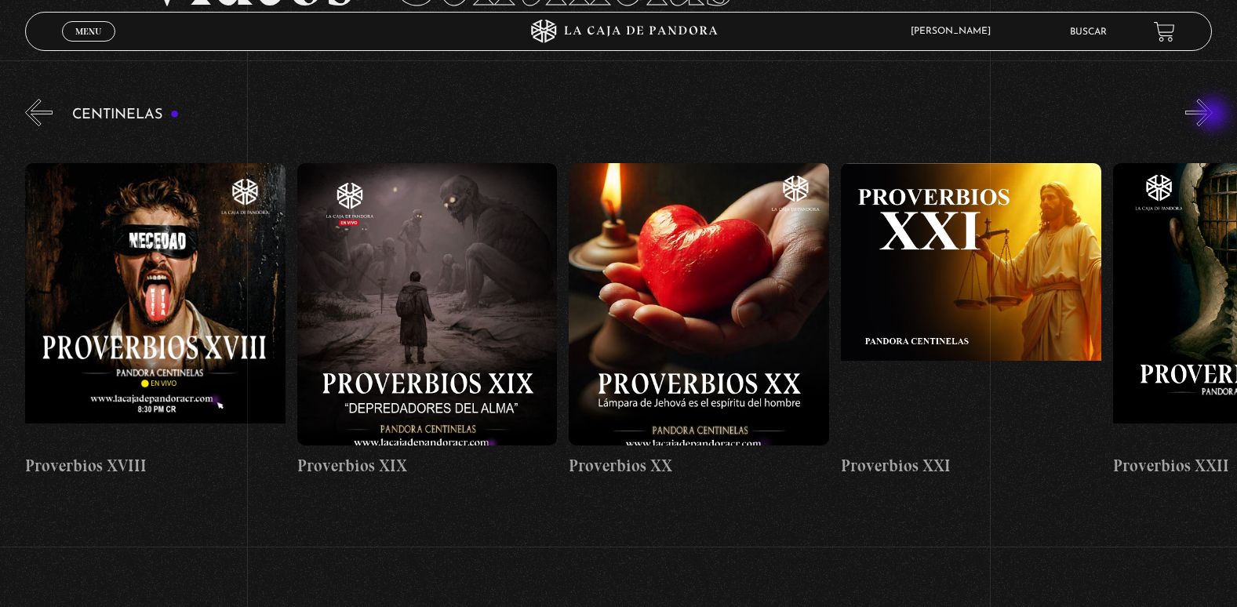
click at [1213, 115] on button "»" at bounding box center [1198, 112] width 27 height 27
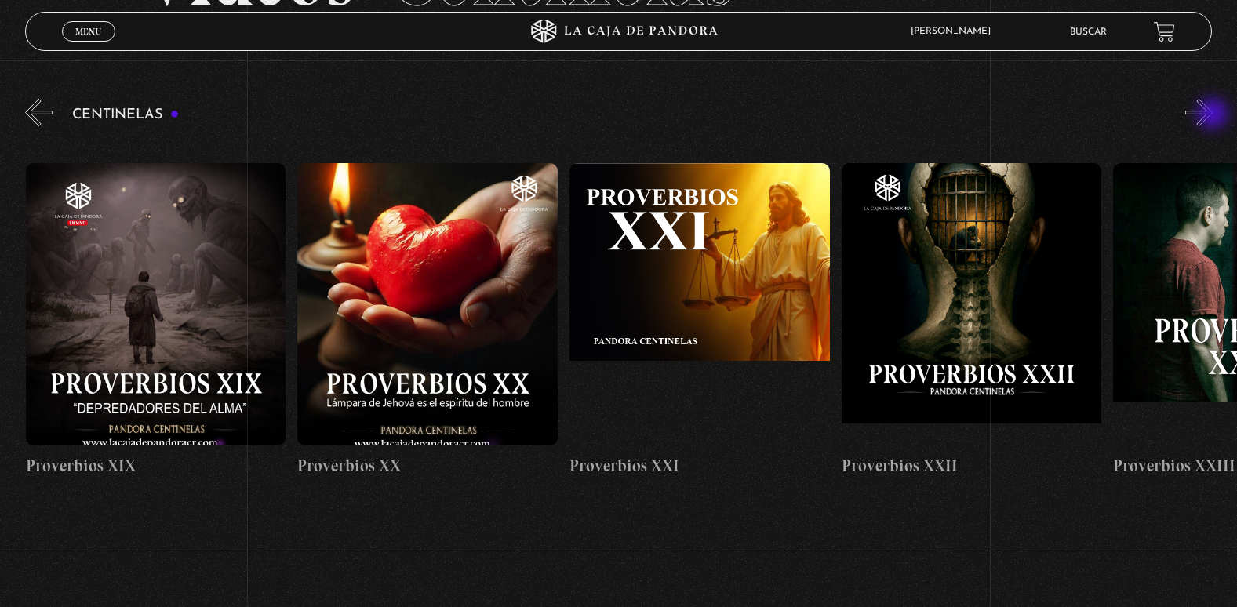
click at [1213, 115] on button "»" at bounding box center [1198, 112] width 27 height 27
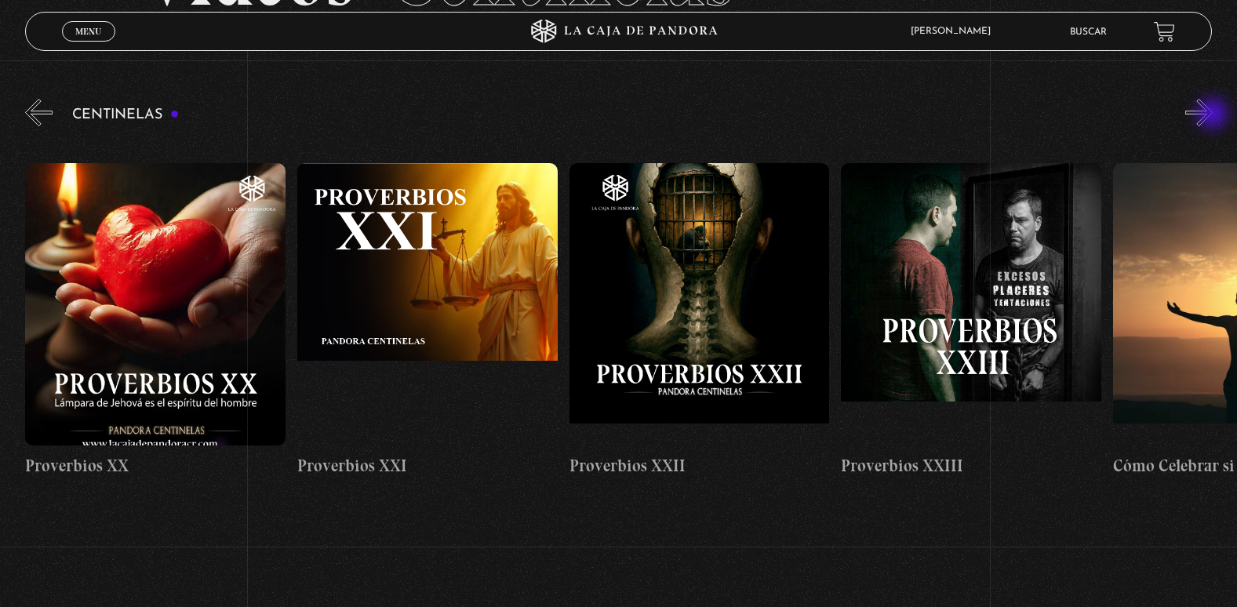
scroll to position [0, 5983]
click at [1213, 114] on button "»" at bounding box center [1198, 112] width 27 height 27
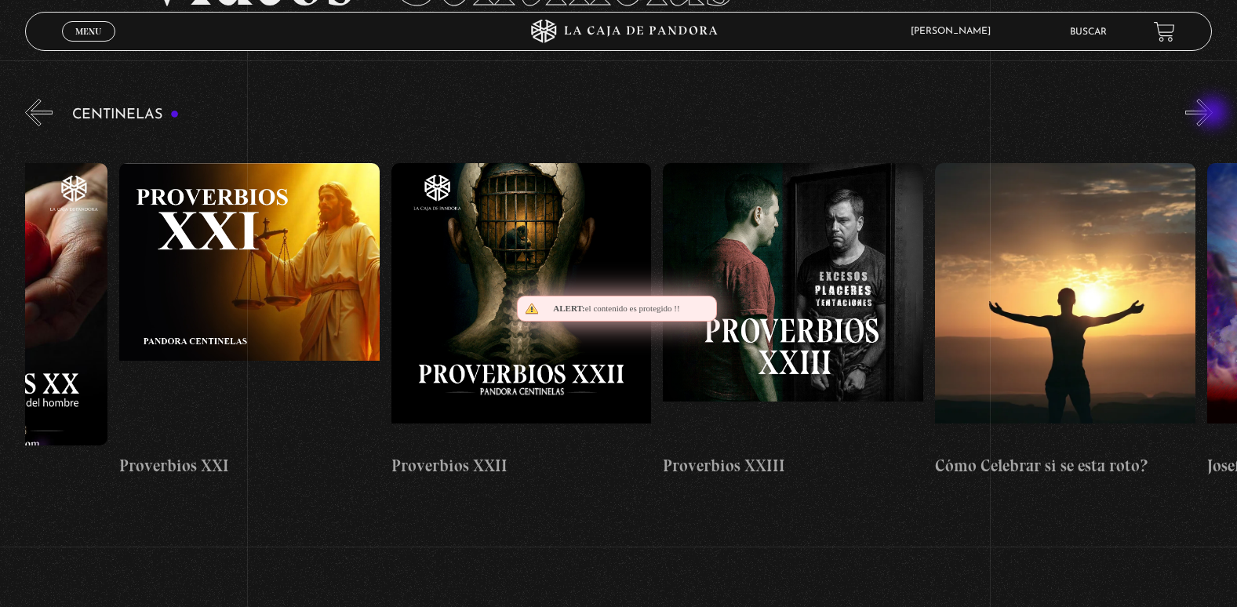
click at [1213, 114] on button "»" at bounding box center [1198, 112] width 27 height 27
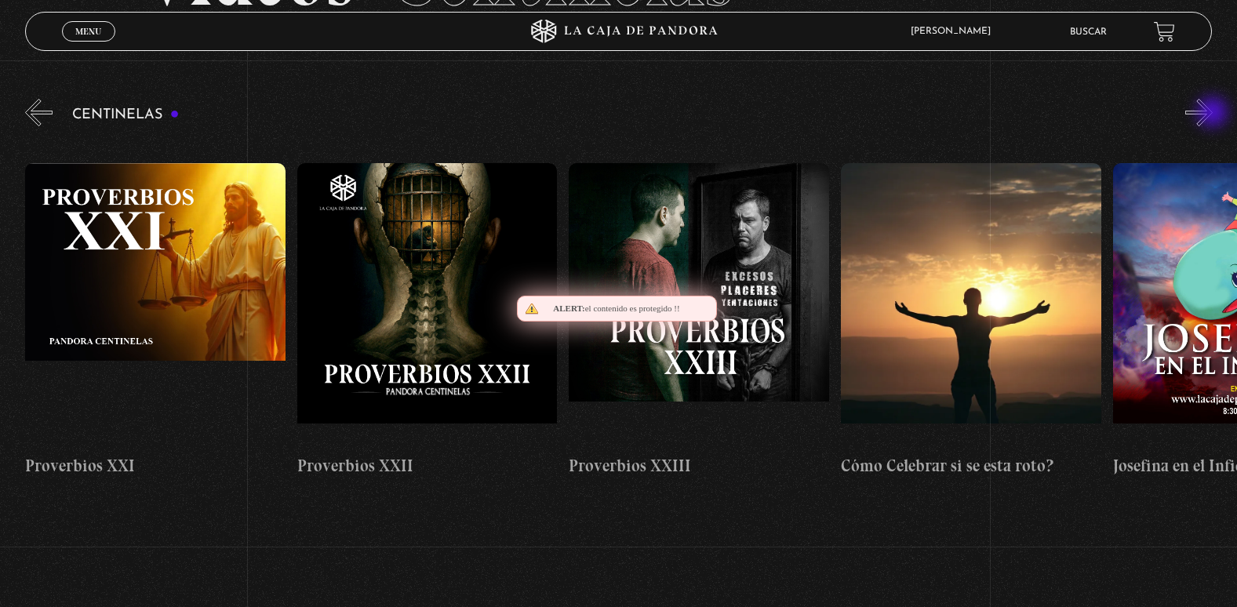
click at [1213, 114] on button "»" at bounding box center [1198, 112] width 27 height 27
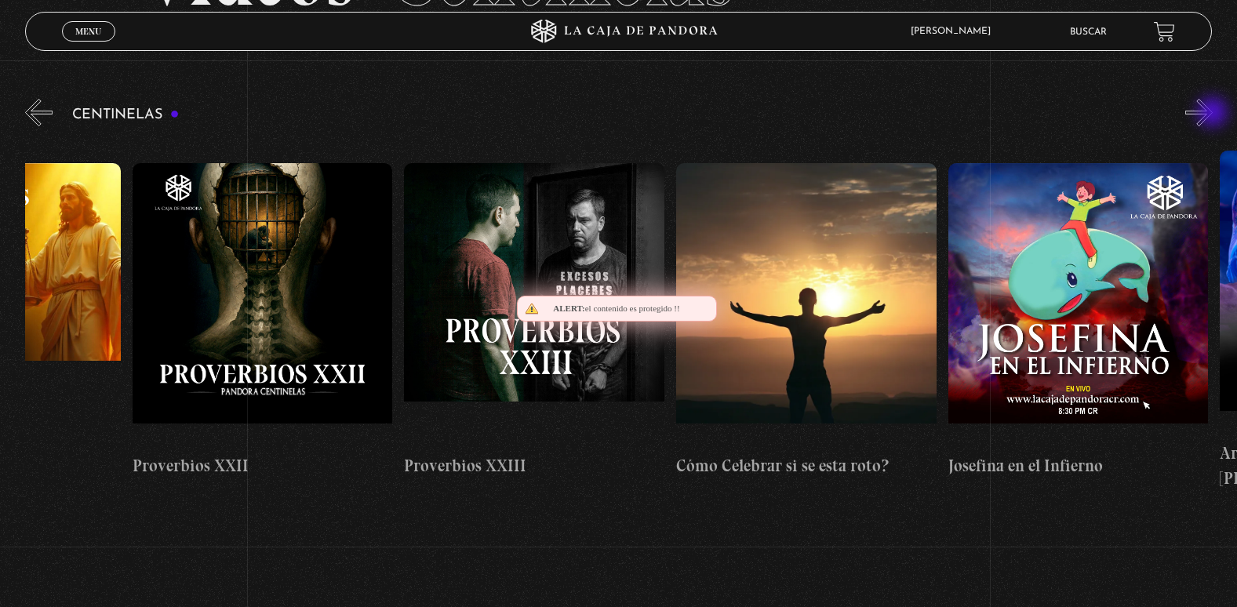
click at [1213, 114] on button "»" at bounding box center [1198, 112] width 27 height 27
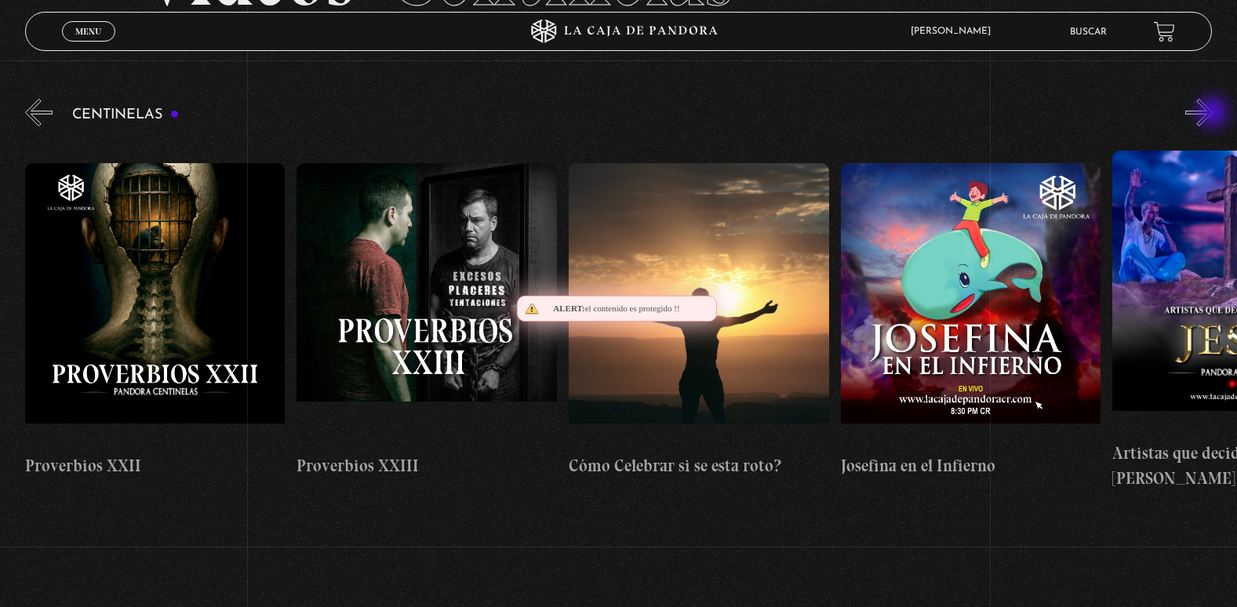
click at [1213, 114] on button "»" at bounding box center [1198, 112] width 27 height 27
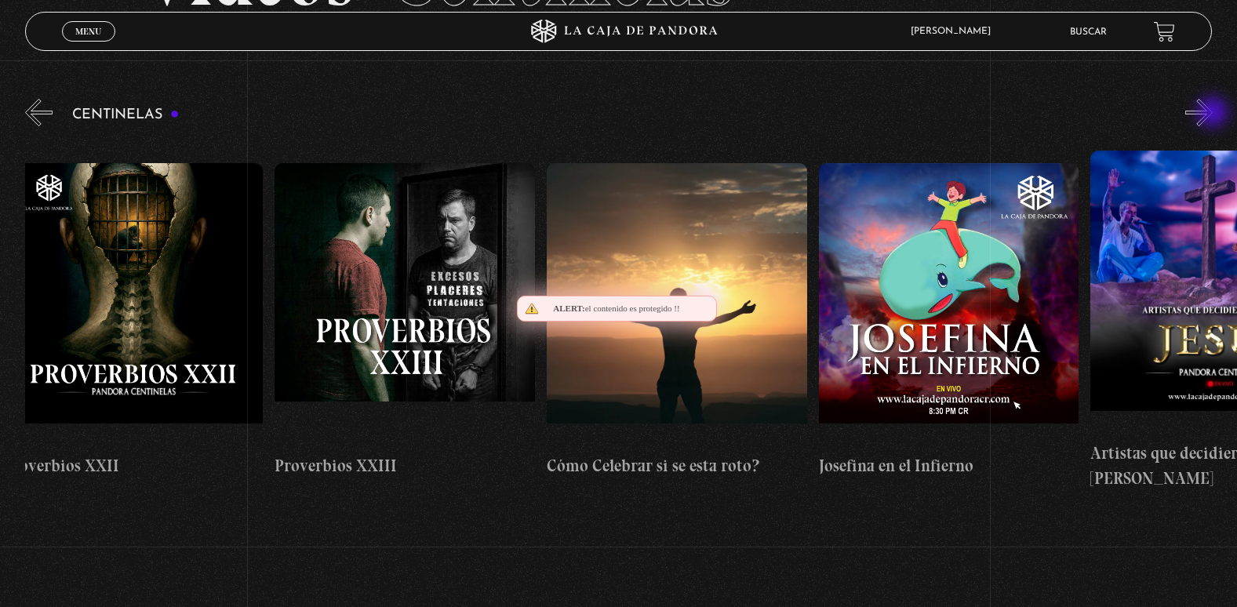
click at [1213, 114] on button "»" at bounding box center [1198, 112] width 27 height 27
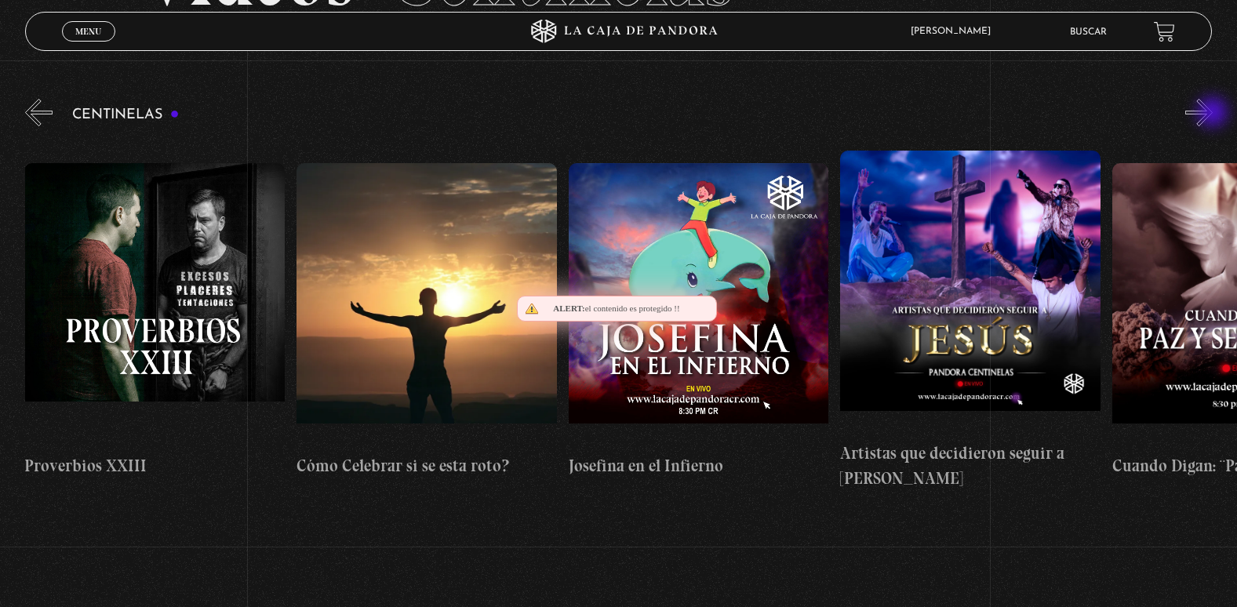
click at [1213, 114] on button "»" at bounding box center [1198, 112] width 27 height 27
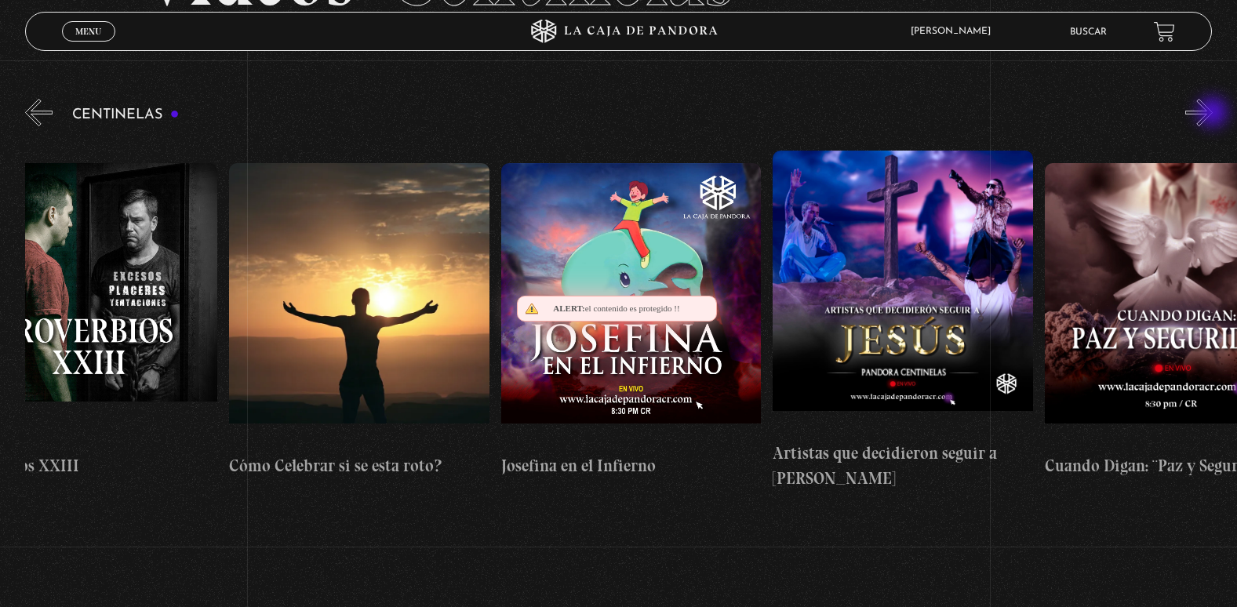
click at [1213, 114] on button "»" at bounding box center [1198, 112] width 27 height 27
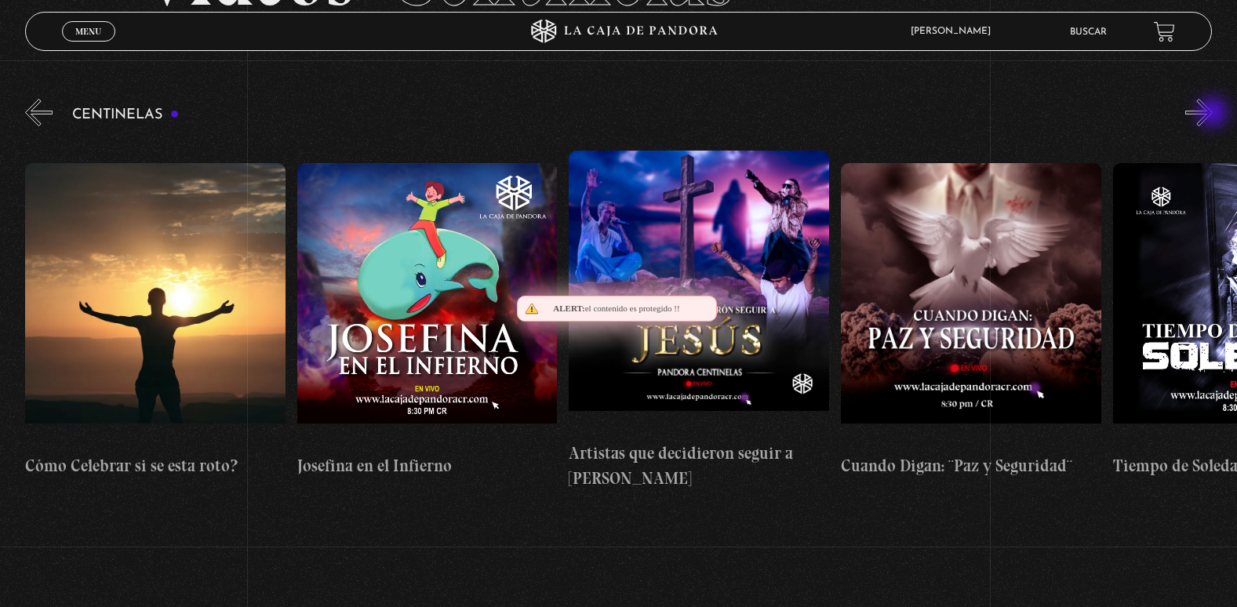
click at [1213, 114] on button "»" at bounding box center [1198, 112] width 27 height 27
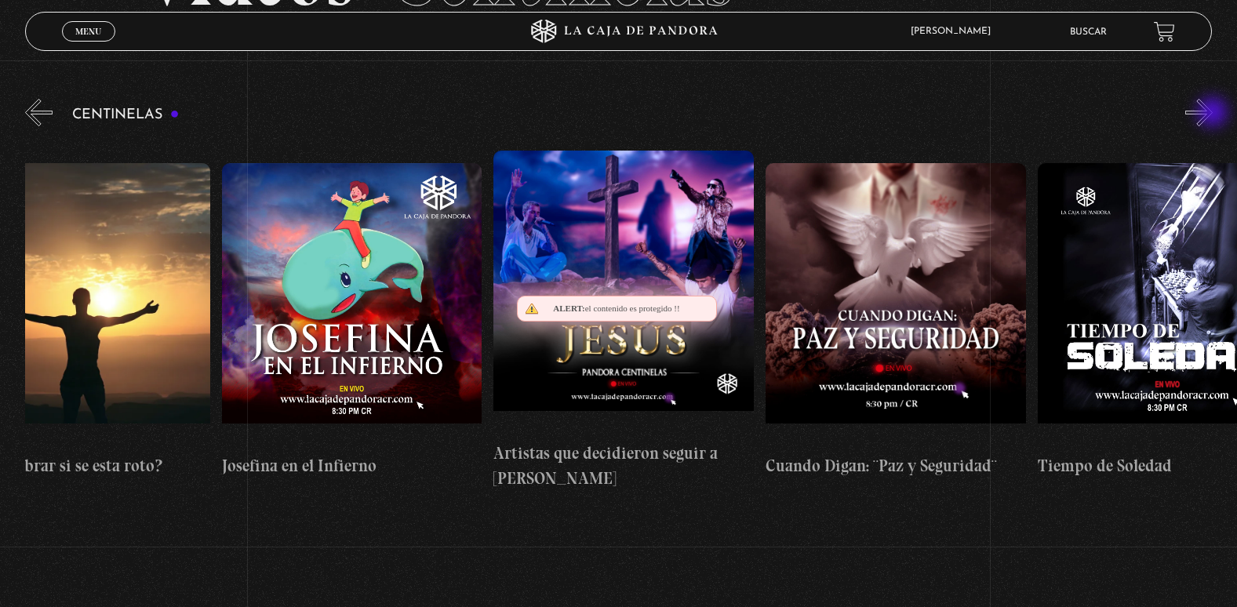
click at [1213, 114] on button "»" at bounding box center [1198, 112] width 27 height 27
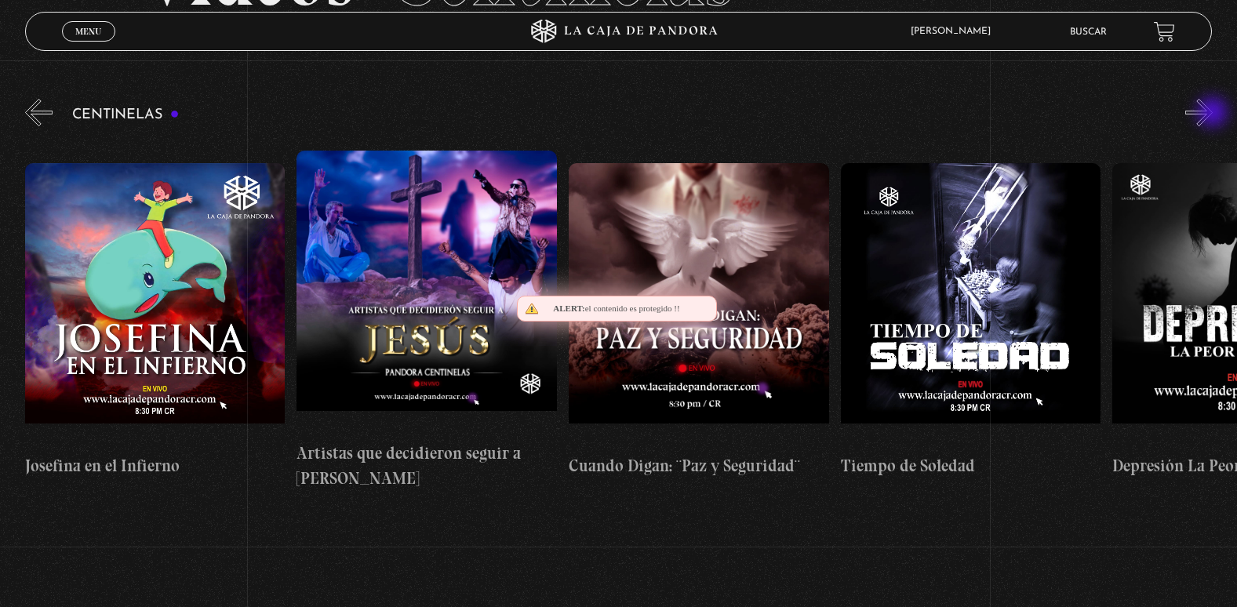
click at [1213, 114] on button "»" at bounding box center [1198, 112] width 27 height 27
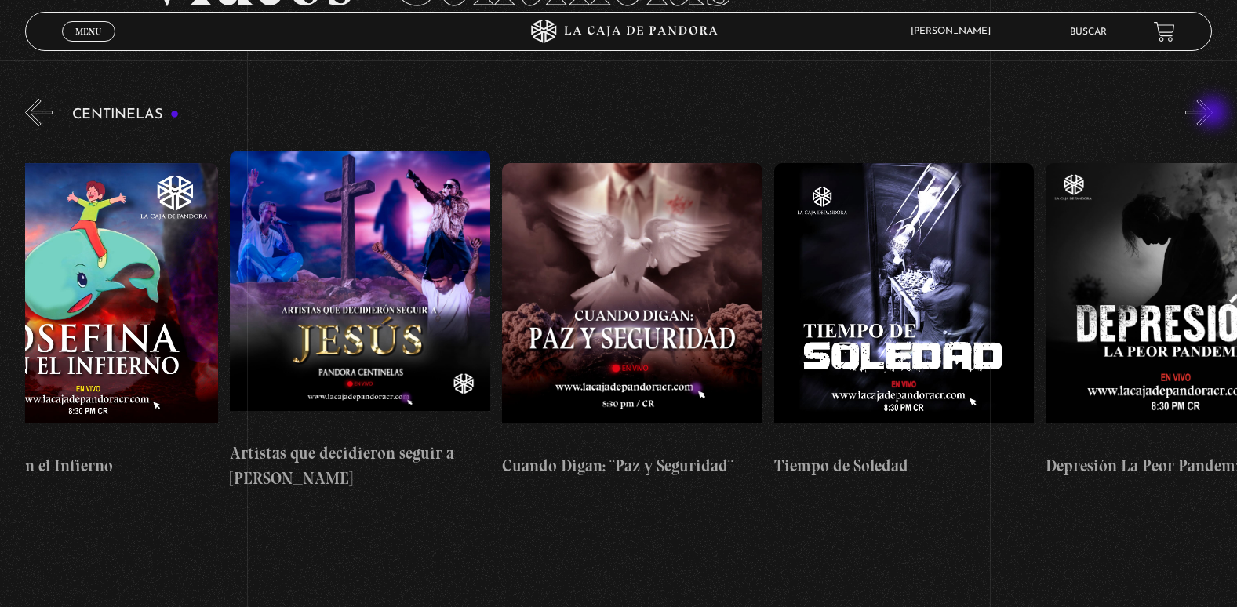
click at [1213, 114] on button "»" at bounding box center [1198, 112] width 27 height 27
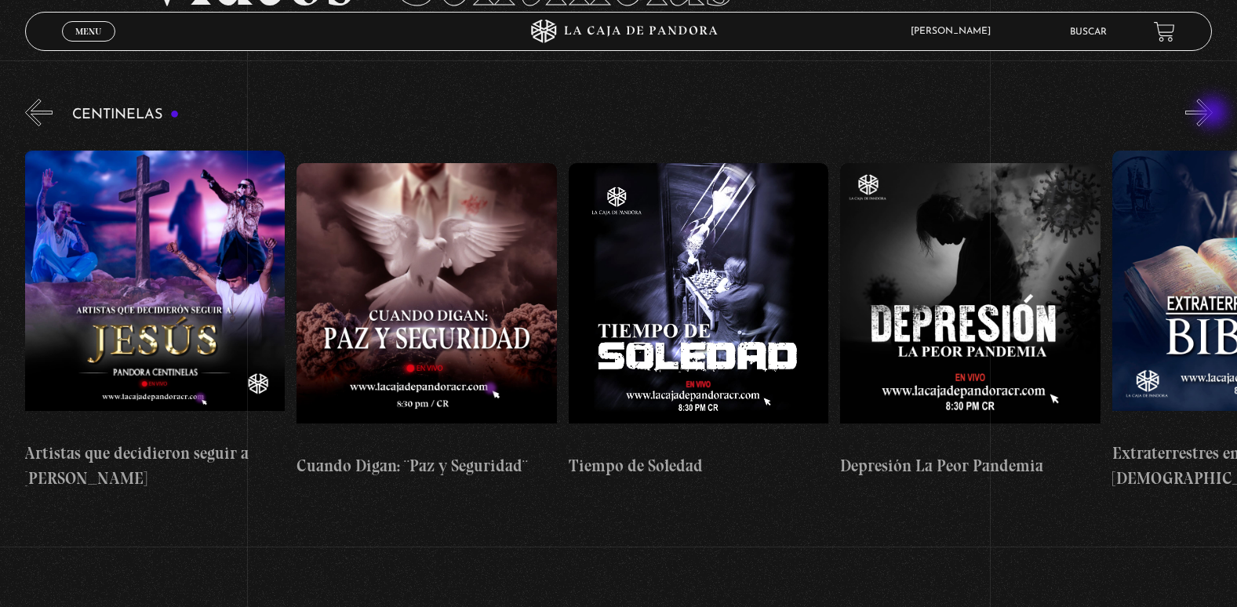
click at [1213, 114] on button "»" at bounding box center [1198, 112] width 27 height 27
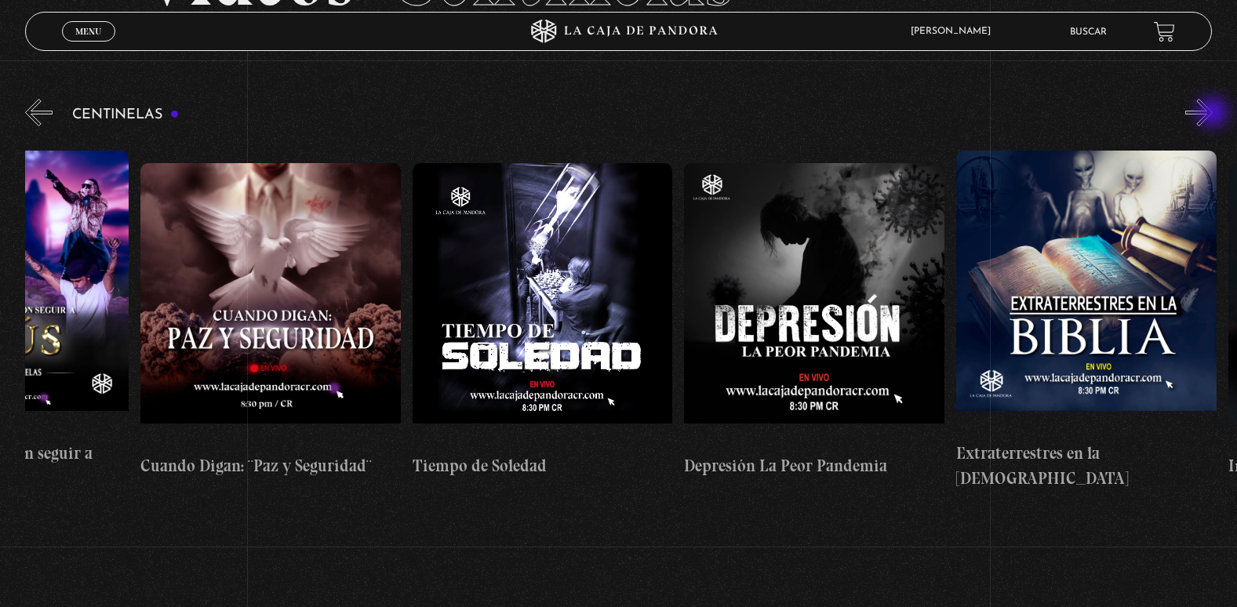
click at [1213, 114] on button "»" at bounding box center [1198, 112] width 27 height 27
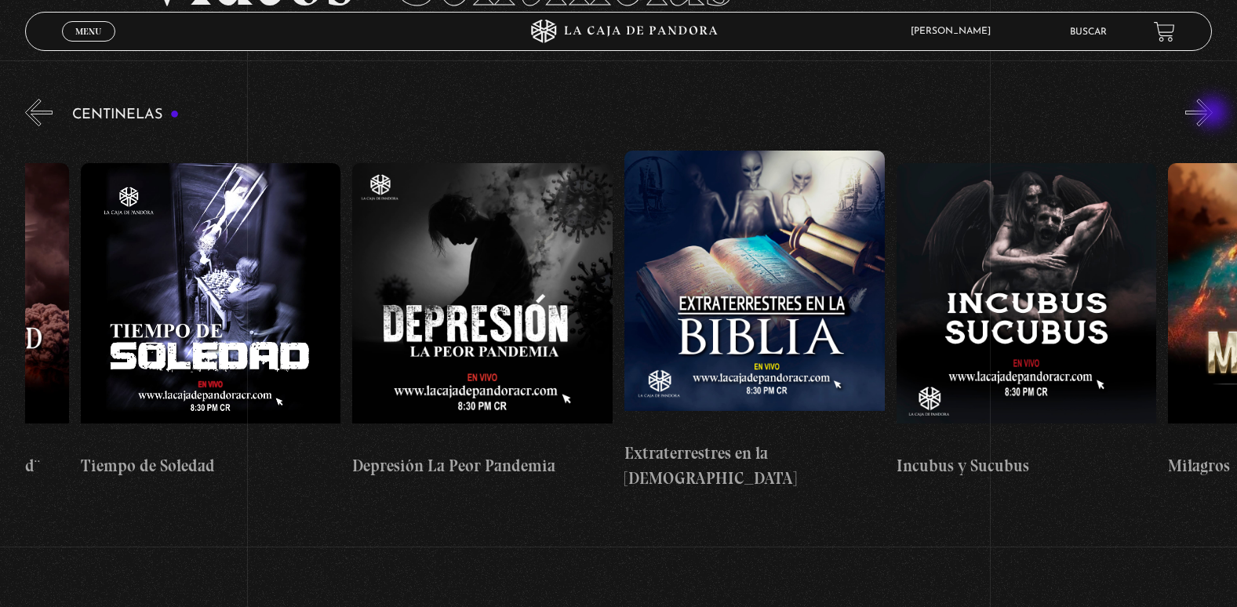
click at [1213, 114] on button "»" at bounding box center [1198, 112] width 27 height 27
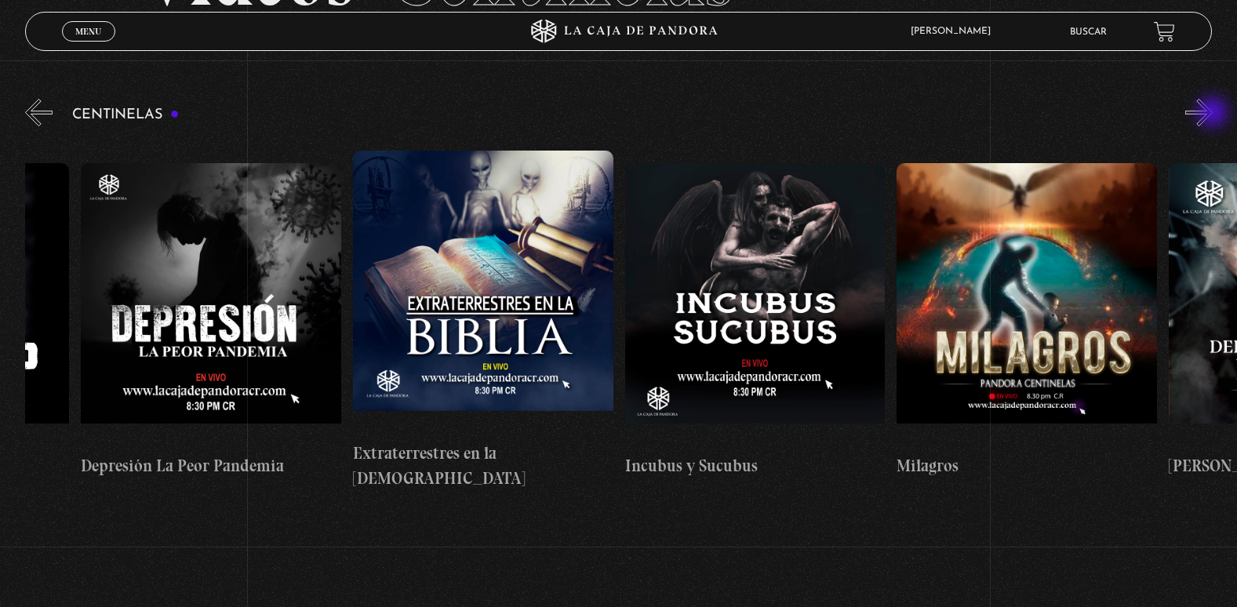
click at [1213, 114] on button "»" at bounding box center [1198, 112] width 27 height 27
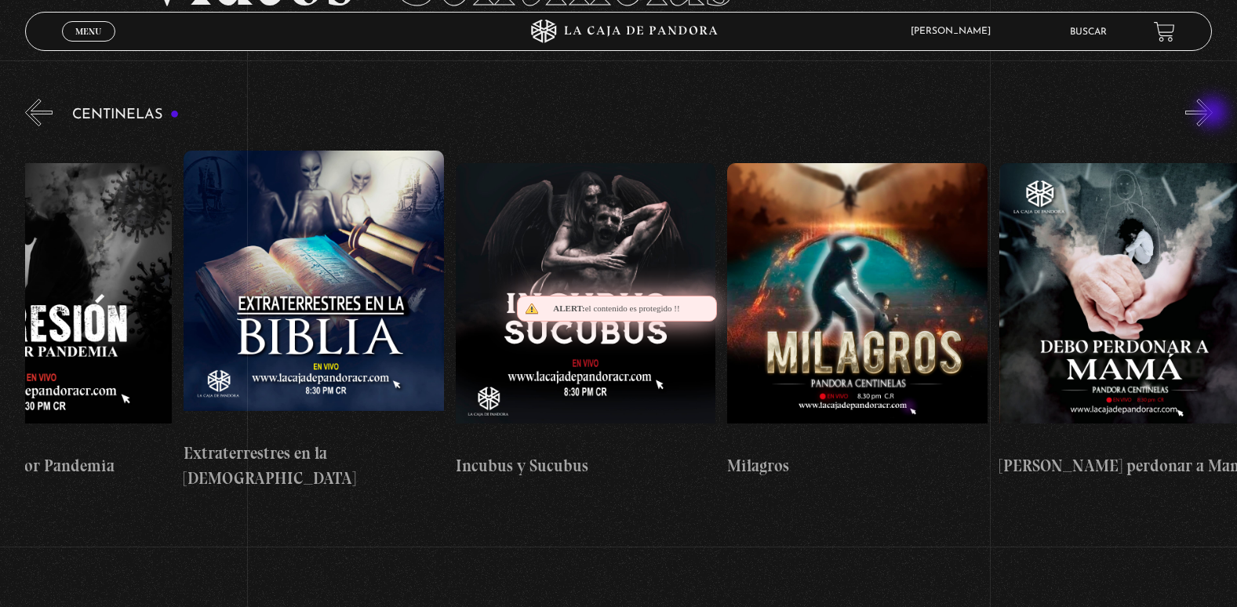
click at [1213, 114] on button "»" at bounding box center [1198, 112] width 27 height 27
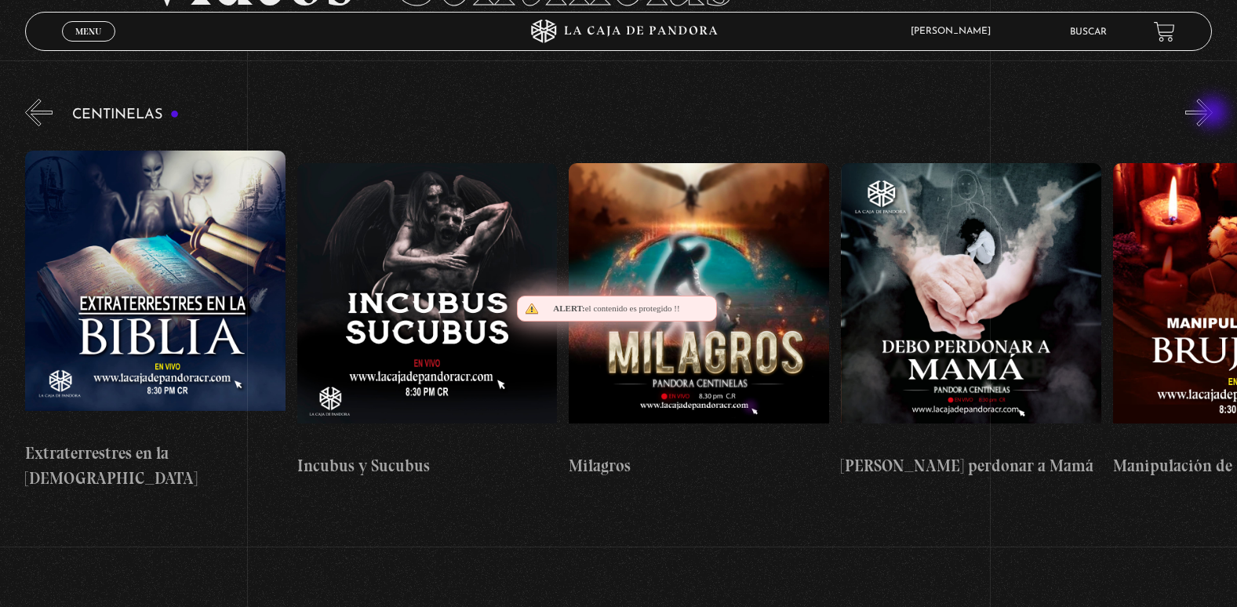
click at [1213, 114] on button "»" at bounding box center [1198, 112] width 27 height 27
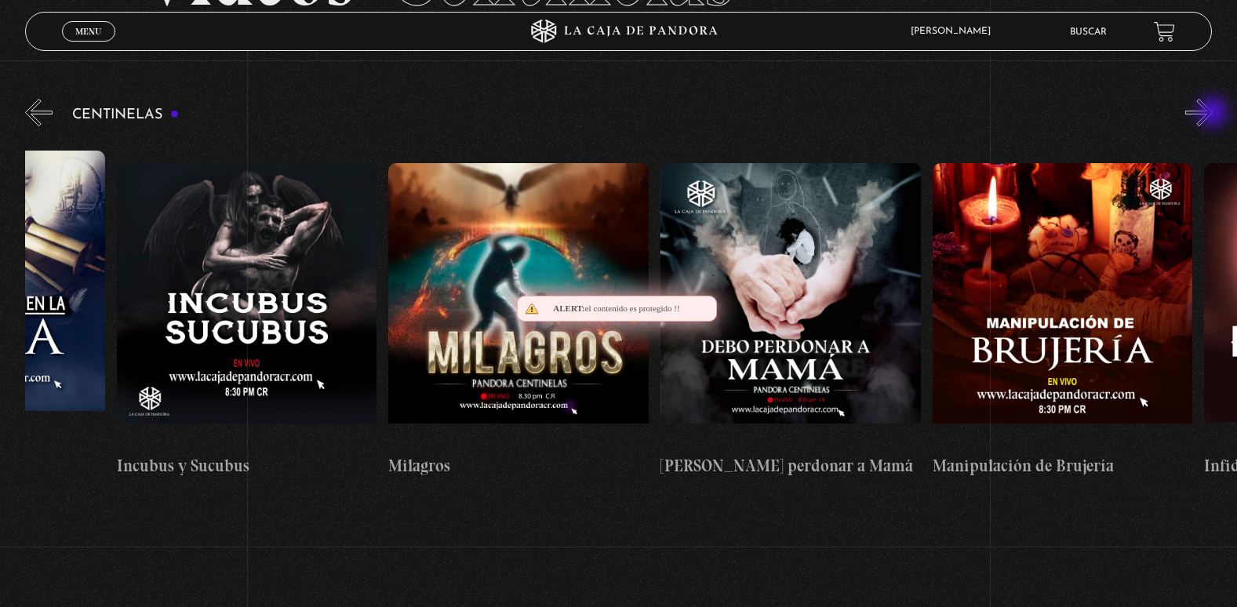
click at [1213, 114] on button "»" at bounding box center [1198, 112] width 27 height 27
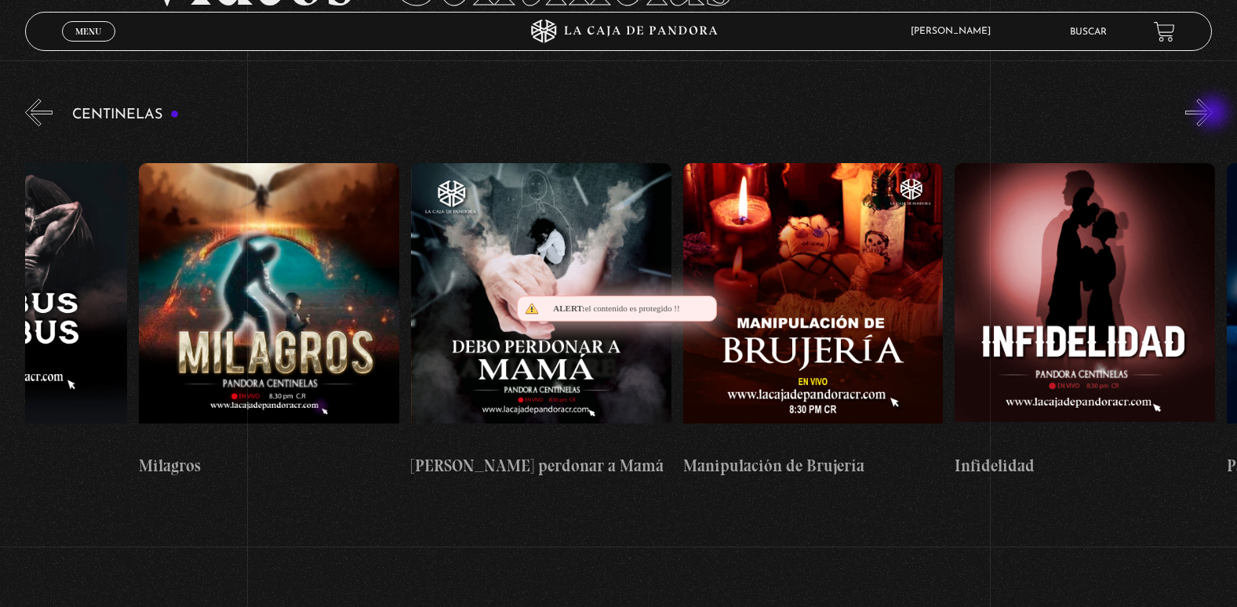
click at [1213, 114] on button "»" at bounding box center [1198, 112] width 27 height 27
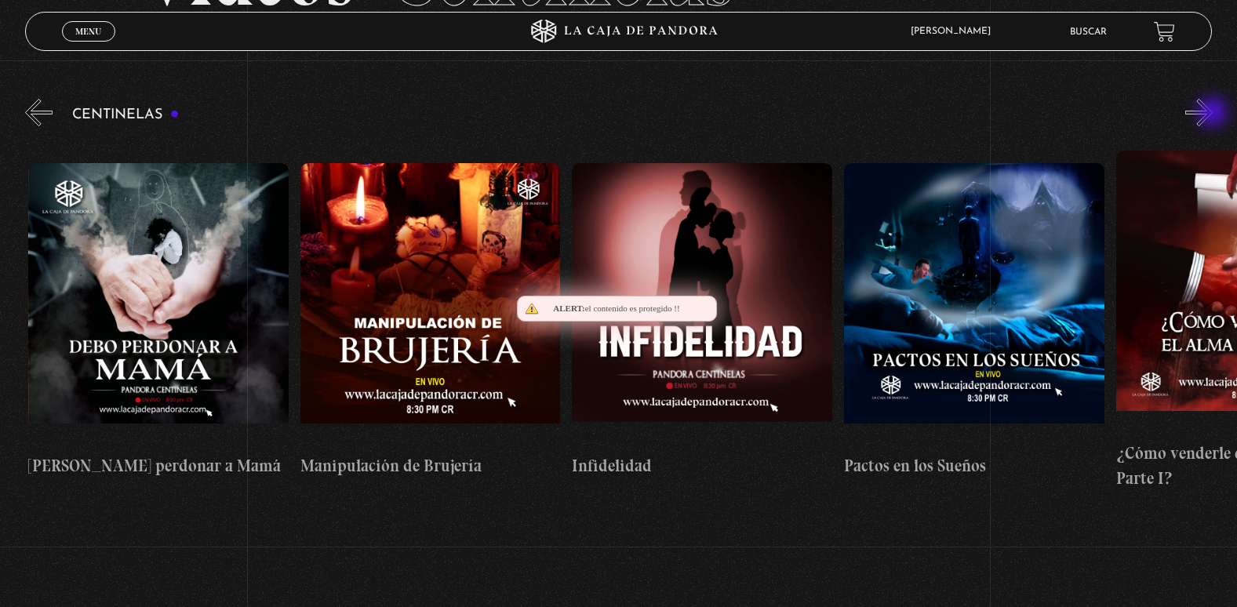
click at [1213, 114] on button "»" at bounding box center [1198, 112] width 27 height 27
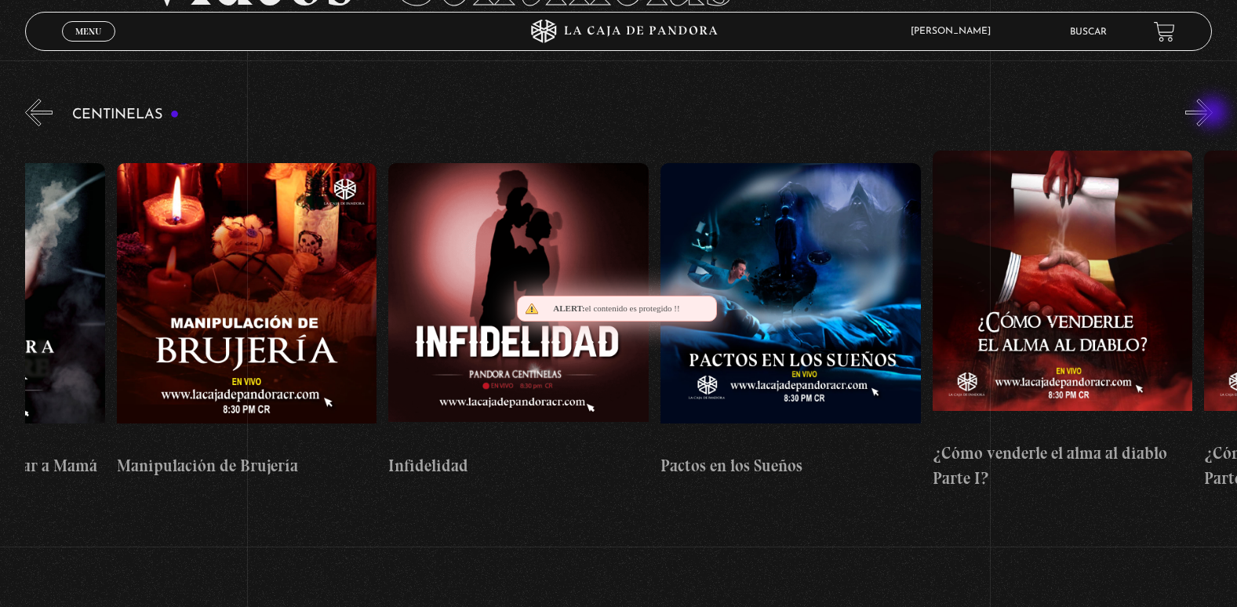
click at [1213, 114] on button "»" at bounding box center [1198, 112] width 27 height 27
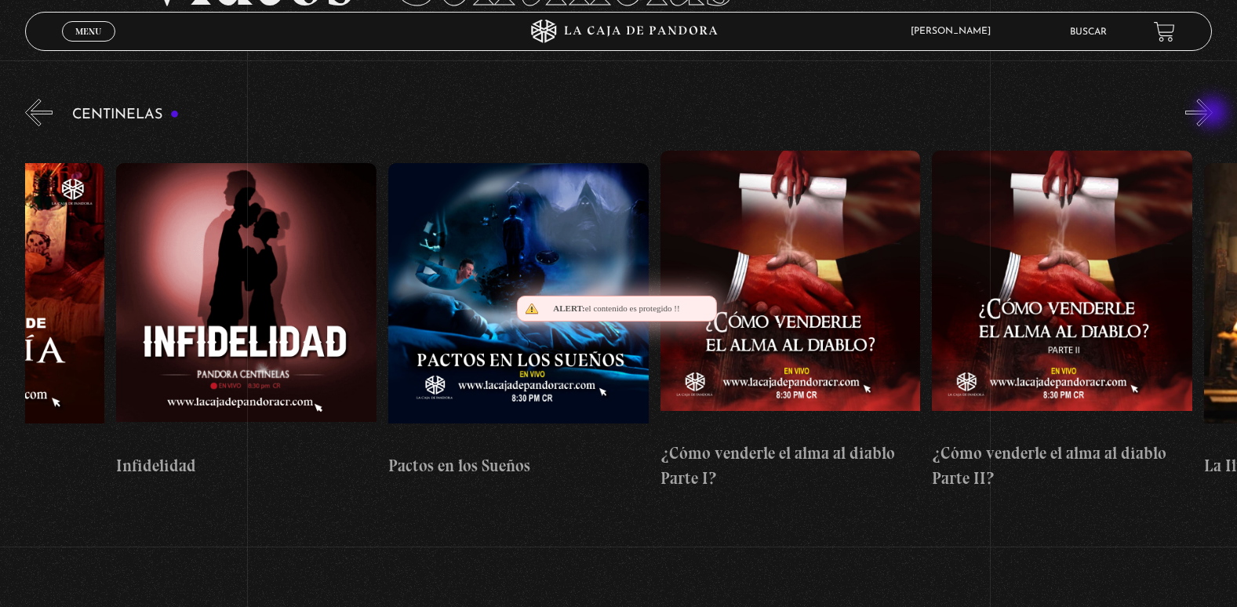
click at [1213, 114] on button "»" at bounding box center [1198, 112] width 27 height 27
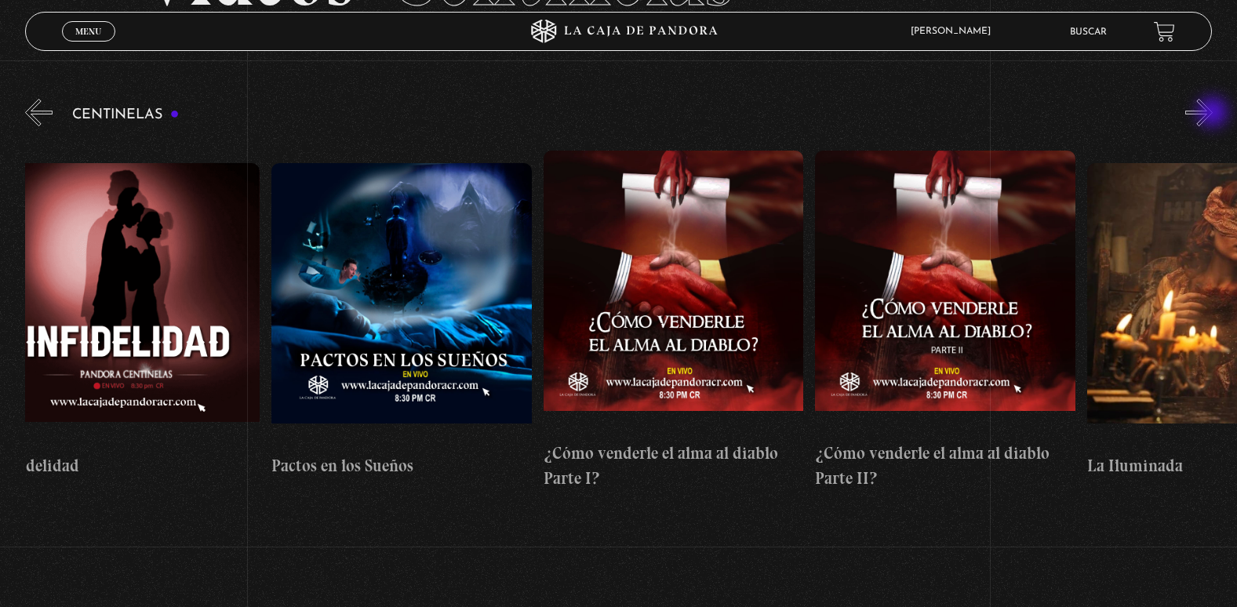
scroll to position [0, 10333]
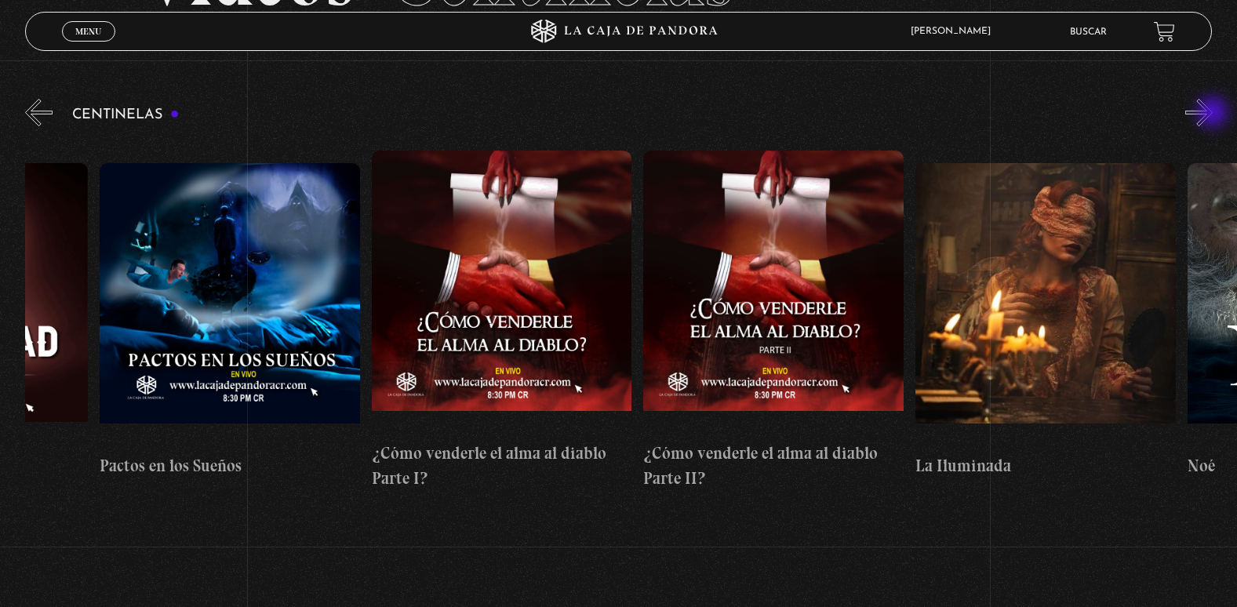
click at [1213, 114] on button "»" at bounding box center [1198, 112] width 27 height 27
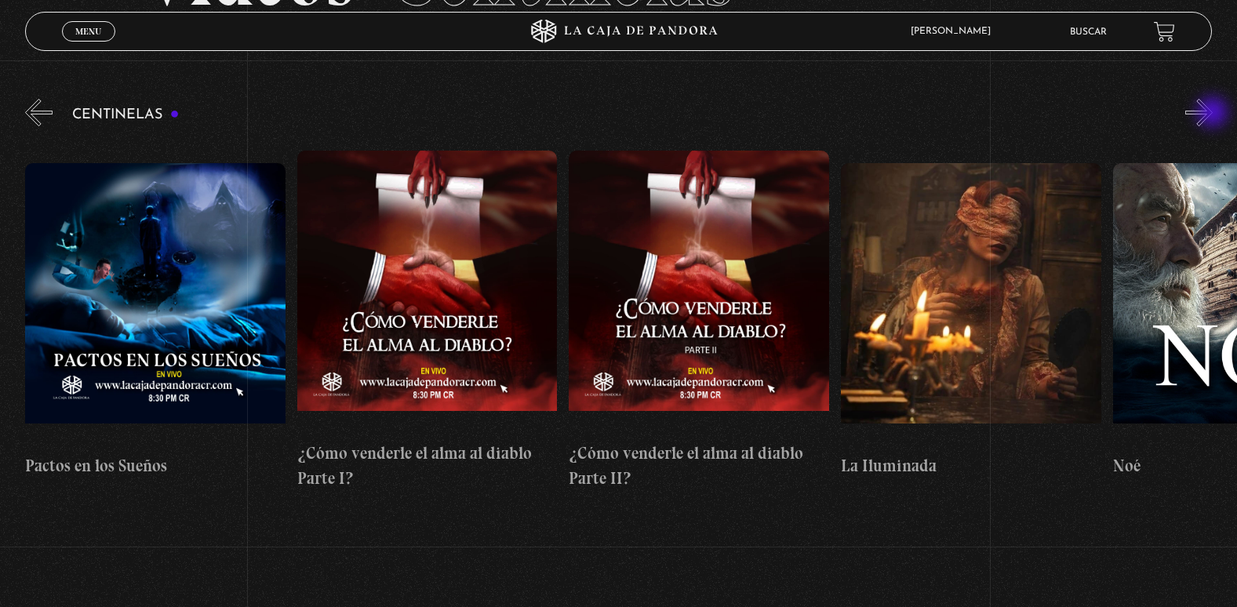
click at [1213, 114] on button "»" at bounding box center [1198, 112] width 27 height 27
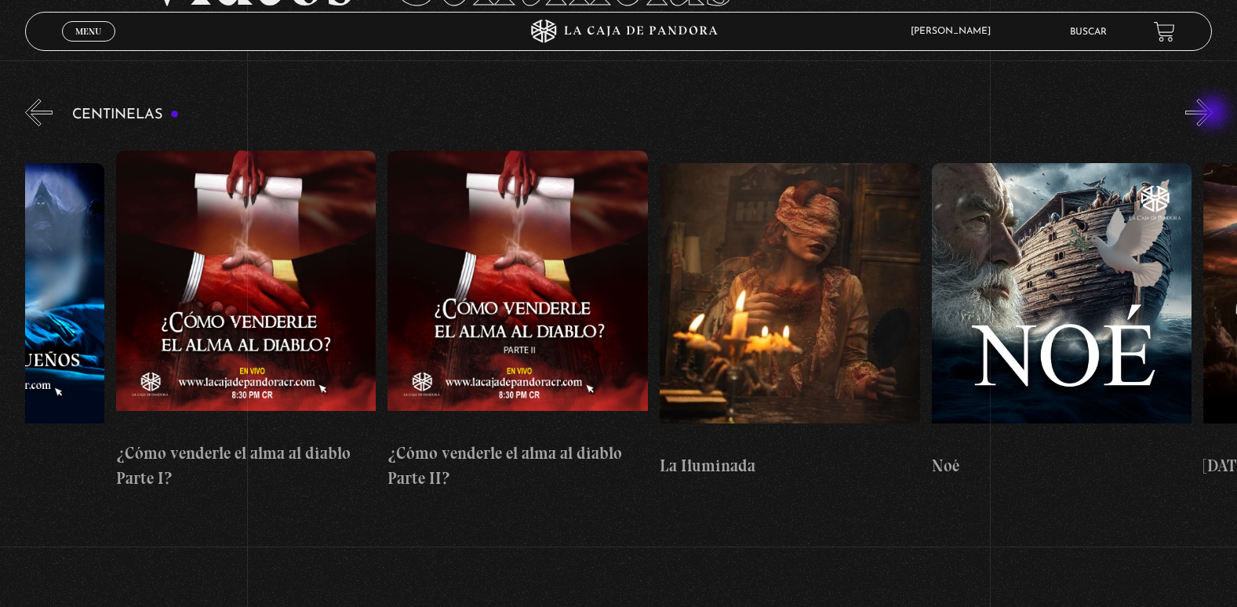
click at [1213, 114] on button "»" at bounding box center [1198, 112] width 27 height 27
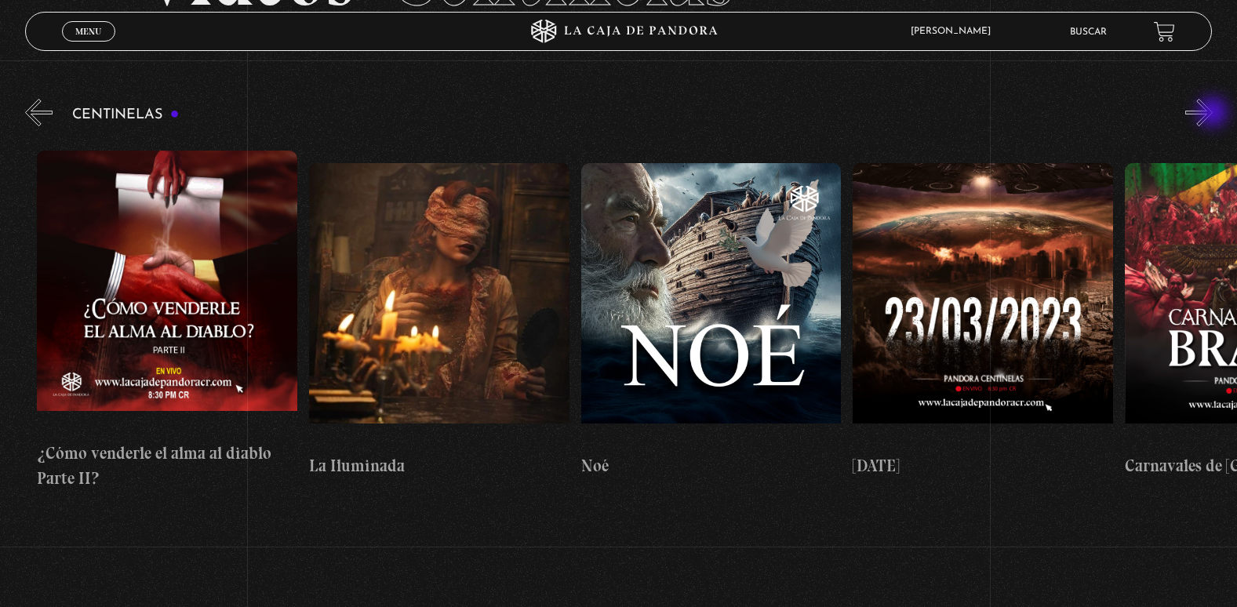
click at [1213, 114] on button "»" at bounding box center [1198, 112] width 27 height 27
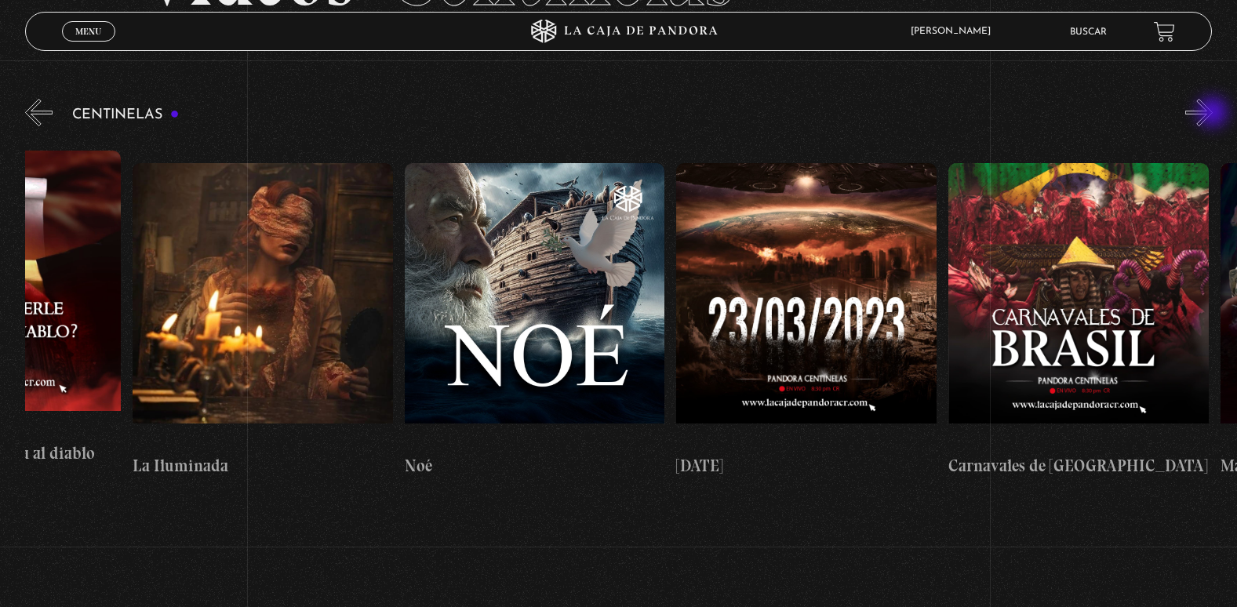
click at [1213, 114] on button "»" at bounding box center [1198, 112] width 27 height 27
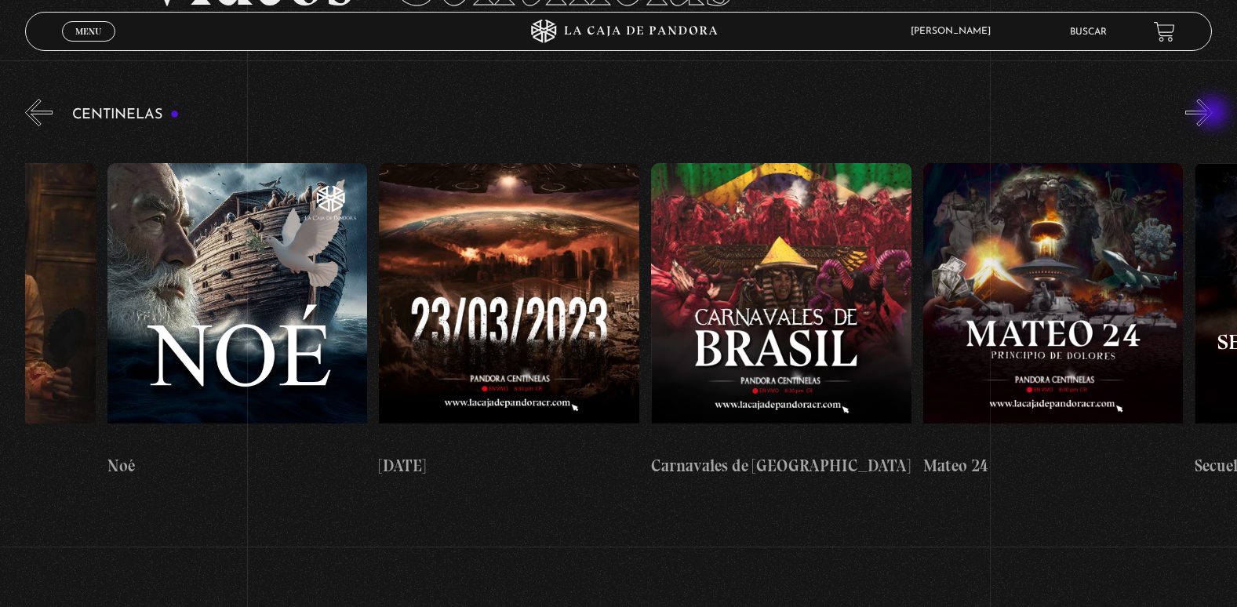
click at [1213, 114] on button "»" at bounding box center [1198, 112] width 27 height 27
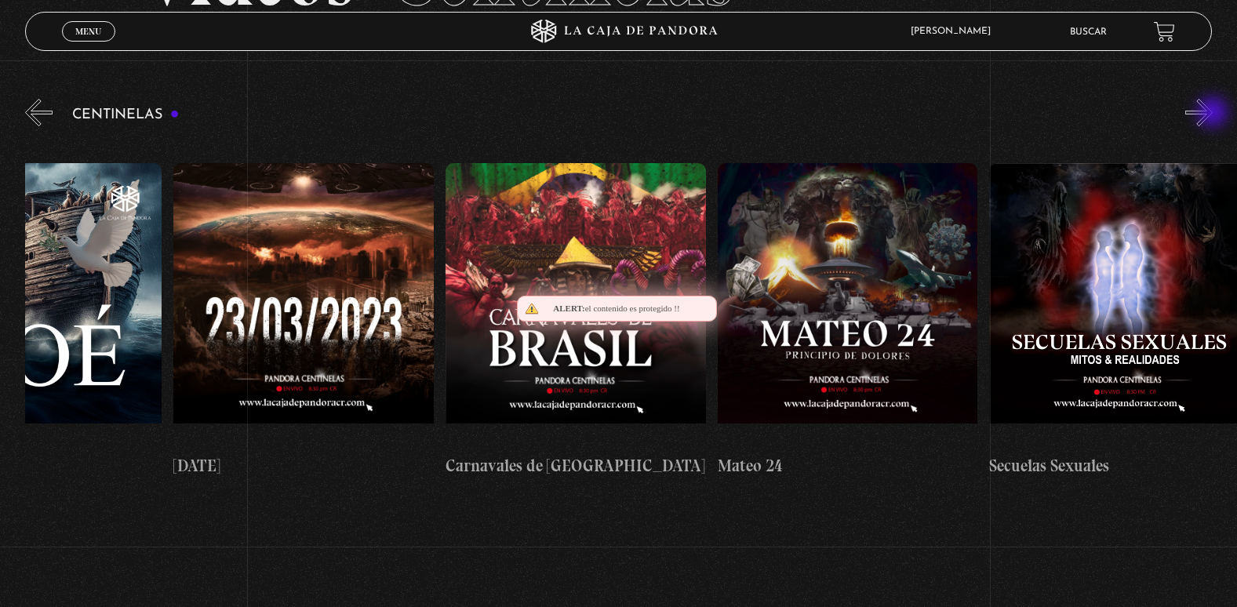
click at [1213, 114] on button "»" at bounding box center [1198, 112] width 27 height 27
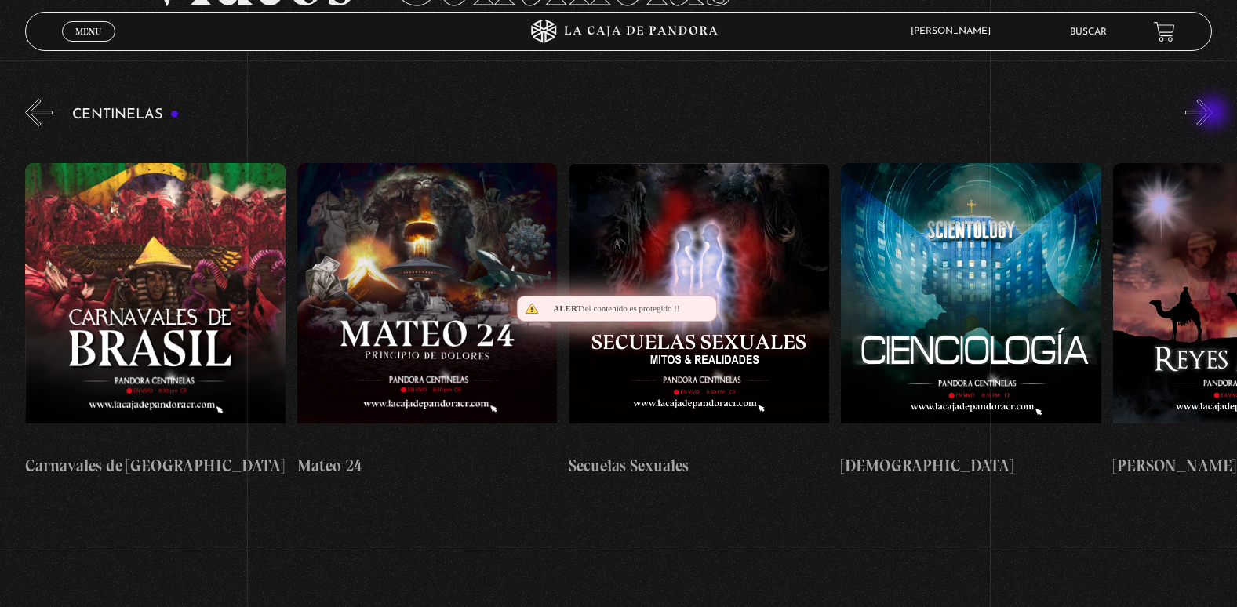
click at [1213, 114] on button "»" at bounding box center [1198, 112] width 27 height 27
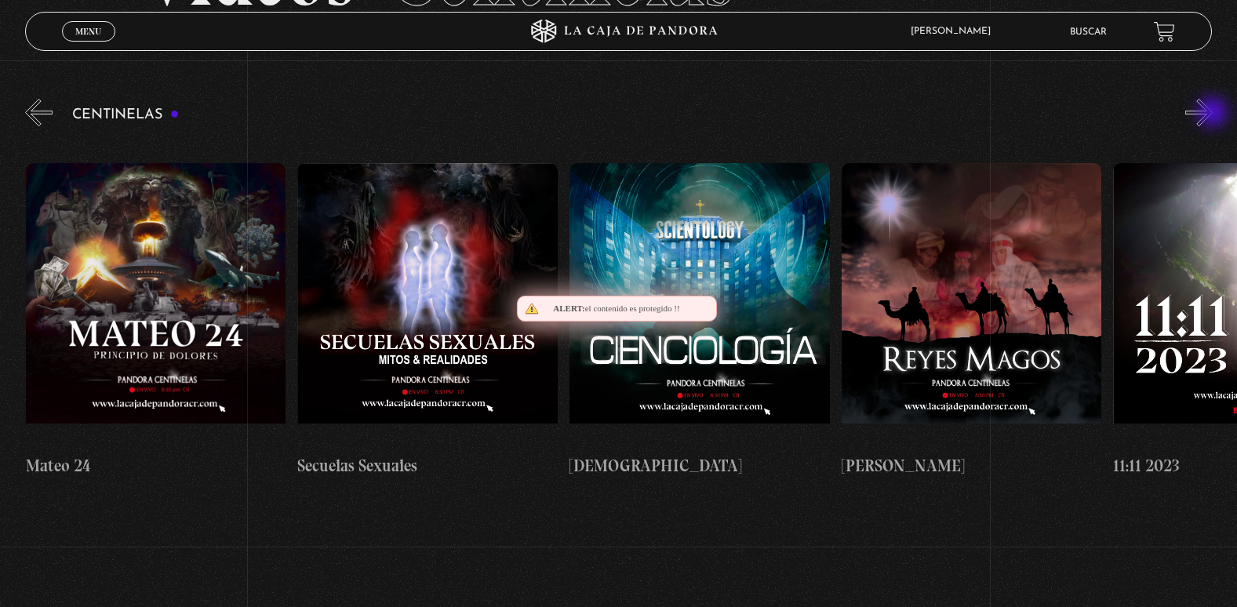
scroll to position [0, 12237]
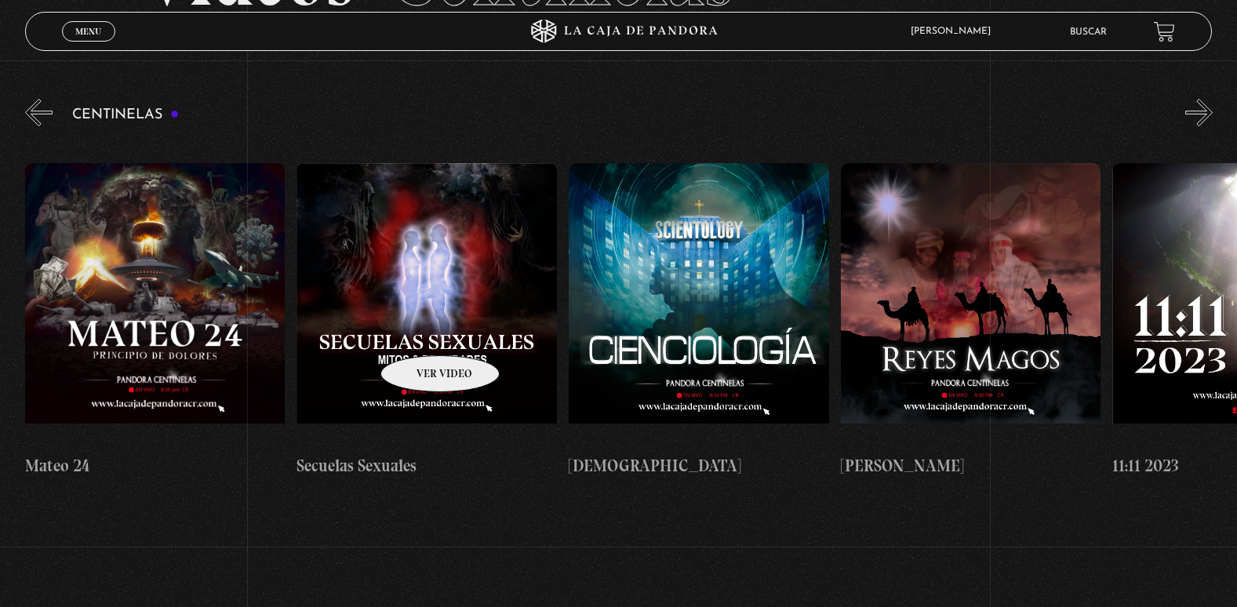
click at [420, 332] on figure at bounding box center [427, 304] width 260 height 282
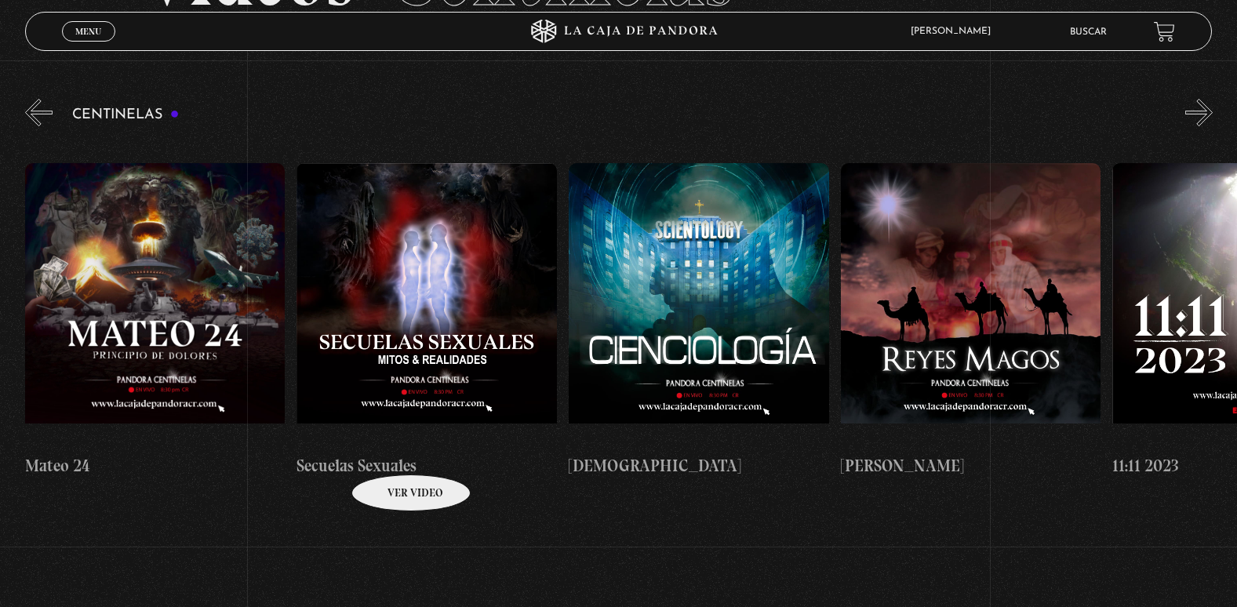
click at [391, 453] on h4 "Secuelas Sexuales" at bounding box center [427, 465] width 260 height 25
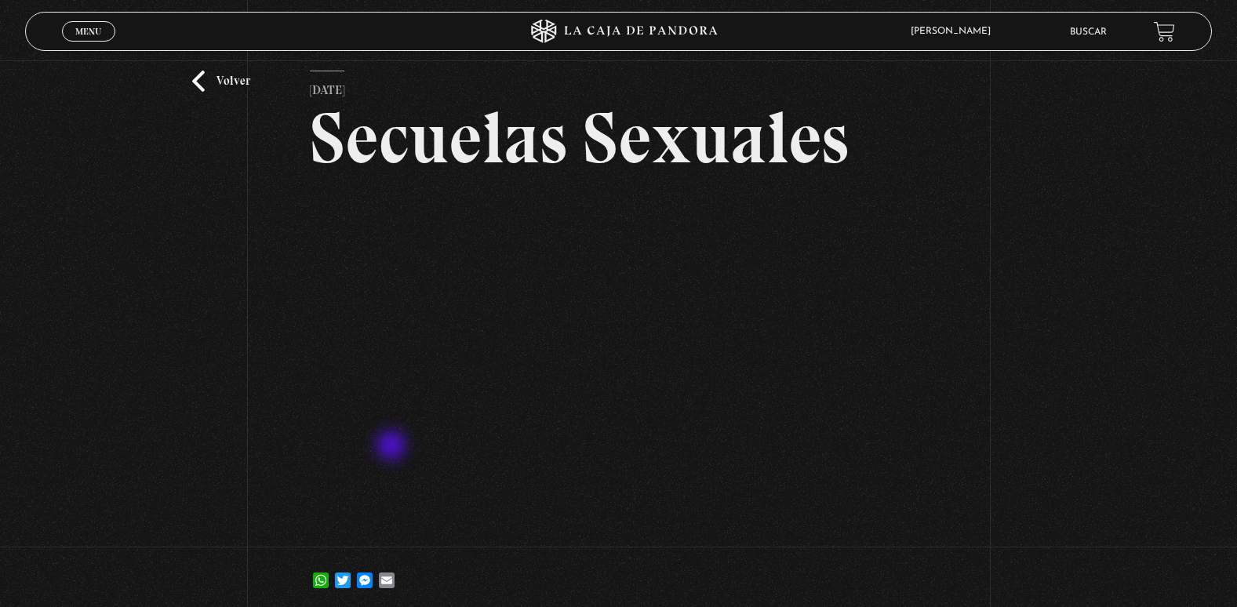
scroll to position [78, 0]
